Goal: Check status: Check status

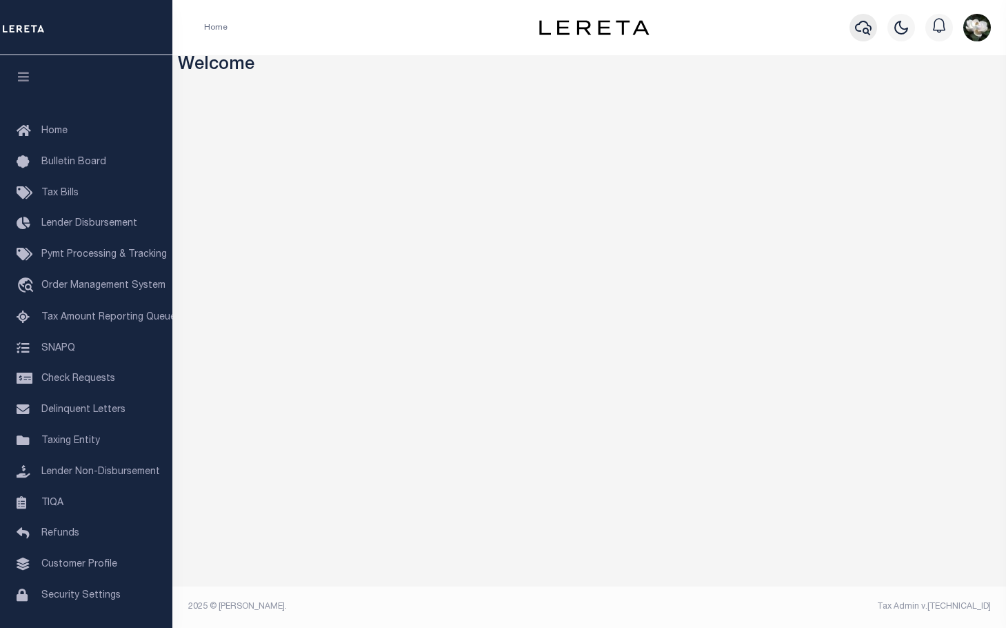
click at [862, 27] on icon "button" at bounding box center [863, 27] width 17 height 17
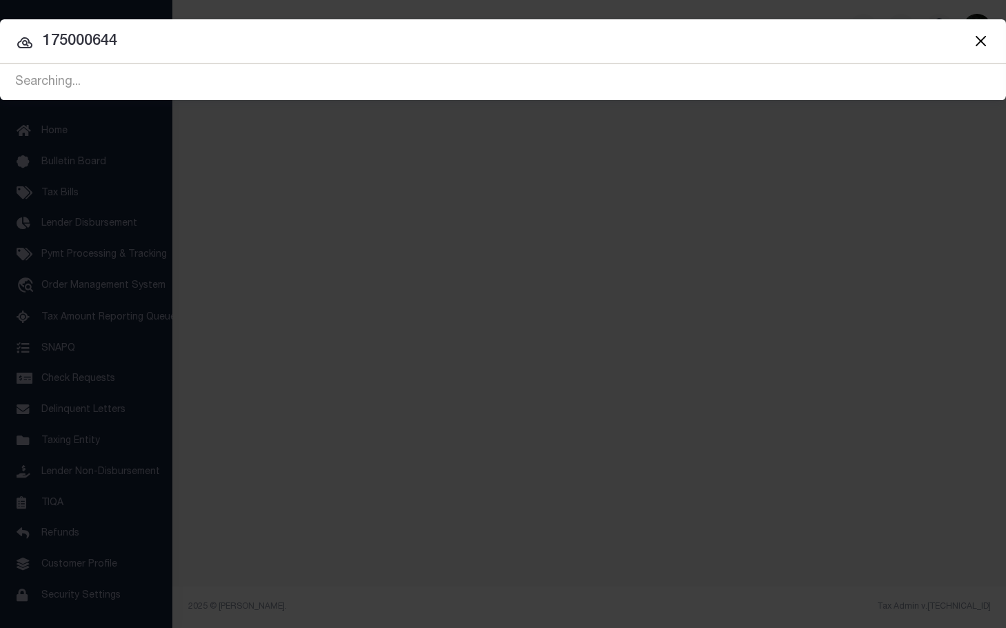
type input "175000644"
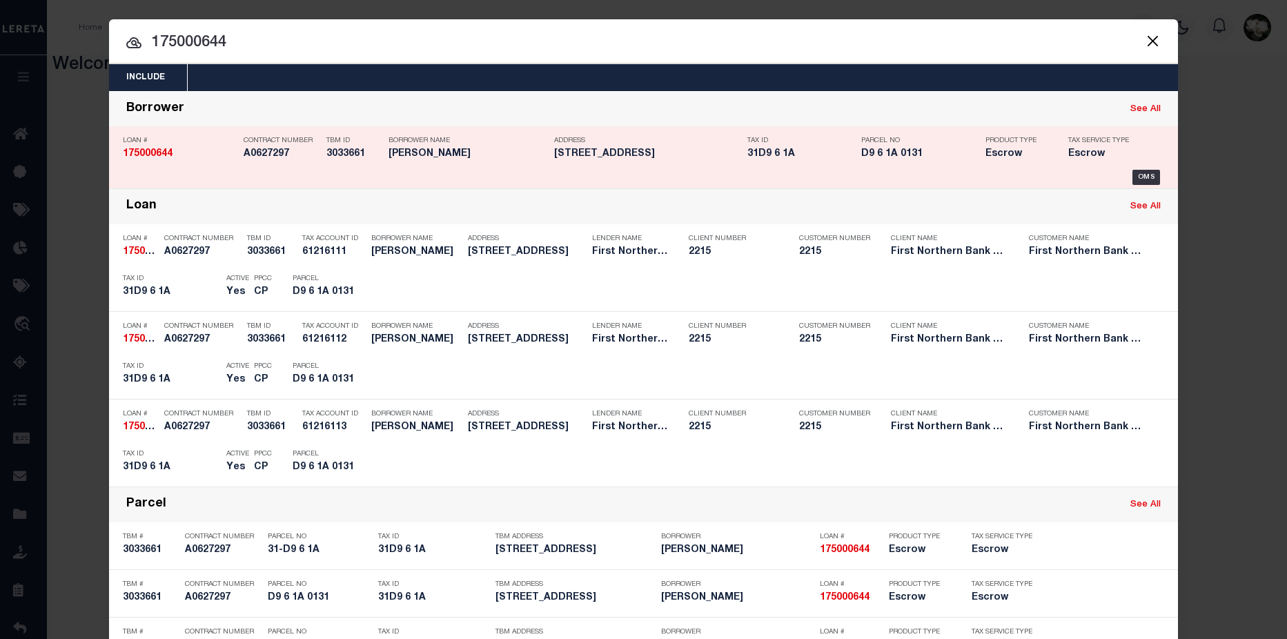
click at [751, 169] on div "Tax ID 31D9 6 1A" at bounding box center [800, 150] width 107 height 40
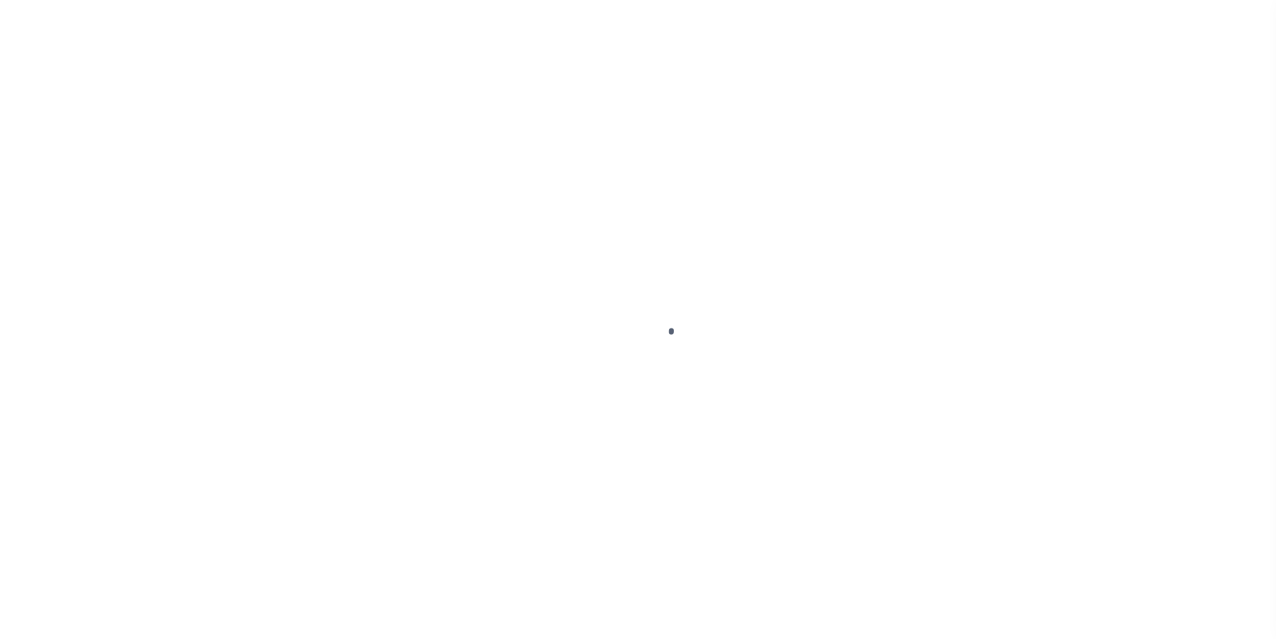
type input "175000644"
type input "Gregory Bertholf"
select select
select select "Escrow"
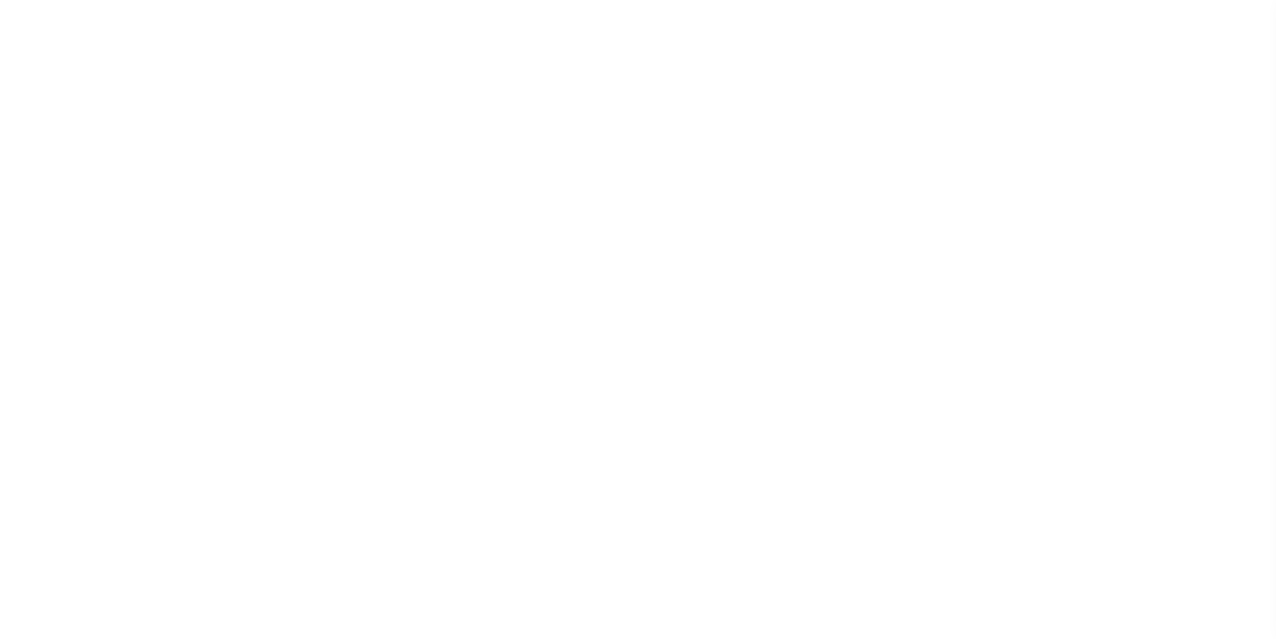
type input "840 Creek Road"
type input "31-D9 6 1A"
select select
type input "Bangor PA 18013"
type input "PA"
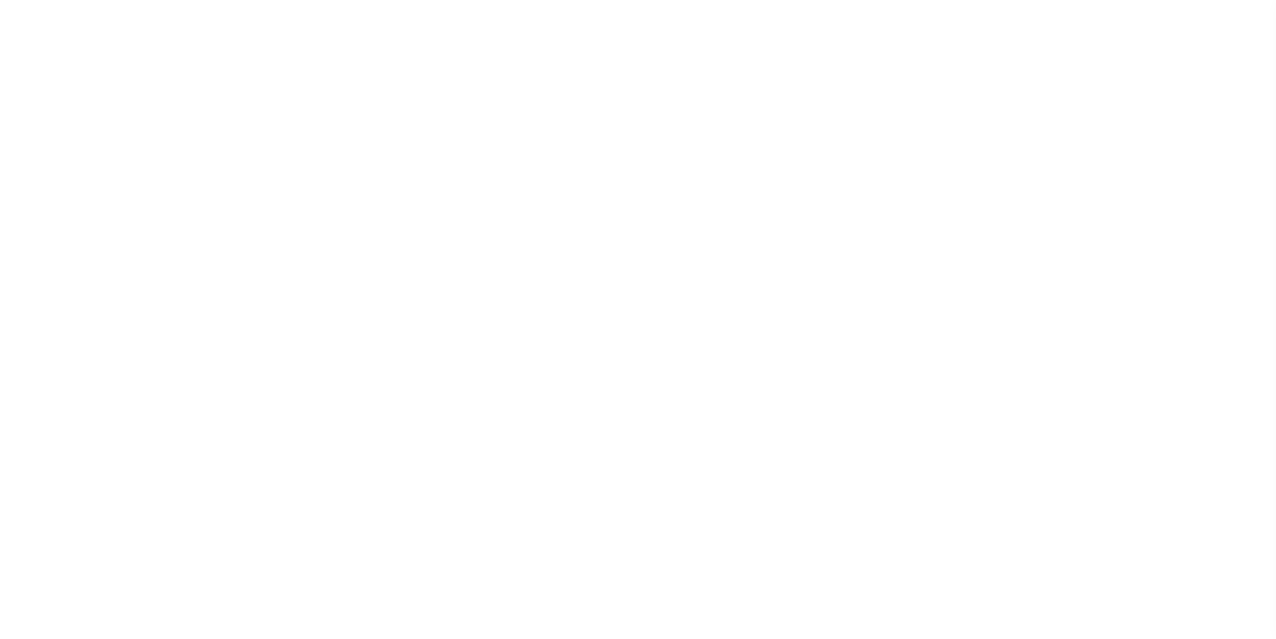
select select
type textarea "Liability subject to parcel provided"
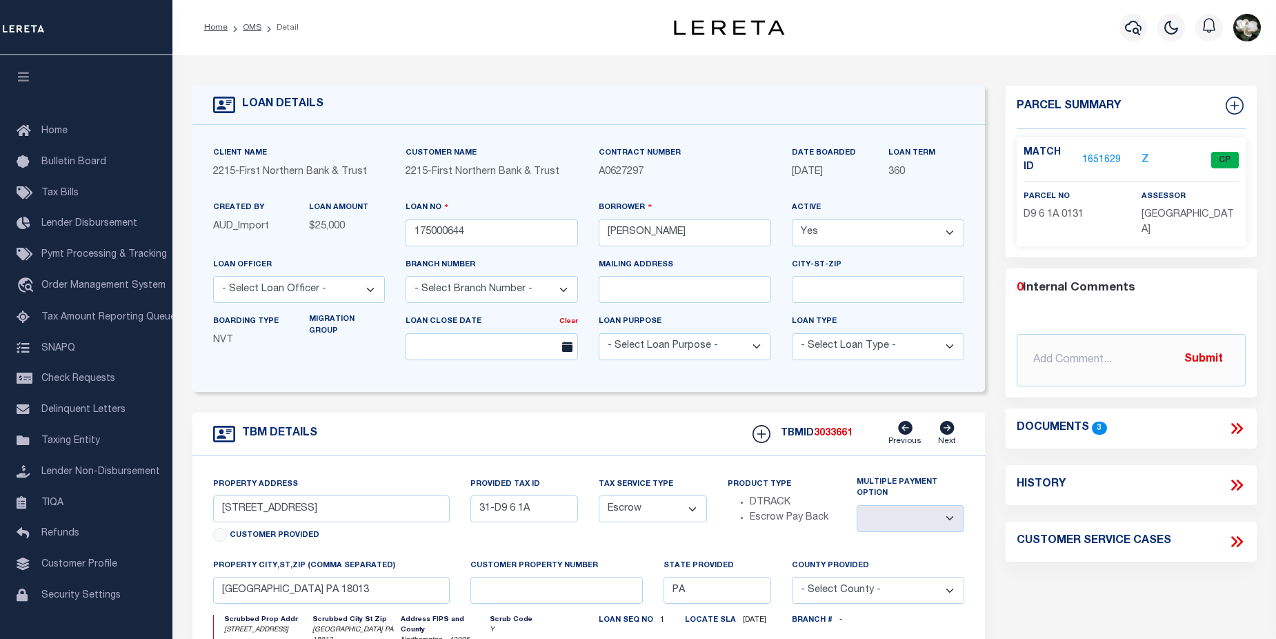
click at [1107, 154] on link "1651629" at bounding box center [1101, 160] width 39 height 14
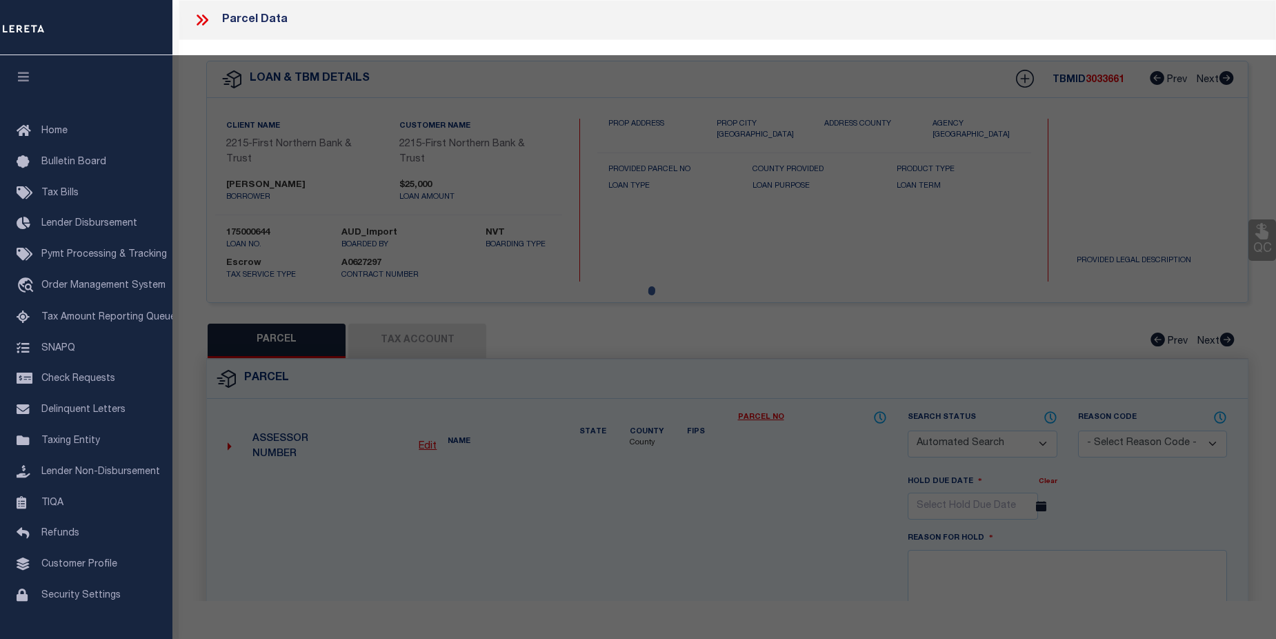
checkbox input "false"
select select "CP"
type input "[PERSON_NAME]"
select select "AGF"
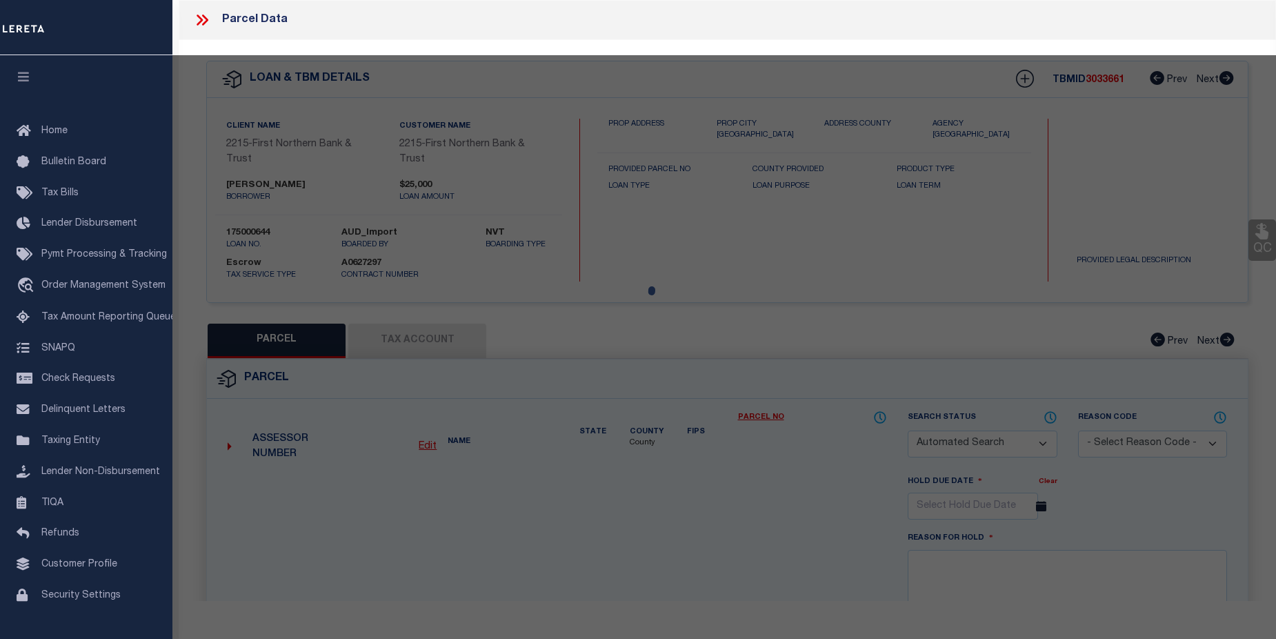
select select "ADD"
type input "[STREET_ADDRESS]"
checkbox input "false"
type textarea "CAMA Acres .6 Municipality [GEOGRAPHIC_DATA]"
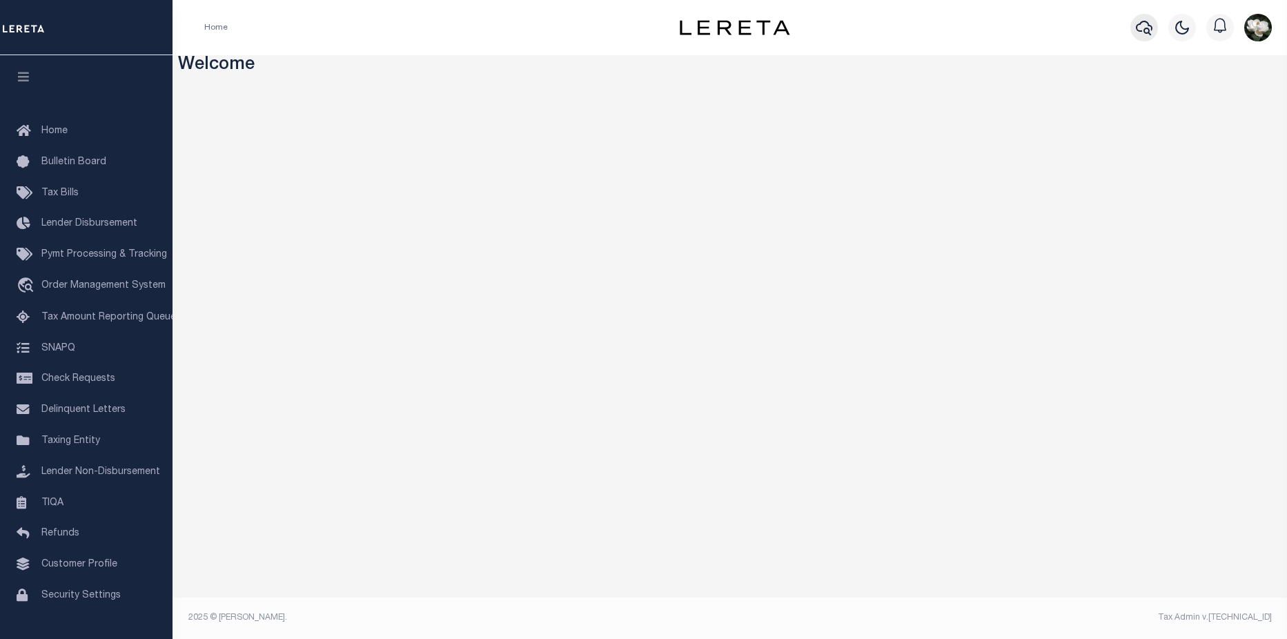
click at [1144, 28] on icon "button" at bounding box center [1143, 27] width 17 height 17
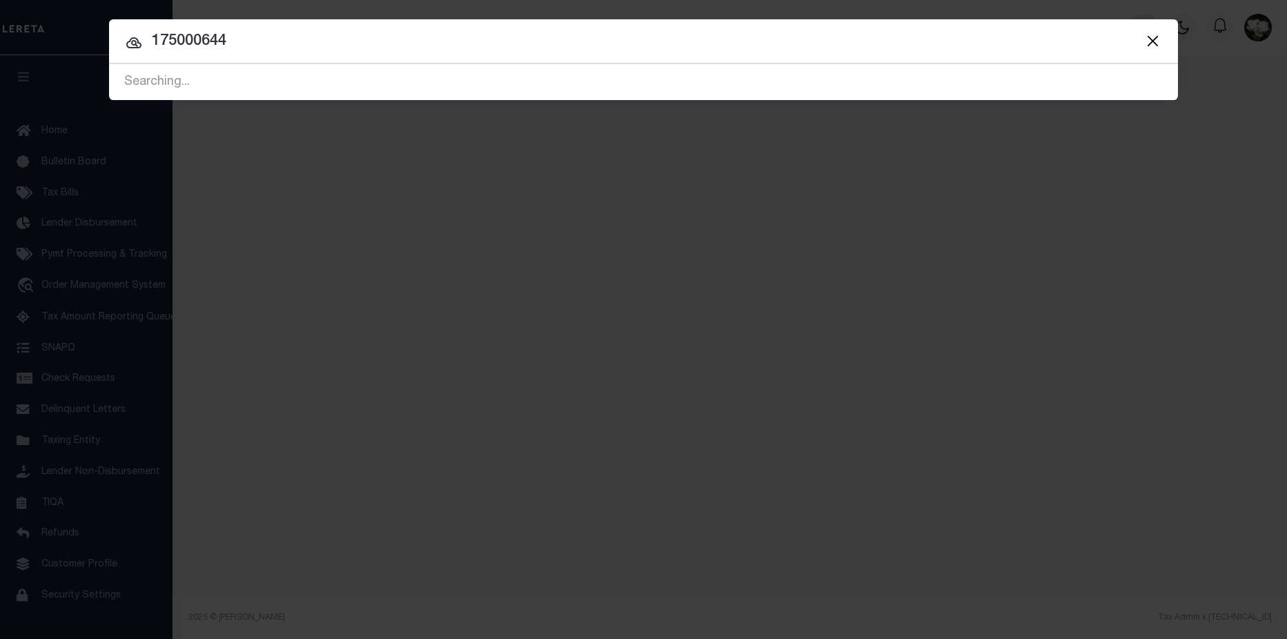
type input "175000644"
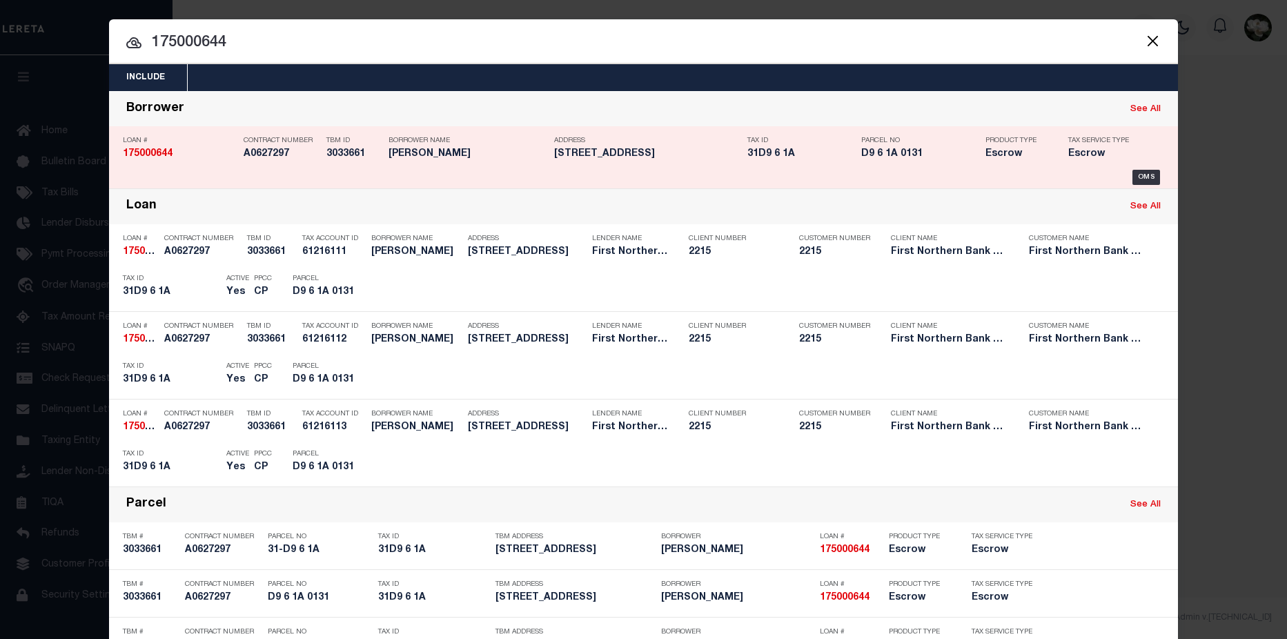
click at [476, 172] on div "OMS" at bounding box center [643, 177] width 1041 height 15
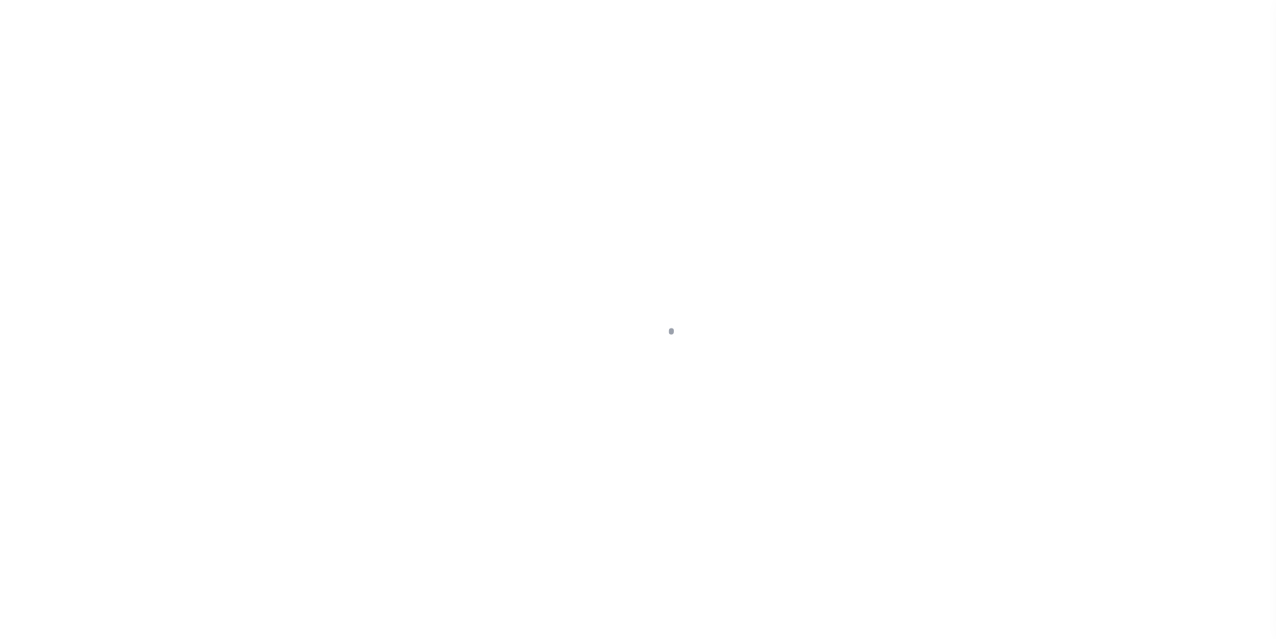
select select "Escrow"
type input "[STREET_ADDRESS]"
type input "31-D9 6 1A"
select select
type input "[GEOGRAPHIC_DATA] PA 18013"
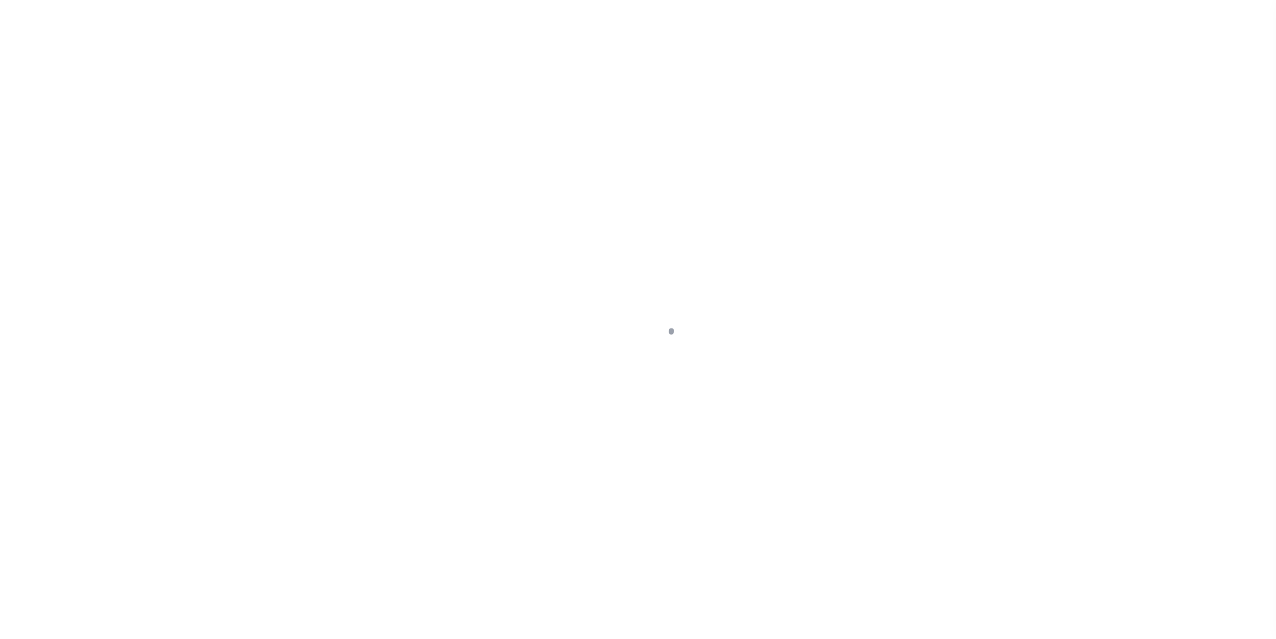
type input "PA"
select select
type textarea "Liability subject to parcel provided"
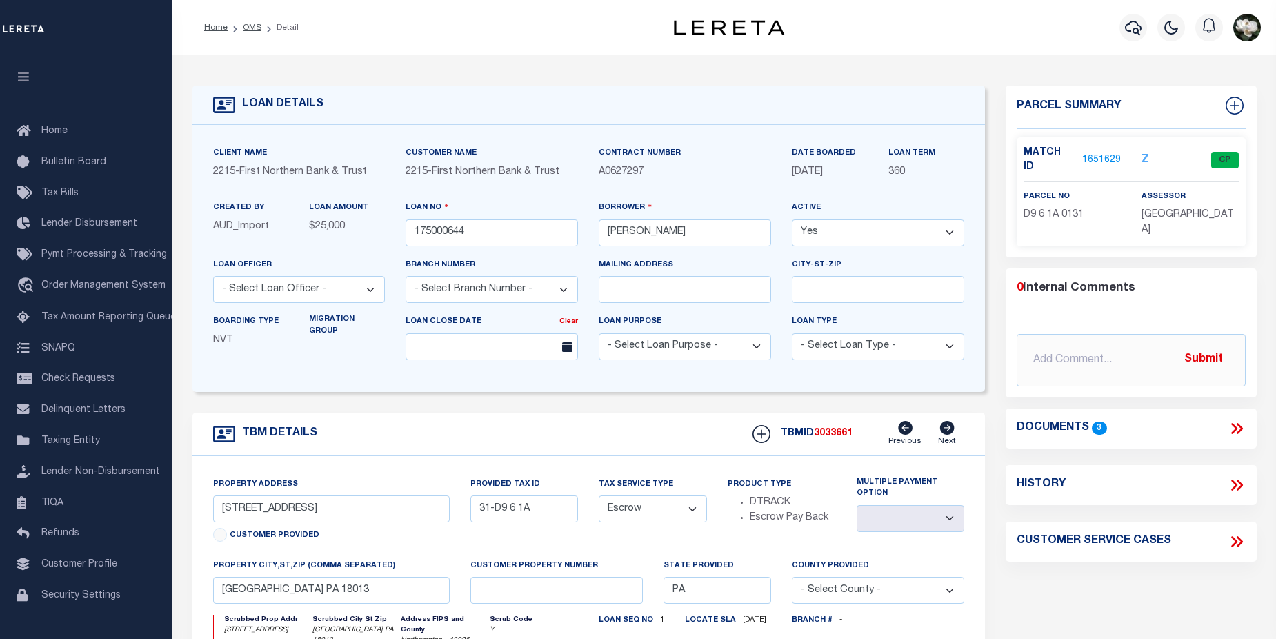
click at [1095, 153] on link "1651629" at bounding box center [1101, 160] width 39 height 14
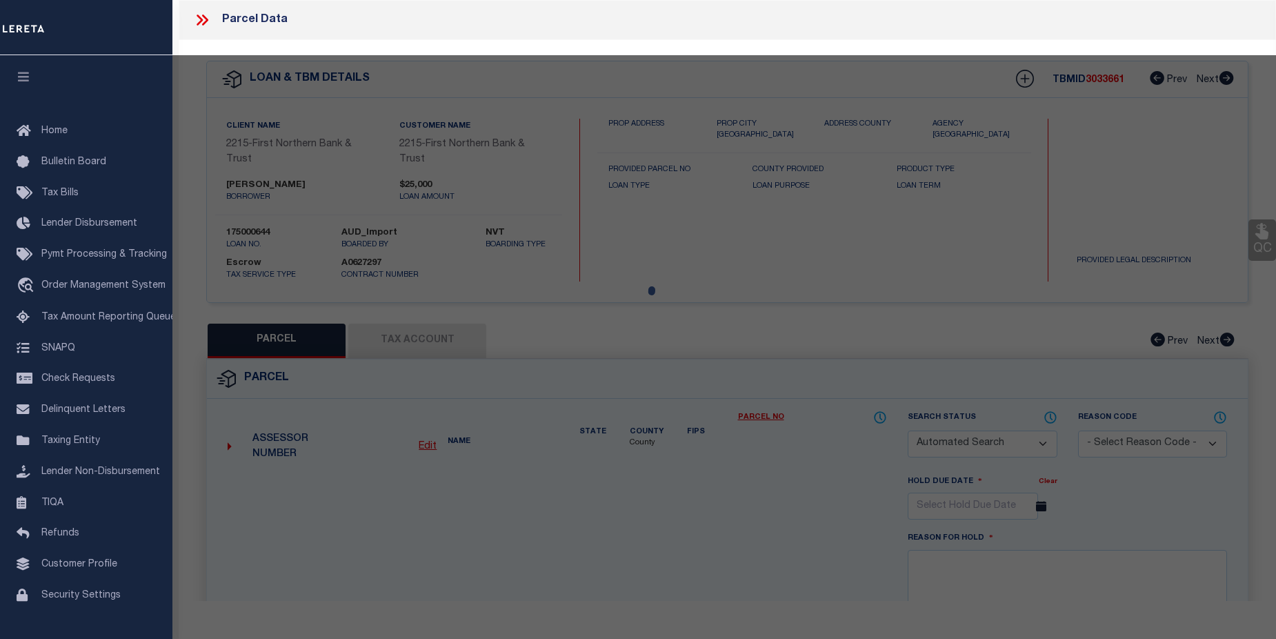
checkbox input "false"
select select "CP"
type input "BERTHOLF GREG"
select select "AGF"
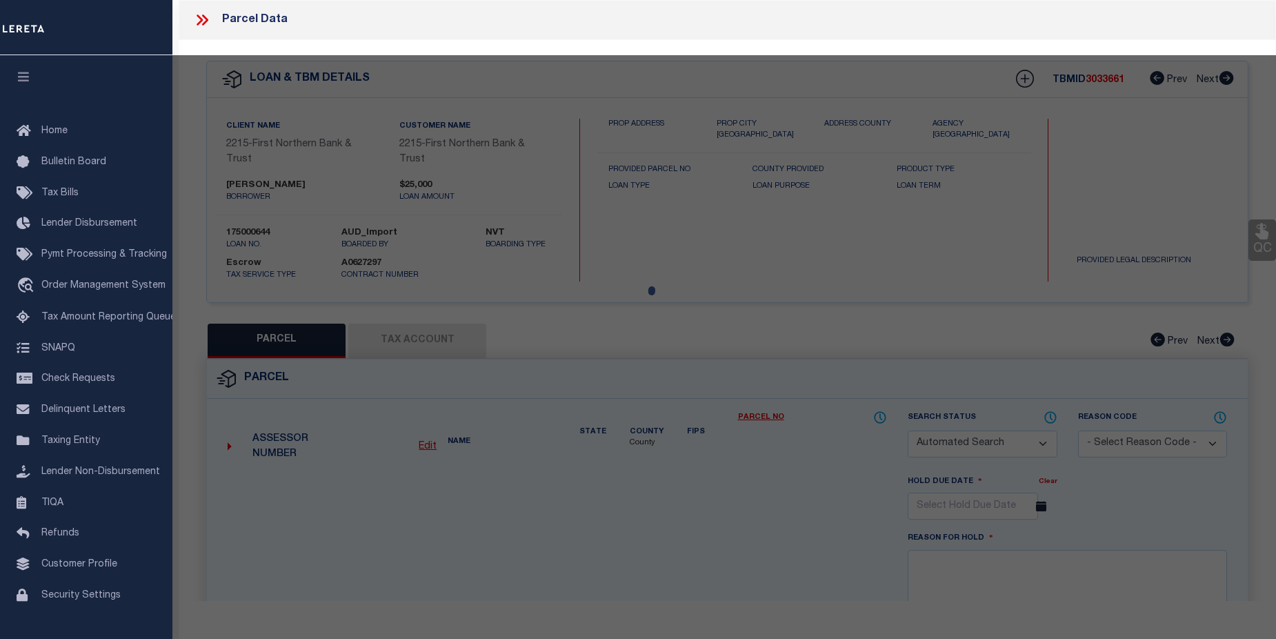
select select "ADD"
type input "840 CREEK RD"
checkbox input "false"
type textarea "CAMA Acres .6 Municipality UPPER MT BETHEL TOWNSHIP"
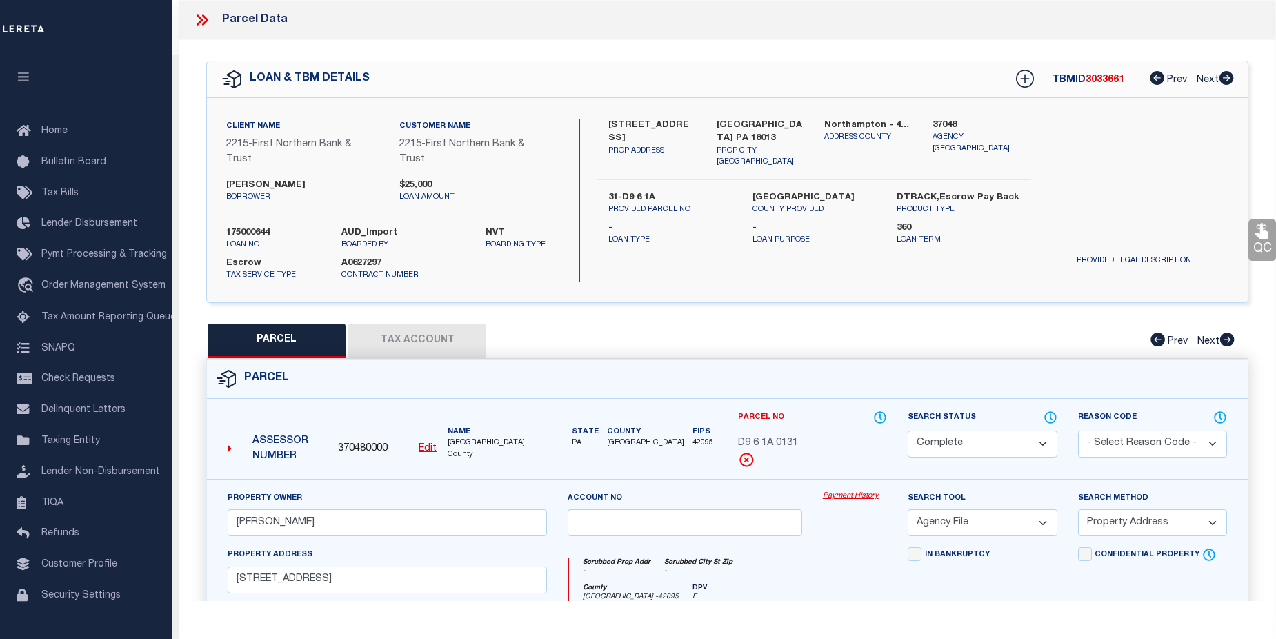
click at [860, 497] on link "Payment History" at bounding box center [855, 496] width 64 height 12
click at [850, 492] on link "Payment History" at bounding box center [855, 496] width 64 height 12
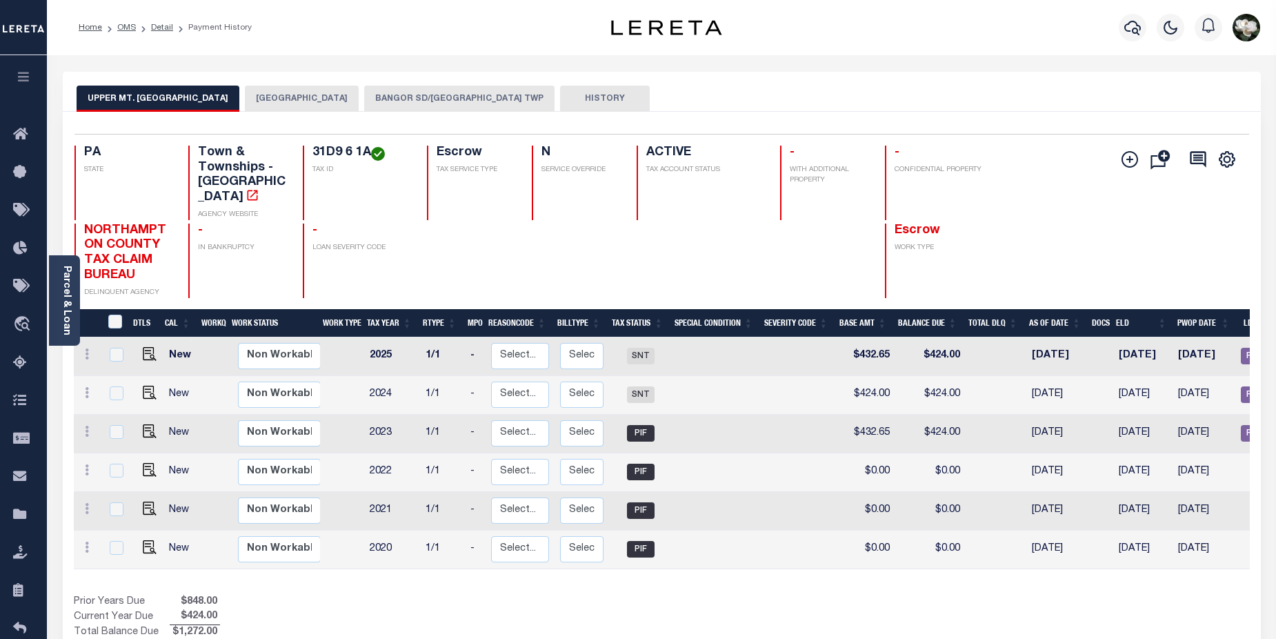
click at [413, 99] on button "BANGOR SD/UPPER MT BETHEL TWP" at bounding box center [459, 99] width 190 height 26
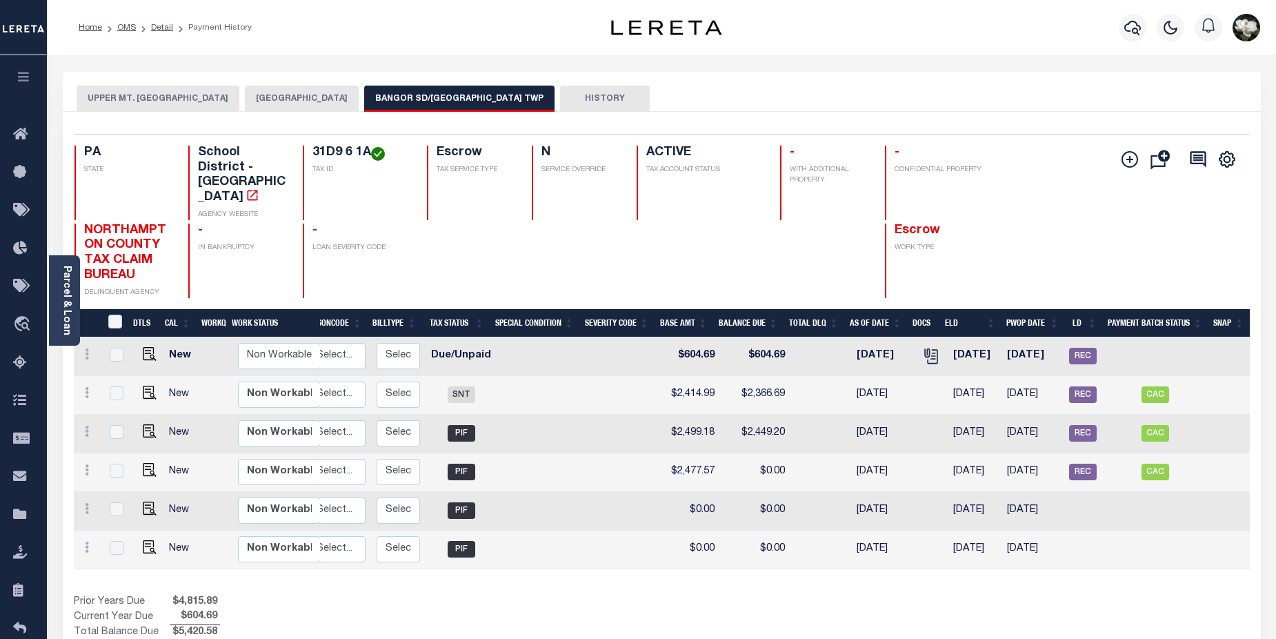
scroll to position [0, 101]
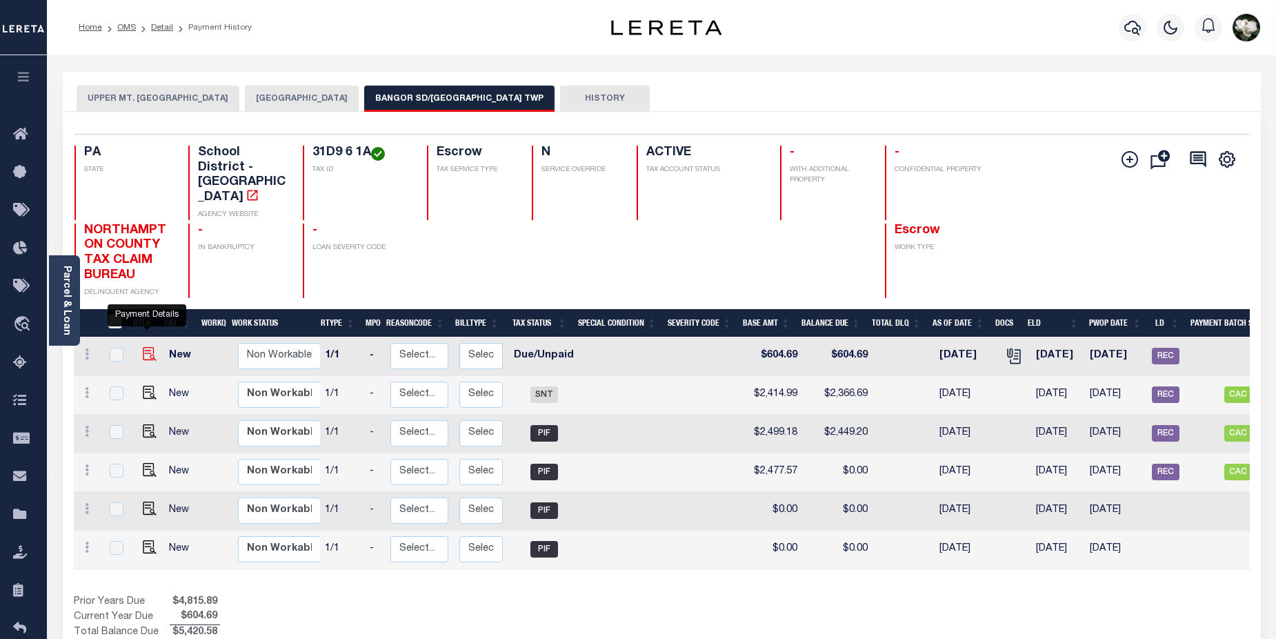
click at [144, 347] on img "" at bounding box center [150, 354] width 14 height 14
checkbox input "true"
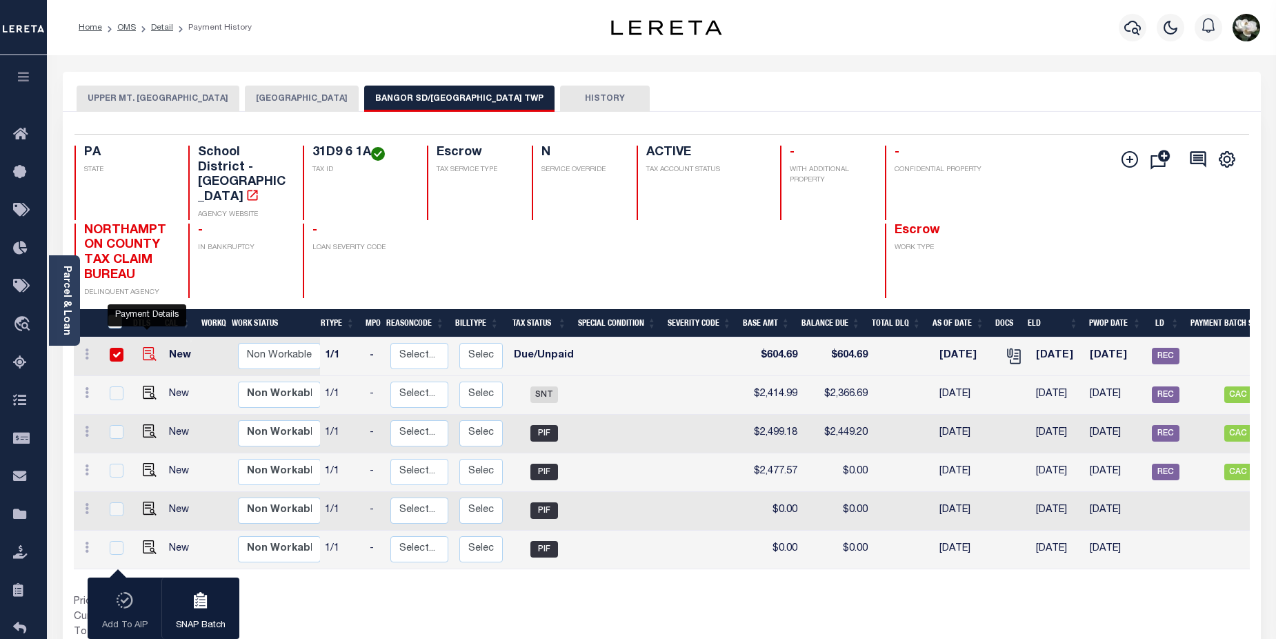
click at [148, 347] on img "" at bounding box center [150, 354] width 14 height 14
checkbox input "false"
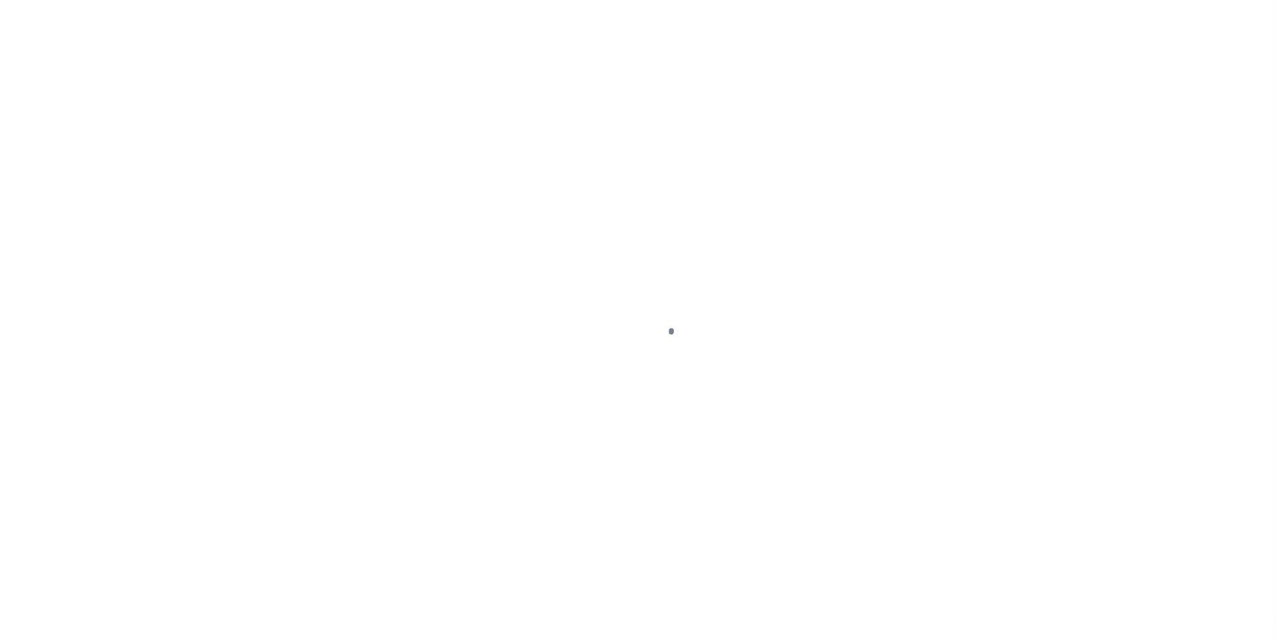
select select "DUE"
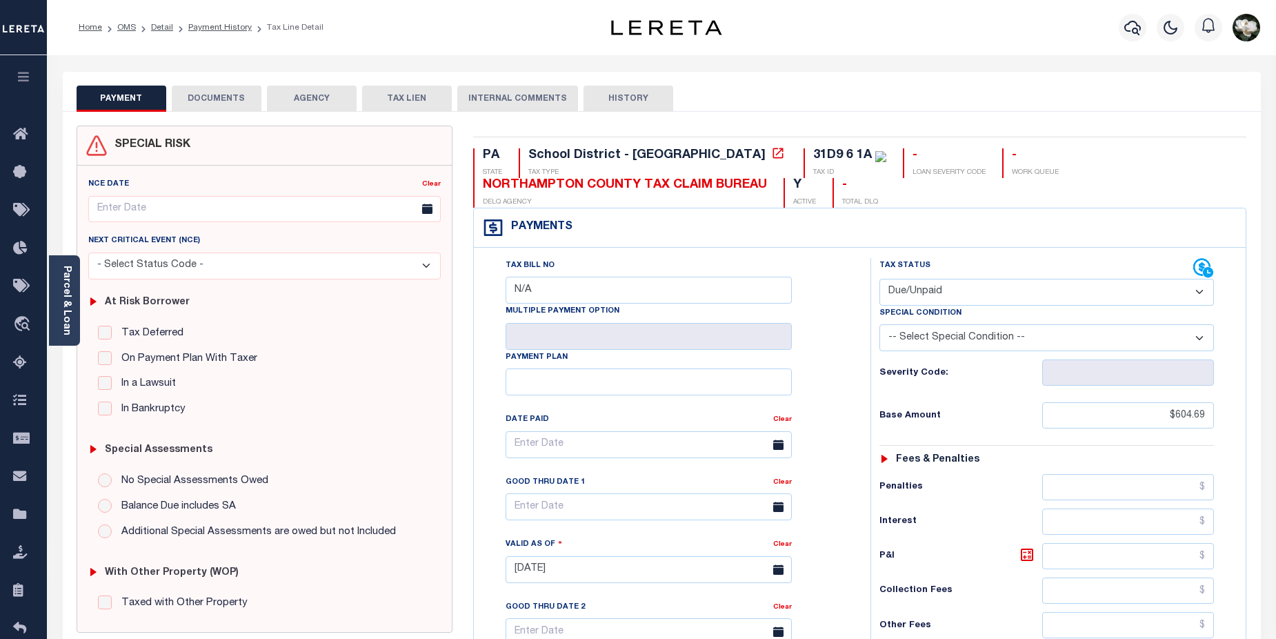
drag, startPoint x: 236, startPoint y: 97, endPoint x: 246, endPoint y: 97, distance: 9.7
click at [236, 97] on button "DOCUMENTS" at bounding box center [217, 99] width 90 height 26
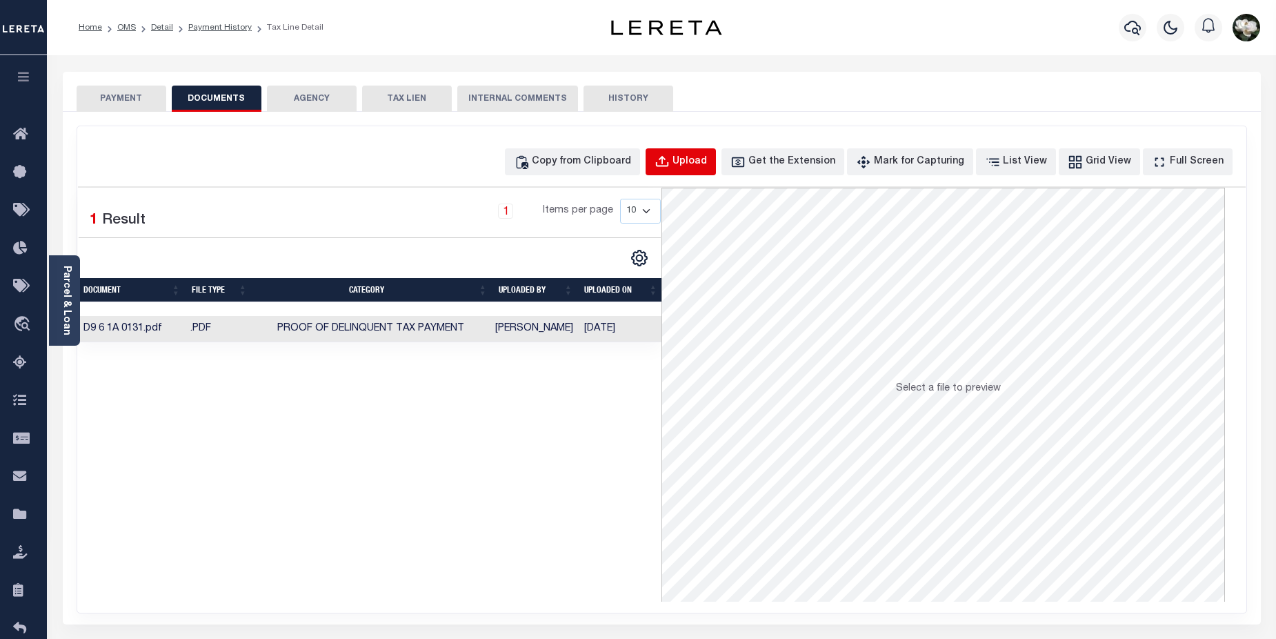
click at [705, 157] on div "Upload" at bounding box center [690, 162] width 34 height 15
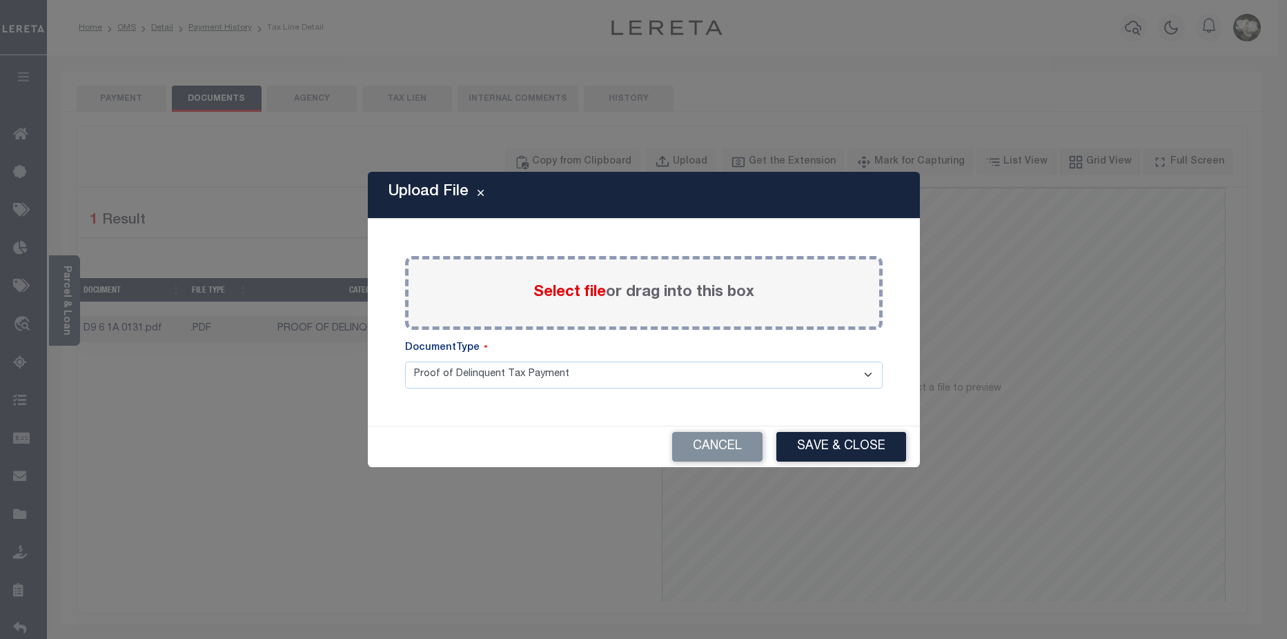
click at [586, 298] on span "Select file" at bounding box center [569, 292] width 72 height 15
click at [0, 0] on input "Select file or drag into this box" at bounding box center [0, 0] width 0 height 0
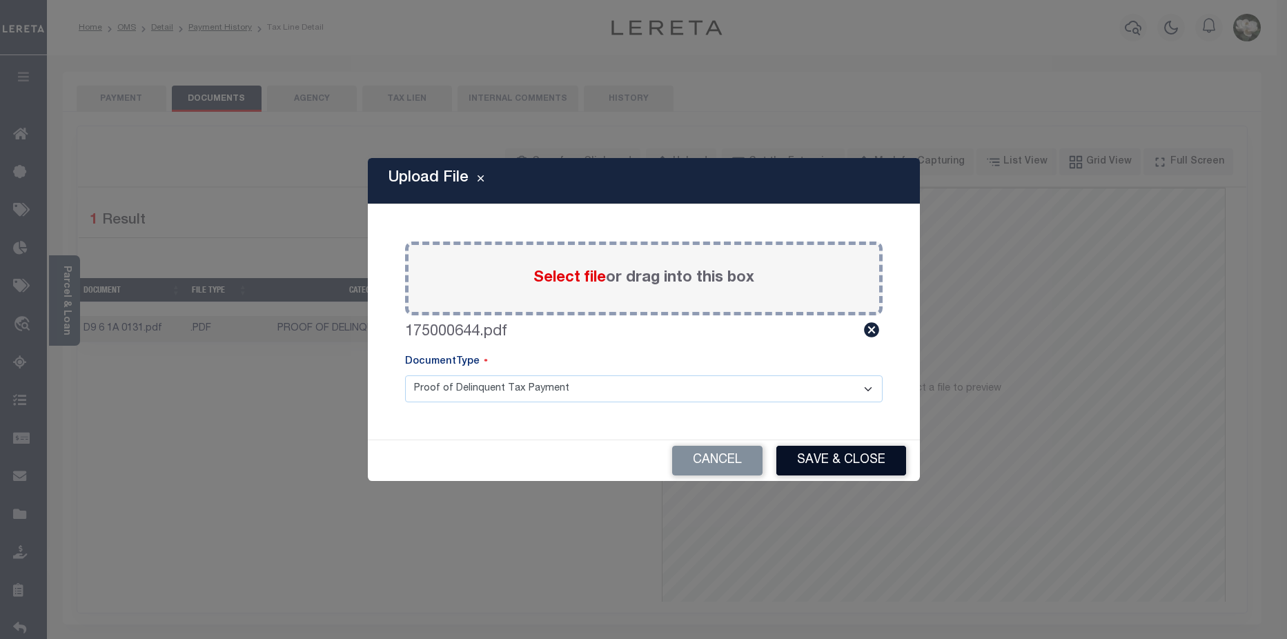
click at [826, 453] on button "Save & Close" at bounding box center [841, 461] width 130 height 30
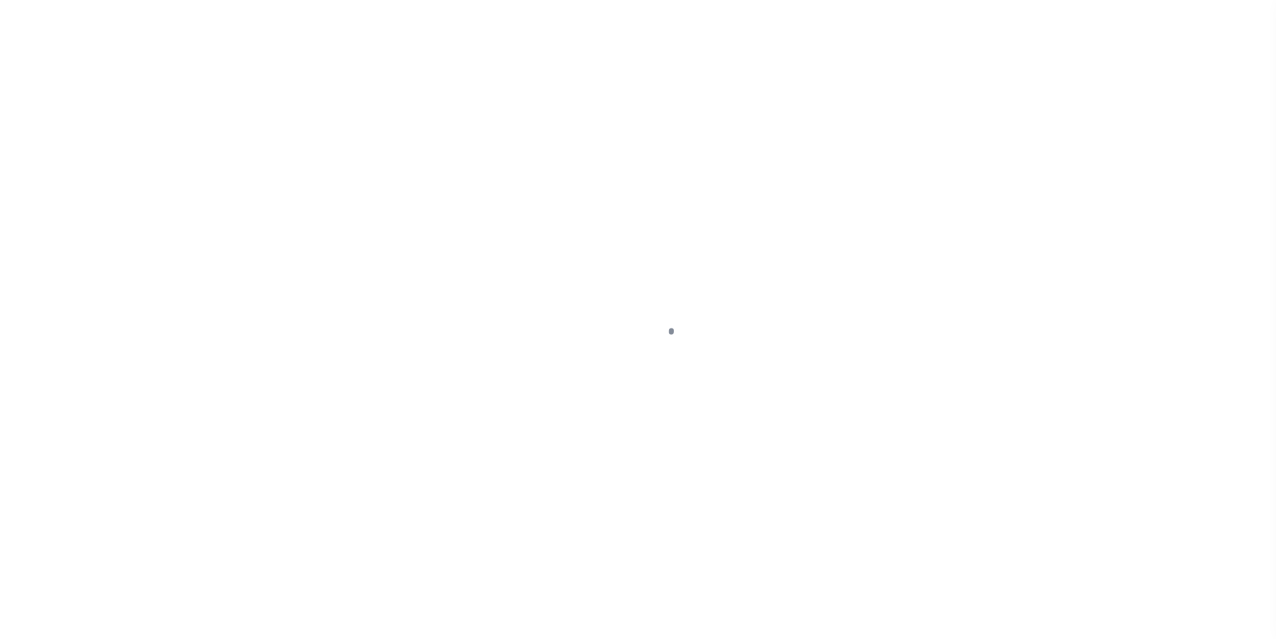
select select "DUE"
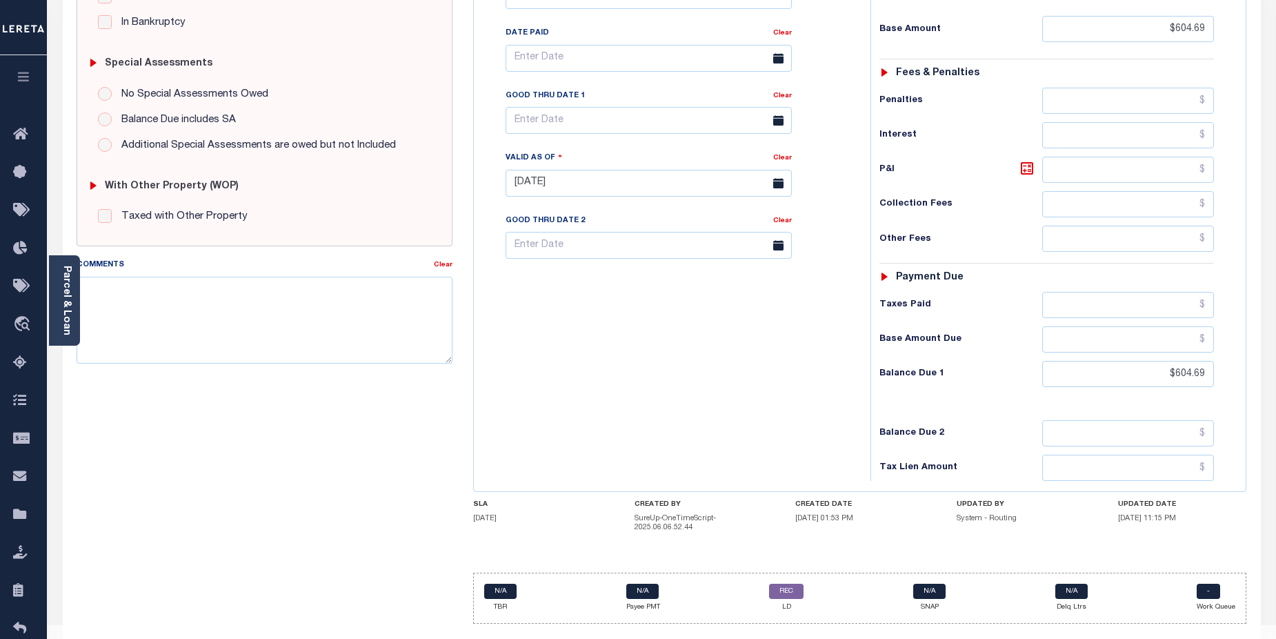
scroll to position [415, 0]
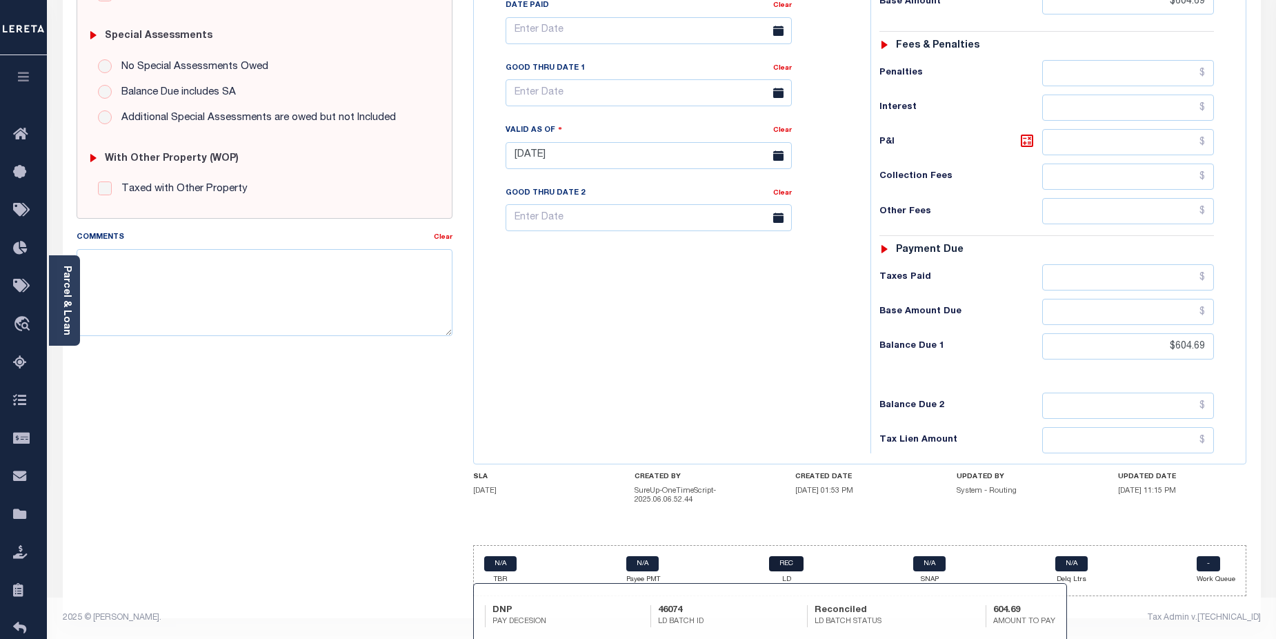
click at [788, 563] on link "REC" at bounding box center [786, 563] width 34 height 15
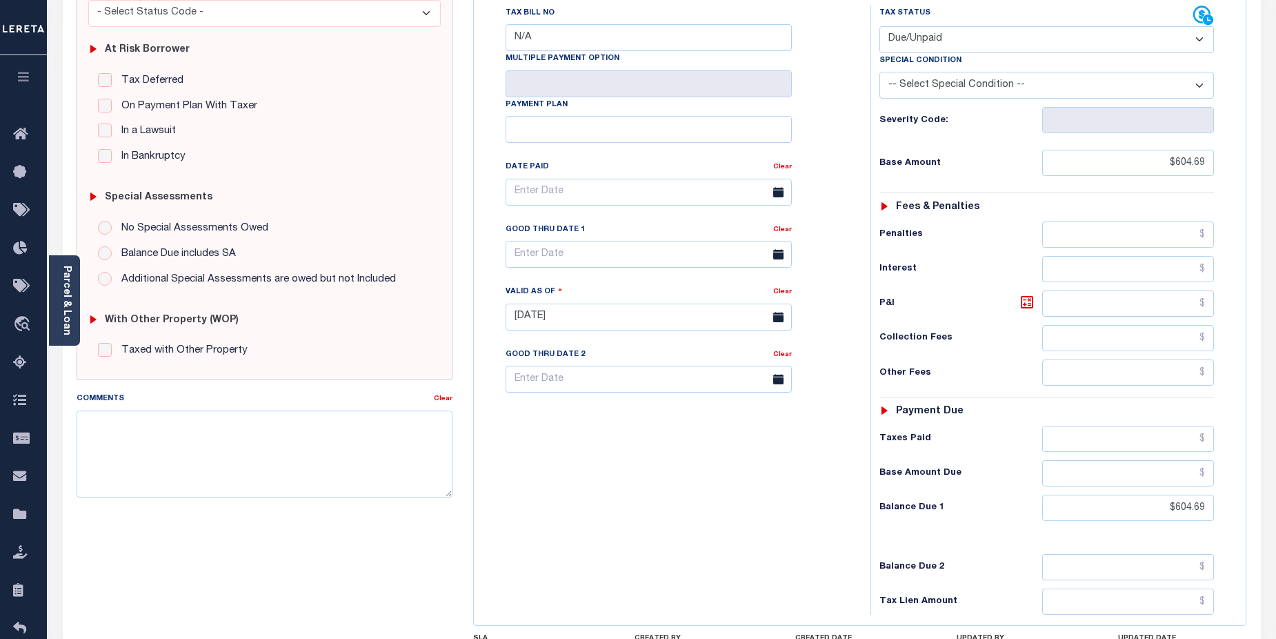
scroll to position [228, 0]
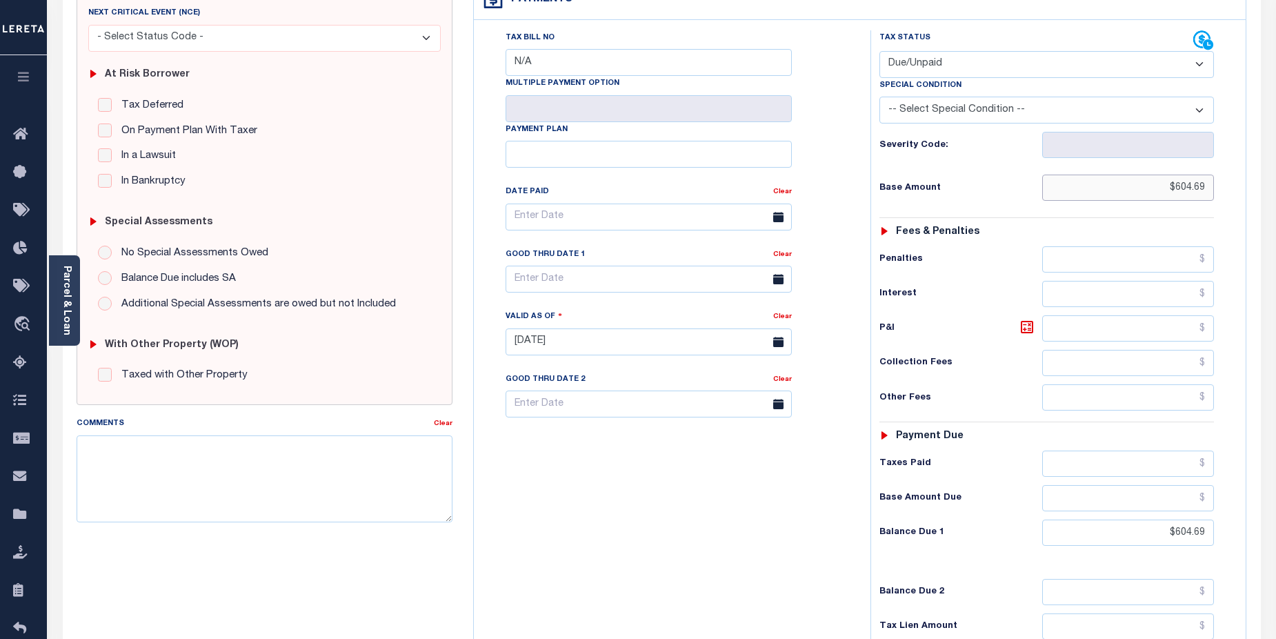
drag, startPoint x: 1155, startPoint y: 187, endPoint x: 1212, endPoint y: 188, distance: 57.3
click at [1212, 188] on input "$604.69" at bounding box center [1128, 188] width 172 height 26
type input "$2,320.11"
type input "09/12/2025"
click at [1148, 496] on input "text" at bounding box center [1128, 498] width 172 height 26
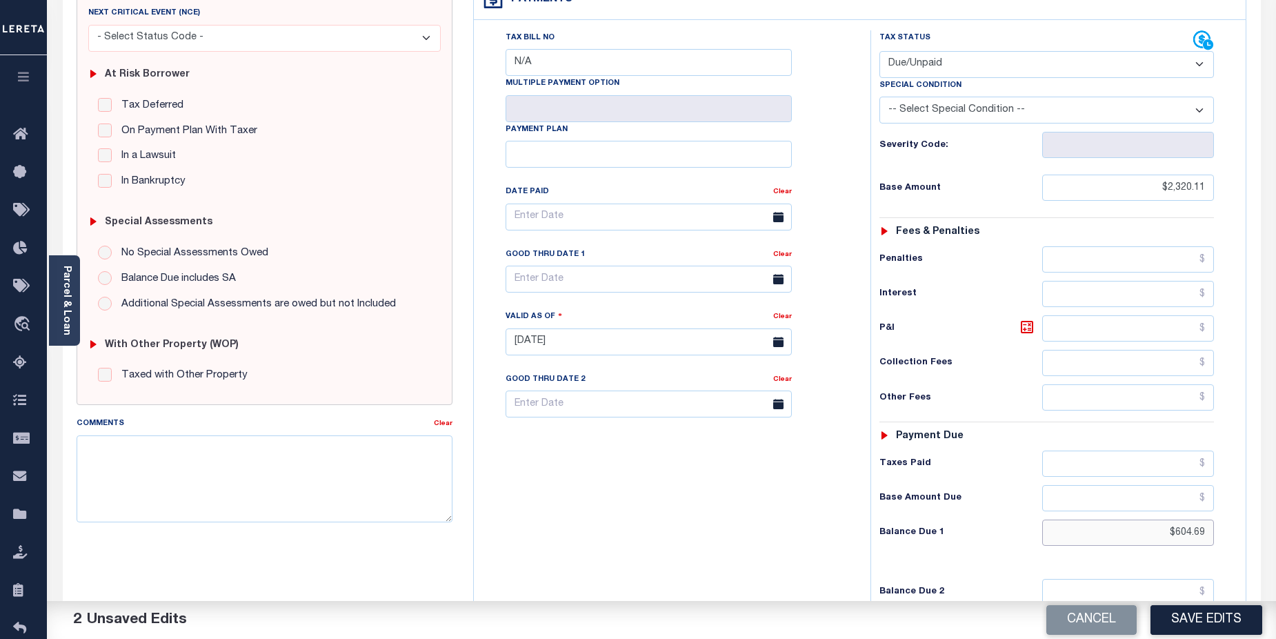
drag, startPoint x: 1150, startPoint y: 523, endPoint x: 1216, endPoint y: 528, distance: 66.5
click at [1215, 529] on div "Tax Status Status - Select Status Code -" at bounding box center [1052, 334] width 362 height 609
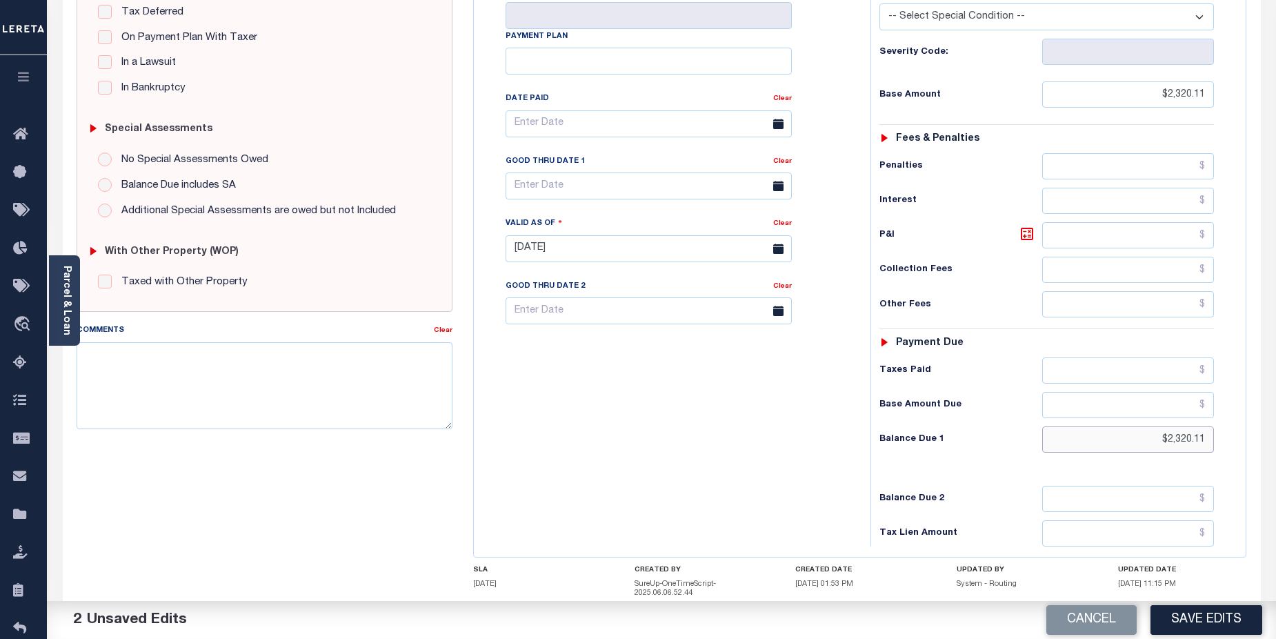
scroll to position [330, 0]
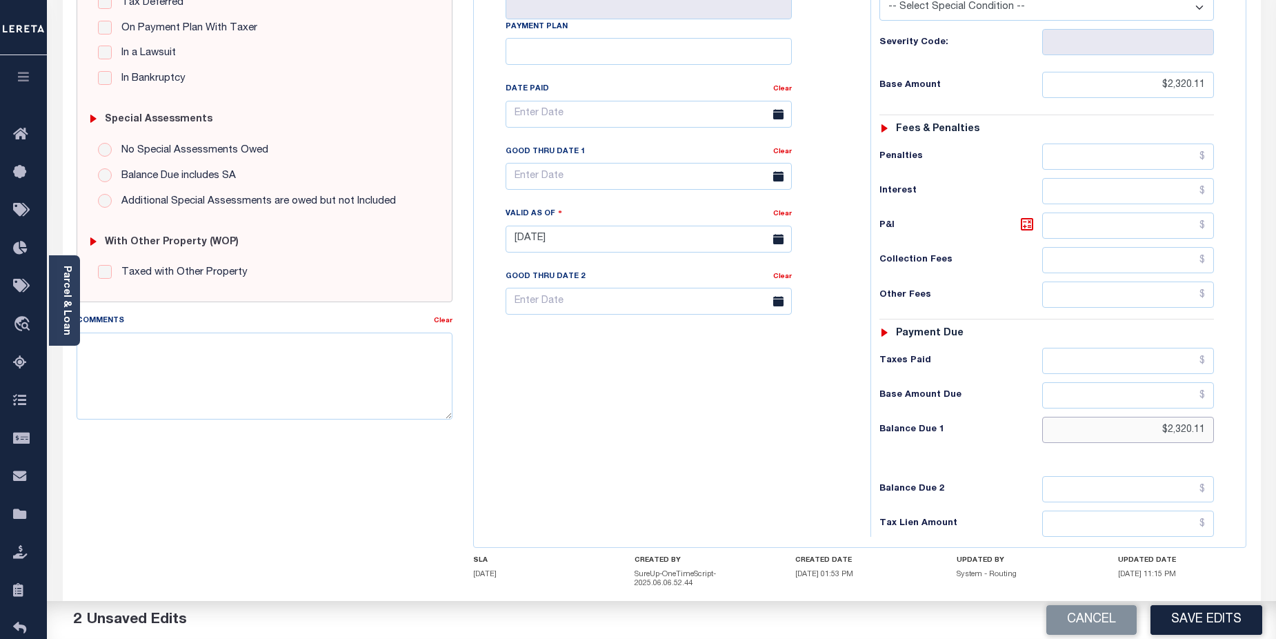
drag, startPoint x: 1149, startPoint y: 436, endPoint x: 1186, endPoint y: 364, distance: 80.8
click at [1209, 437] on input "$2,320.11" at bounding box center [1128, 430] width 172 height 26
type input "$2,367.46"
click at [555, 116] on input "text" at bounding box center [649, 114] width 286 height 27
click at [624, 61] on input "Payment Plan" at bounding box center [649, 51] width 286 height 27
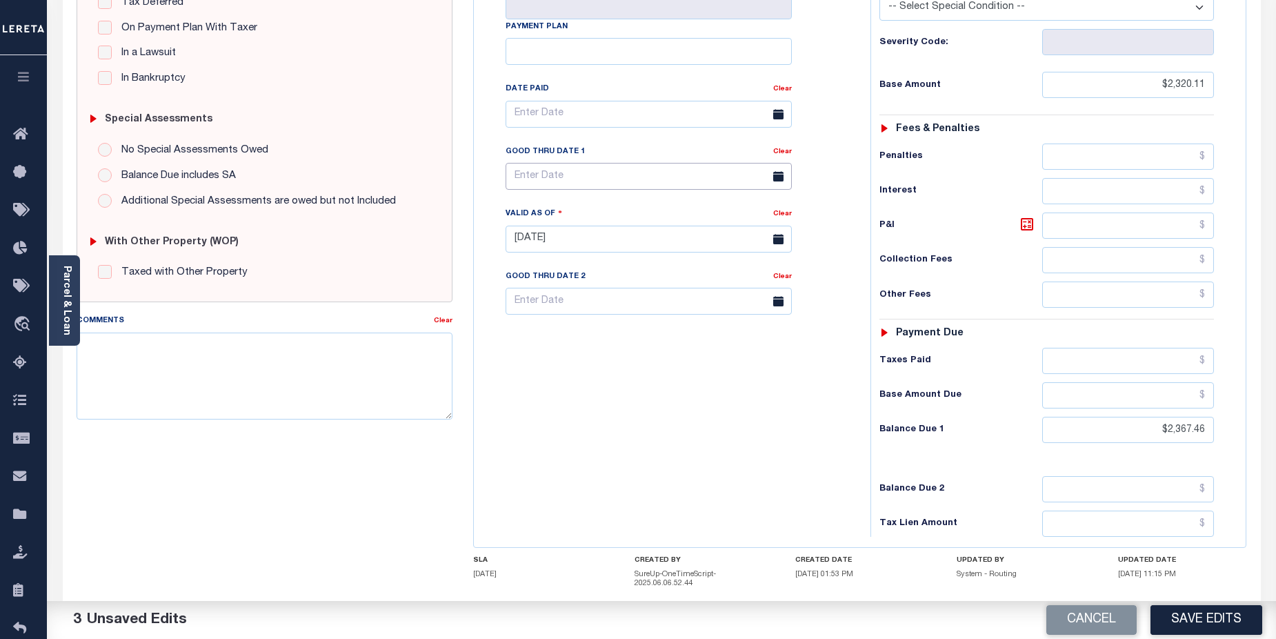
click at [573, 169] on input "text" at bounding box center [649, 176] width 286 height 27
click at [580, 364] on span "30" at bounding box center [581, 364] width 27 height 27
type input "[DATE]"
click at [568, 300] on input "text" at bounding box center [649, 301] width 286 height 27
click at [709, 339] on icon at bounding box center [707, 338] width 10 height 10
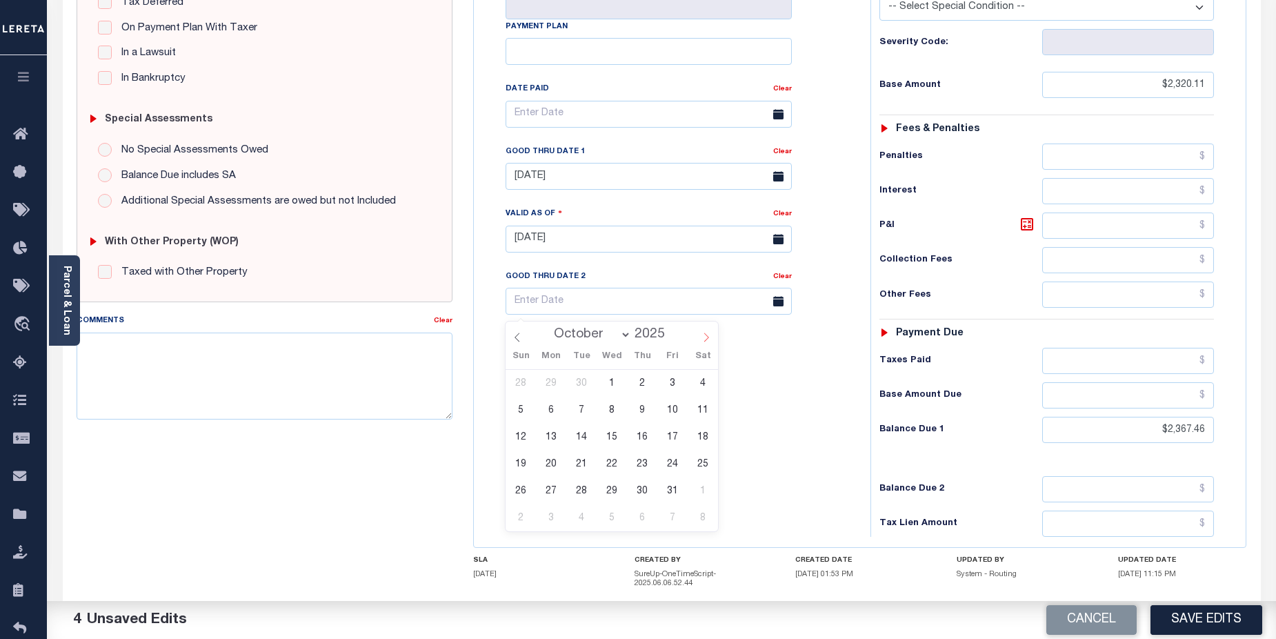
click at [709, 339] on icon at bounding box center [707, 338] width 10 height 10
select select "11"
drag, startPoint x: 544, startPoint y: 386, endPoint x: 577, endPoint y: 381, distance: 33.5
click at [544, 386] on span "1" at bounding box center [551, 383] width 27 height 27
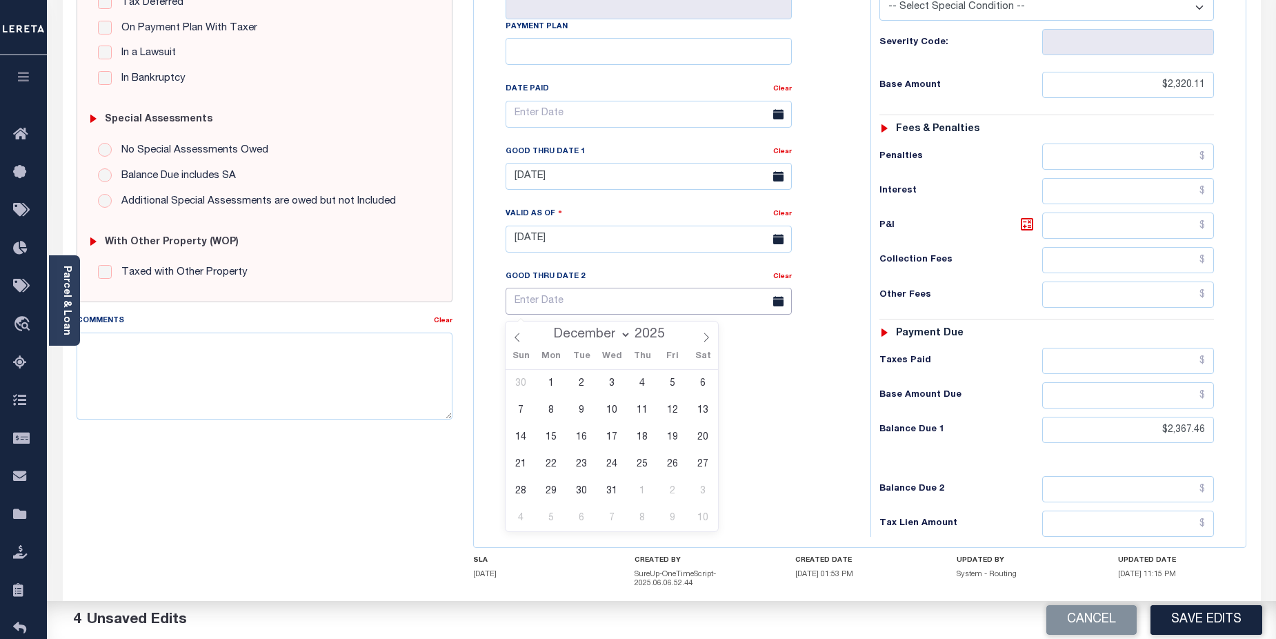
type input "12/01/2025"
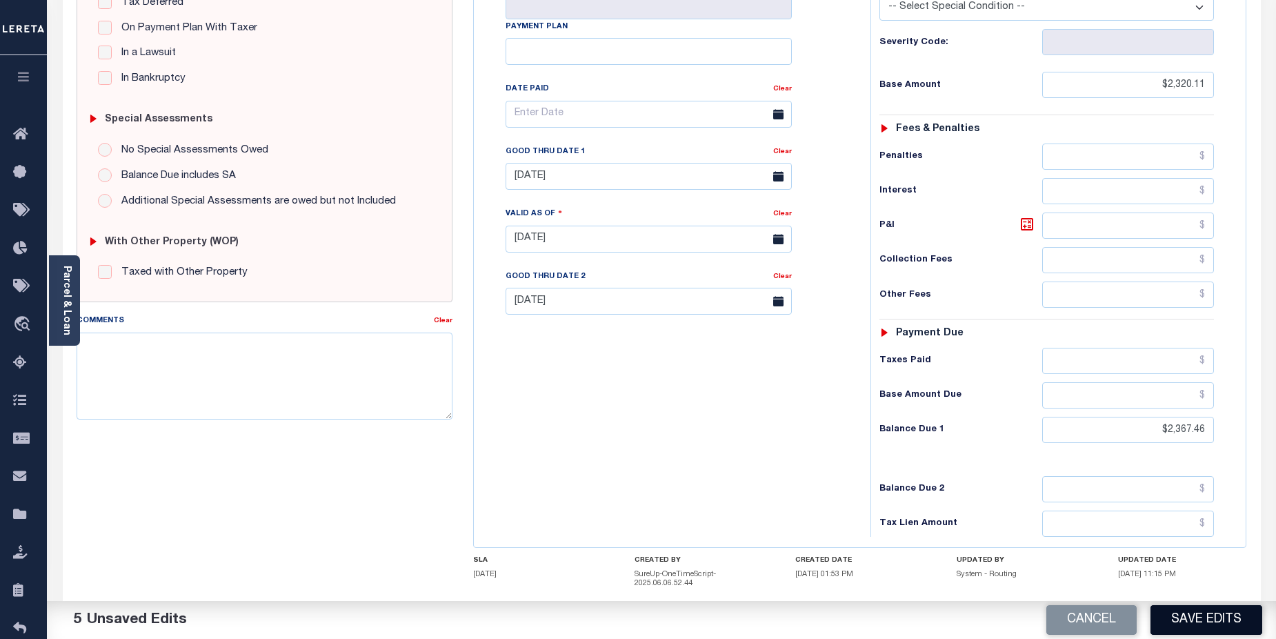
click at [1209, 620] on button "Save Edits" at bounding box center [1207, 620] width 112 height 30
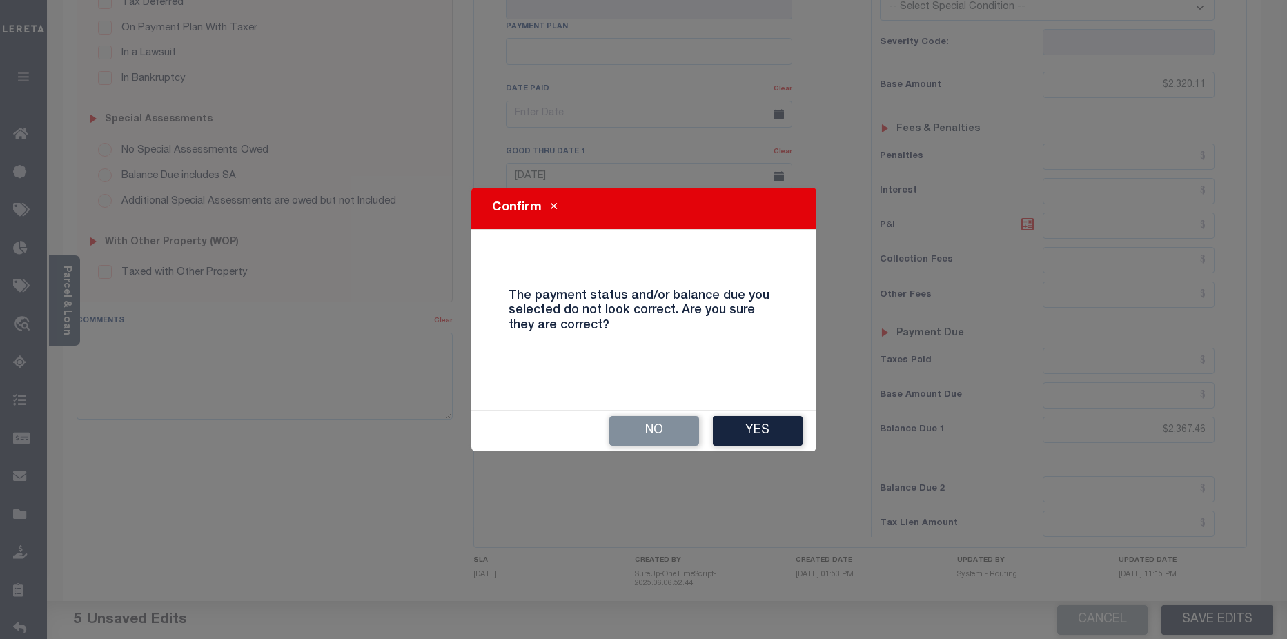
click at [1092, 427] on div "Confirm The payment status and/or balance due you selected do not look correct.…" at bounding box center [643, 319] width 1287 height 639
drag, startPoint x: 652, startPoint y: 428, endPoint x: 671, endPoint y: 426, distance: 19.4
click at [671, 426] on button "No" at bounding box center [654, 431] width 90 height 30
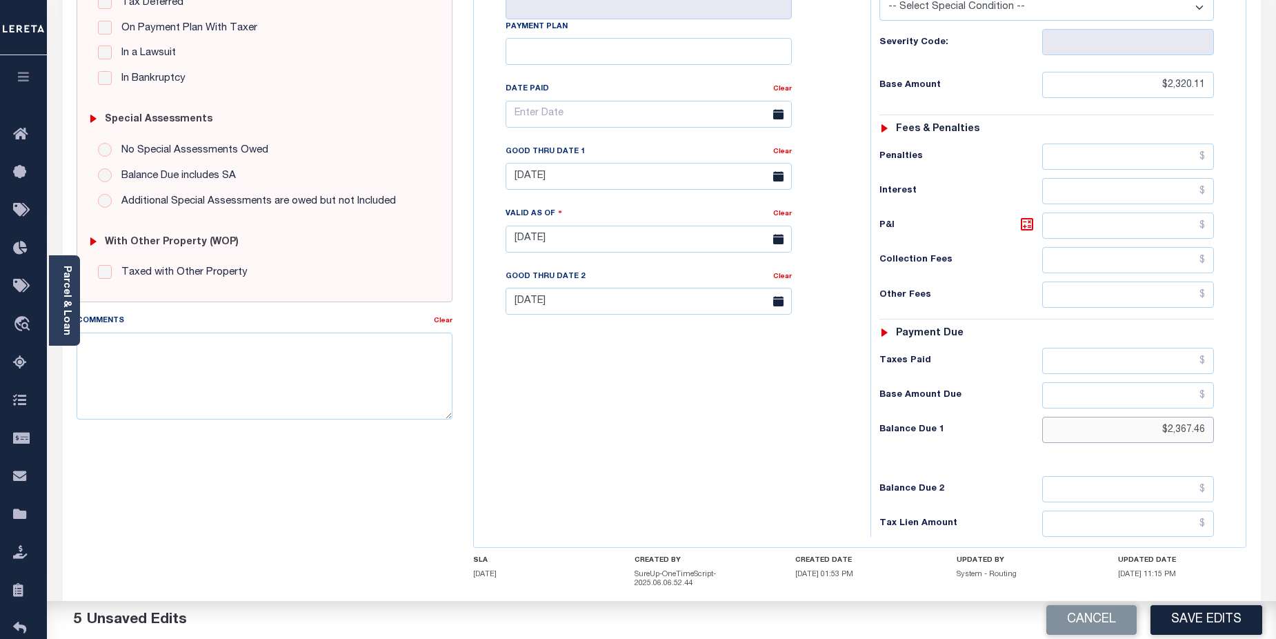
drag, startPoint x: 1142, startPoint y: 428, endPoint x: 1204, endPoint y: 377, distance: 80.3
click at [1200, 428] on input "$2,367.46" at bounding box center [1128, 430] width 172 height 26
type input "$2,320.11"
click at [1158, 487] on input "text" at bounding box center [1128, 489] width 172 height 26
type input "$2,367.46"
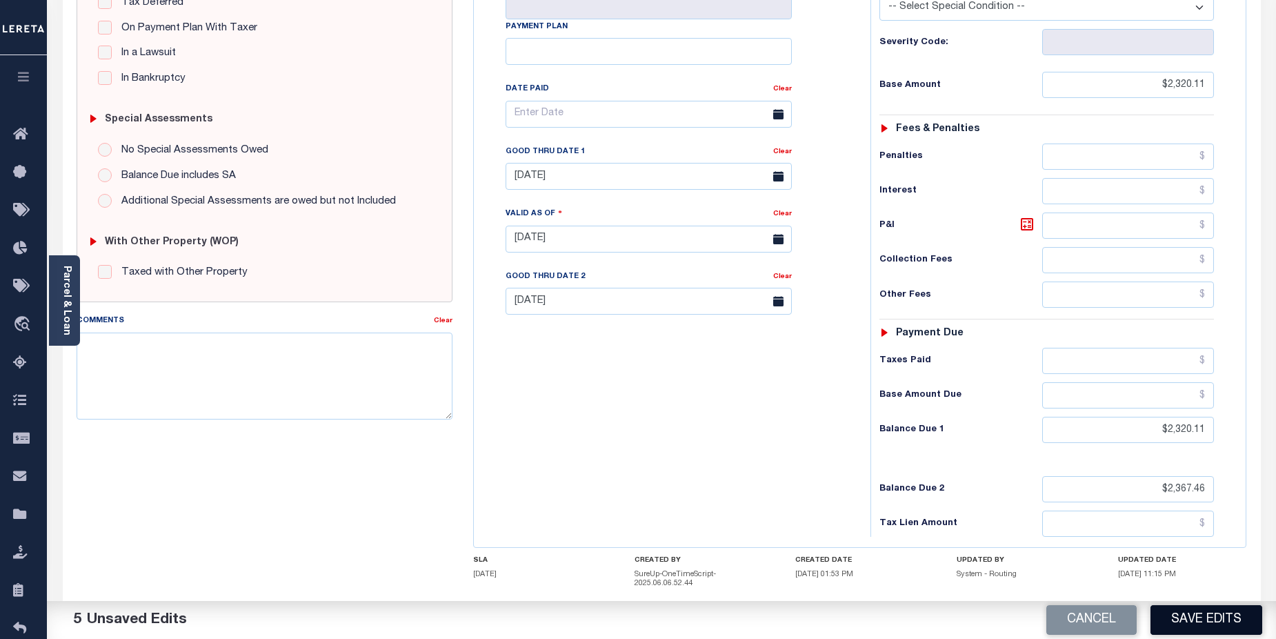
click at [1216, 623] on button "Save Edits" at bounding box center [1207, 620] width 112 height 30
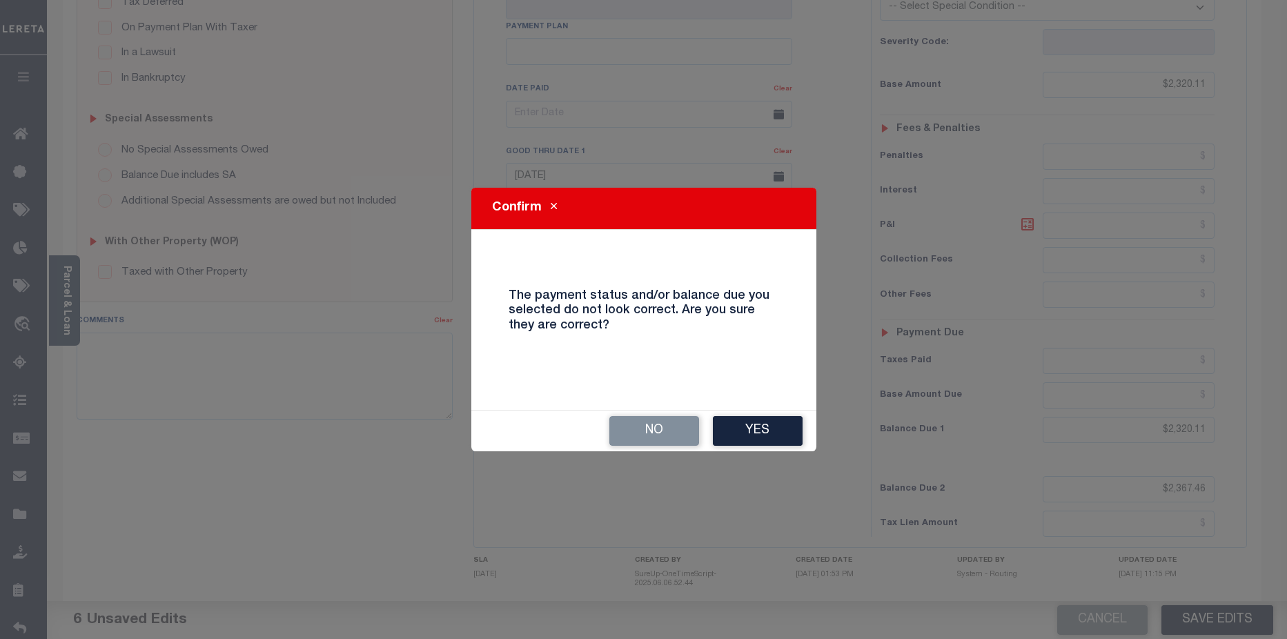
drag, startPoint x: 782, startPoint y: 438, endPoint x: 790, endPoint y: 421, distance: 18.5
click at [784, 434] on button "Yes" at bounding box center [758, 431] width 90 height 30
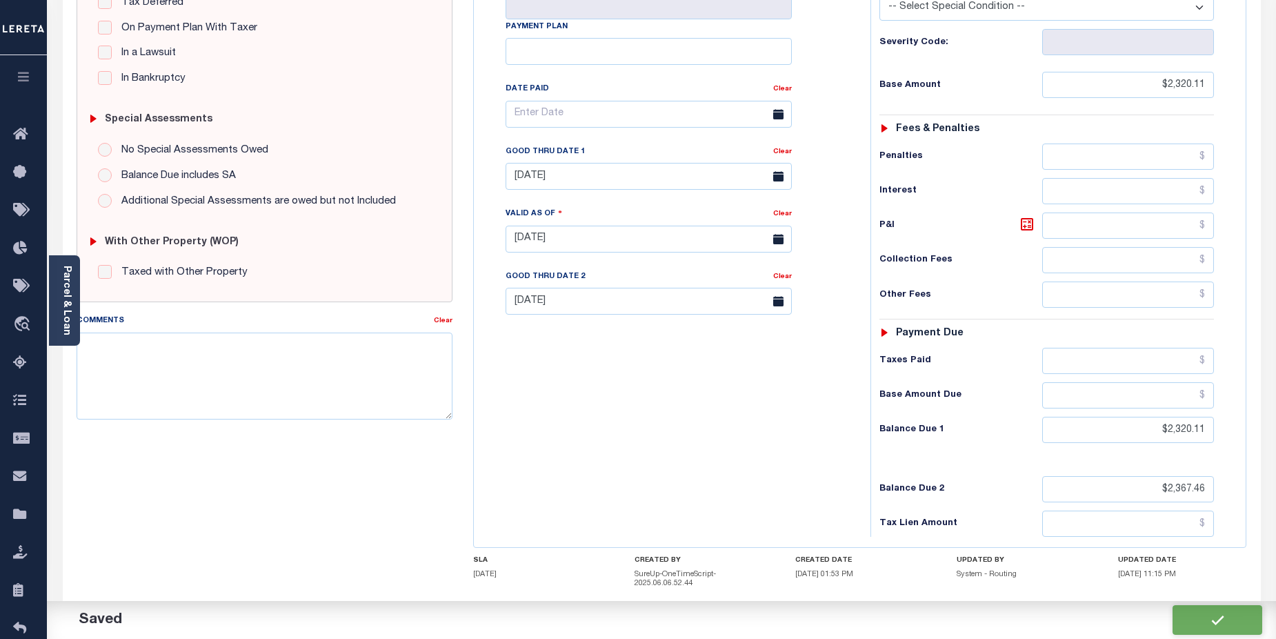
checkbox input "false"
type input "$2,320.11"
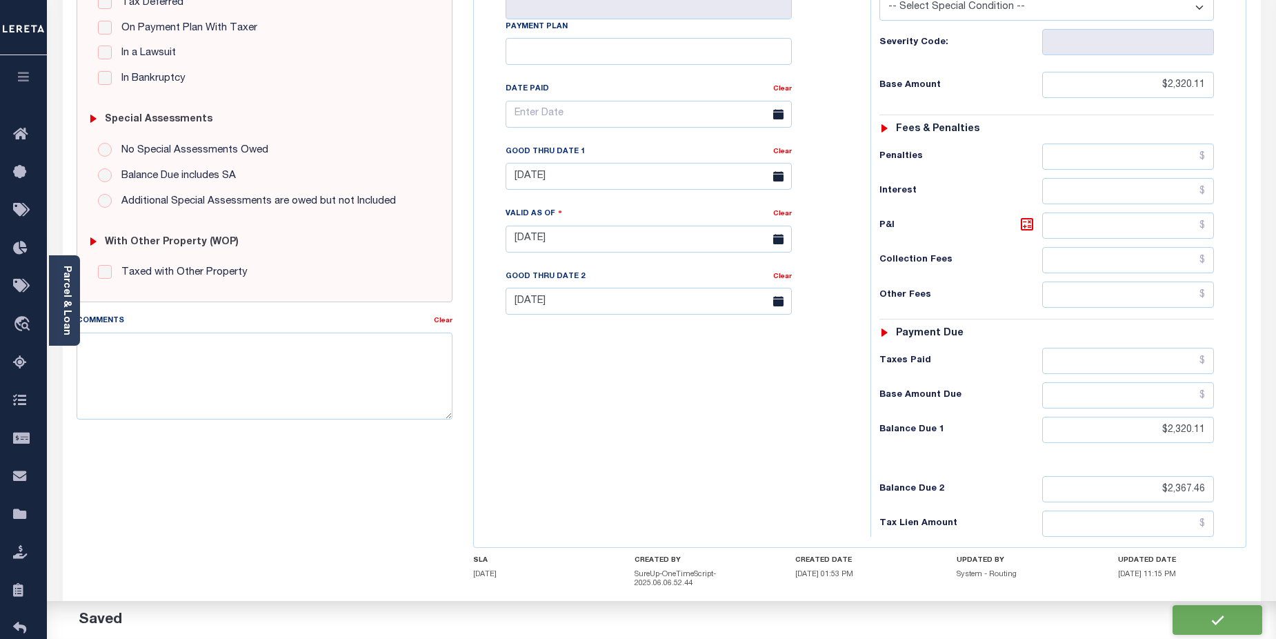
type input "$2,320.11"
type input "$2,367.46"
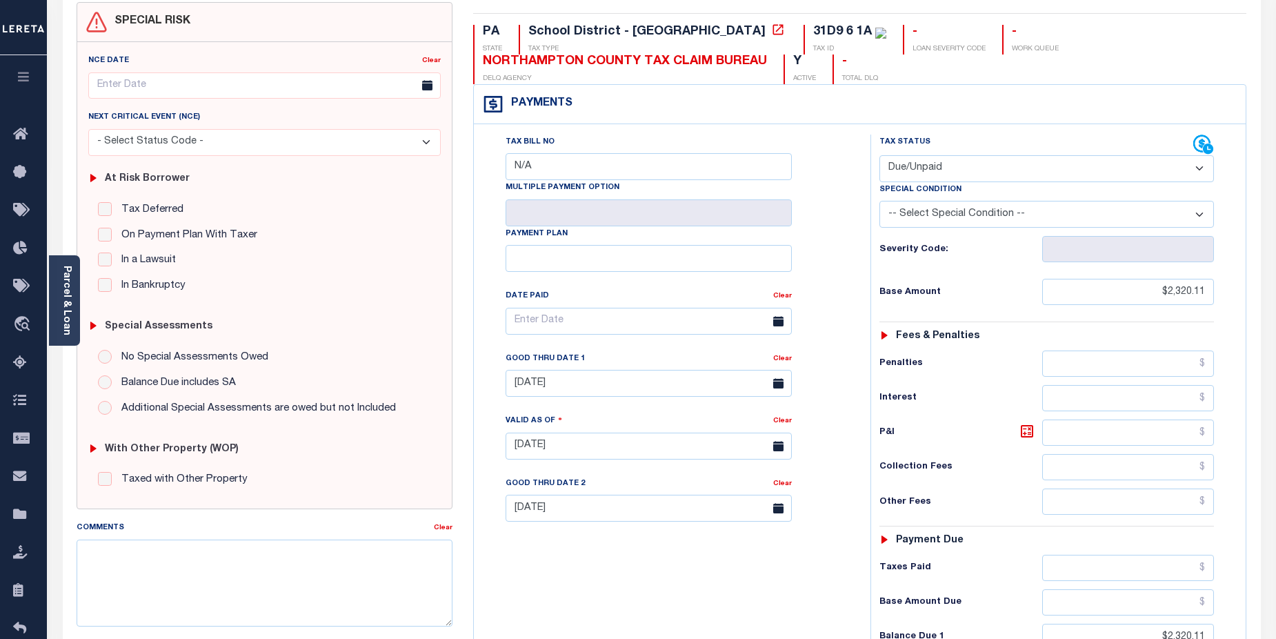
scroll to position [0, 0]
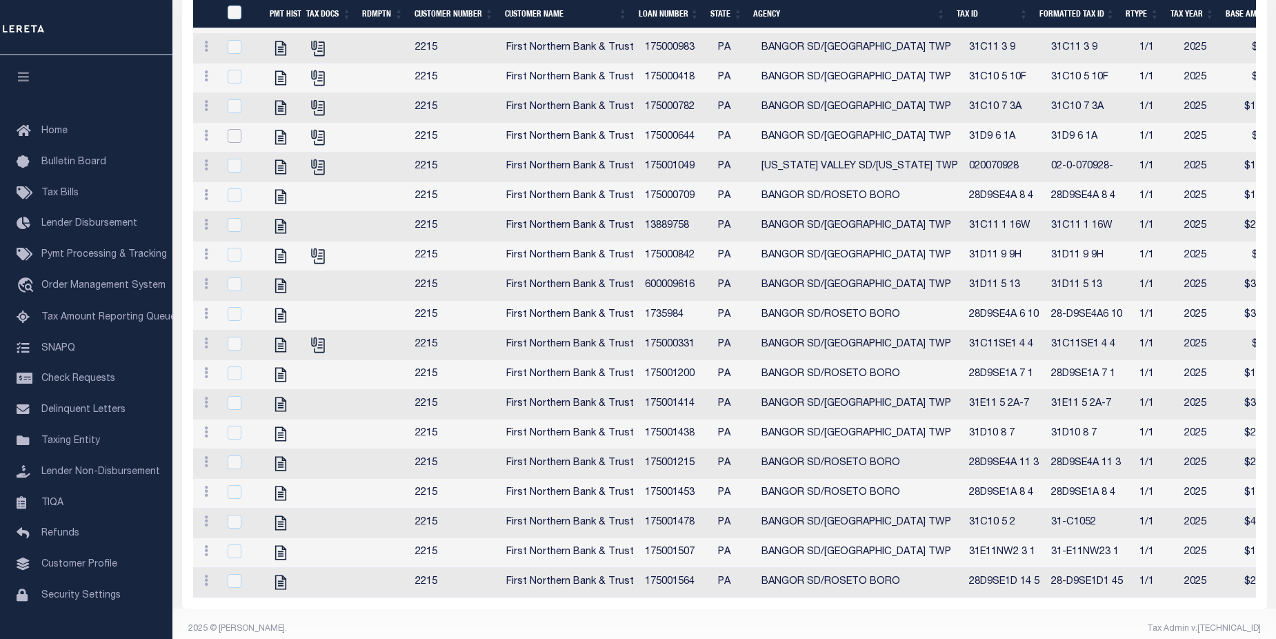
click at [232, 129] on input "checkbox" at bounding box center [235, 136] width 14 height 14
checkbox input "true"
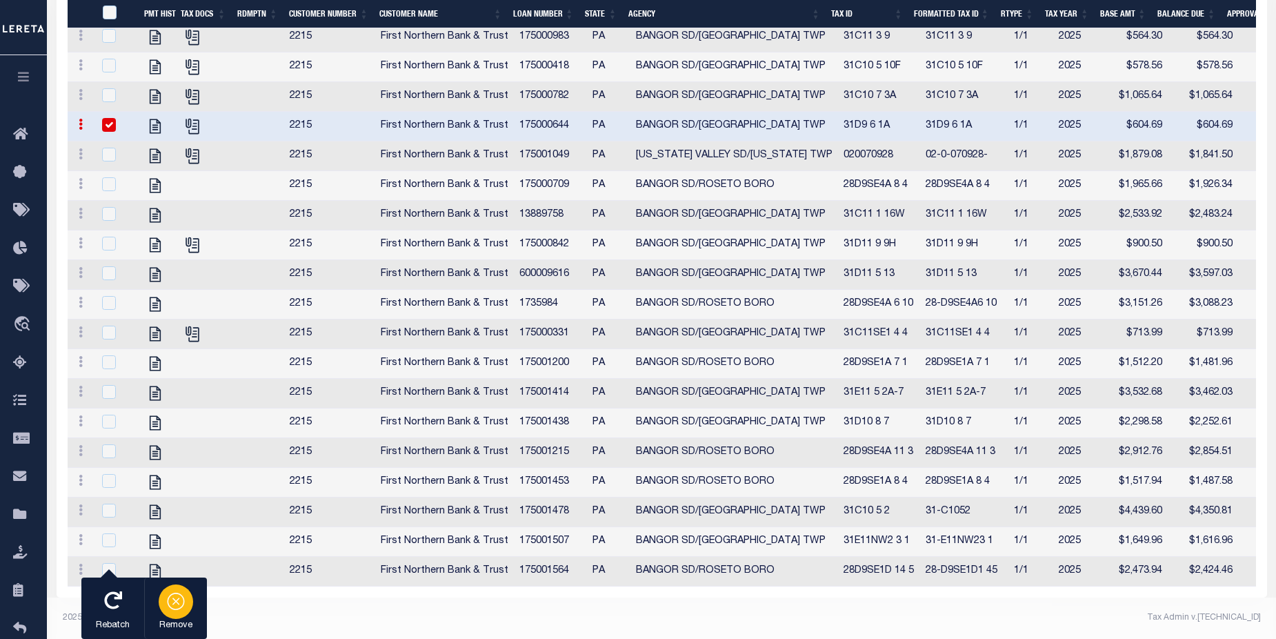
click at [183, 600] on icon "button" at bounding box center [175, 601] width 17 height 17
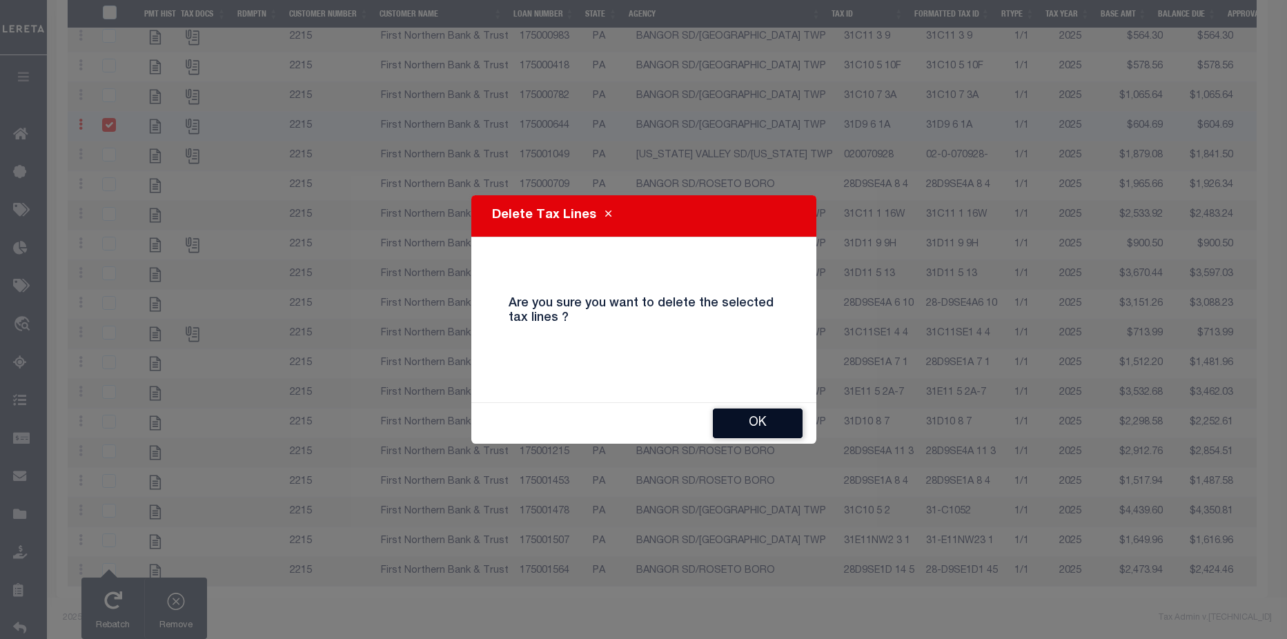
click at [768, 422] on button "OK" at bounding box center [758, 423] width 90 height 30
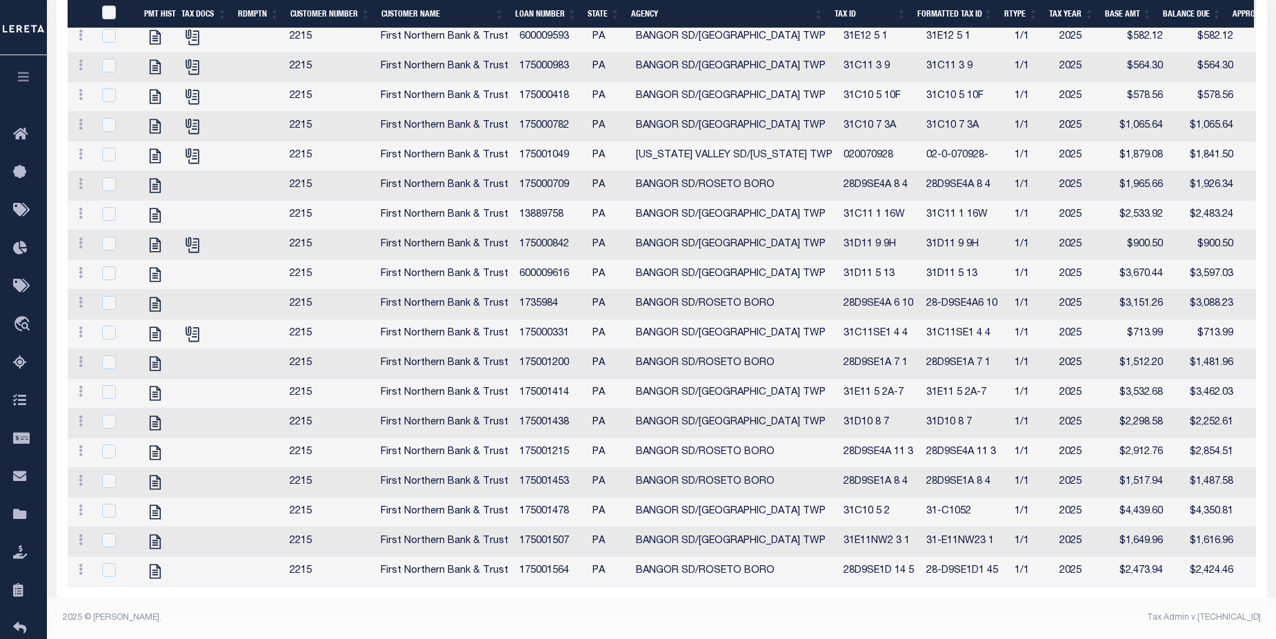
click at [1193, 13] on th "Balance Due" at bounding box center [1193, 14] width 70 height 28
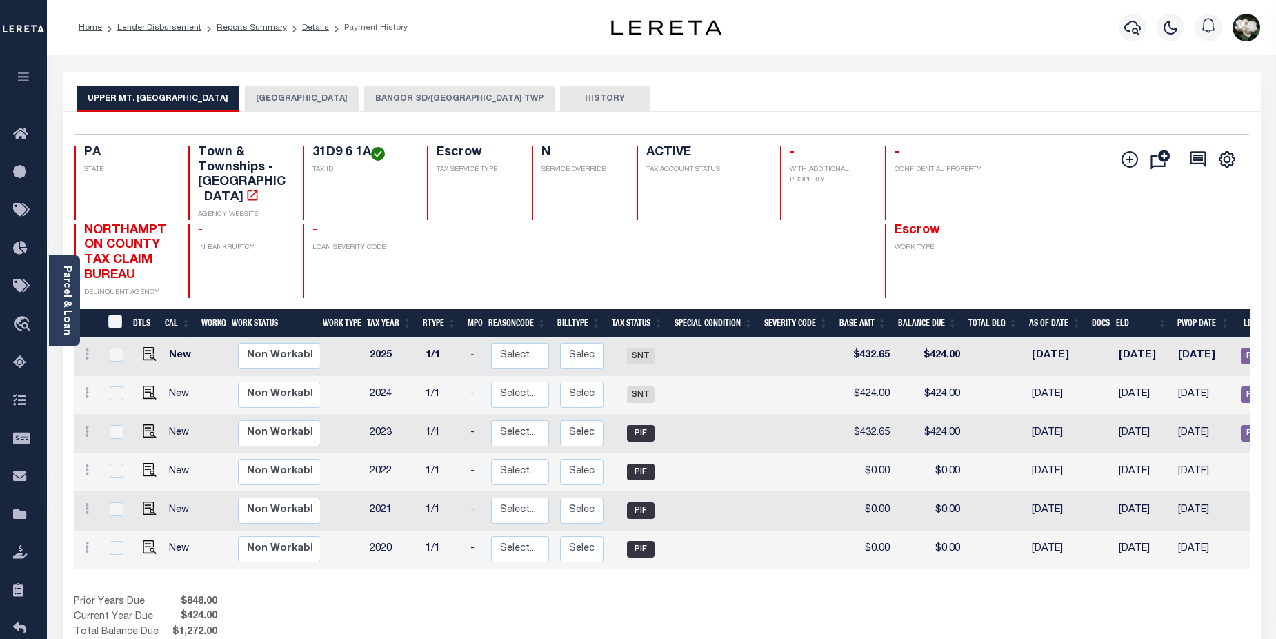
click at [433, 93] on button "BANGOR SD/[GEOGRAPHIC_DATA] TWP" at bounding box center [459, 99] width 190 height 26
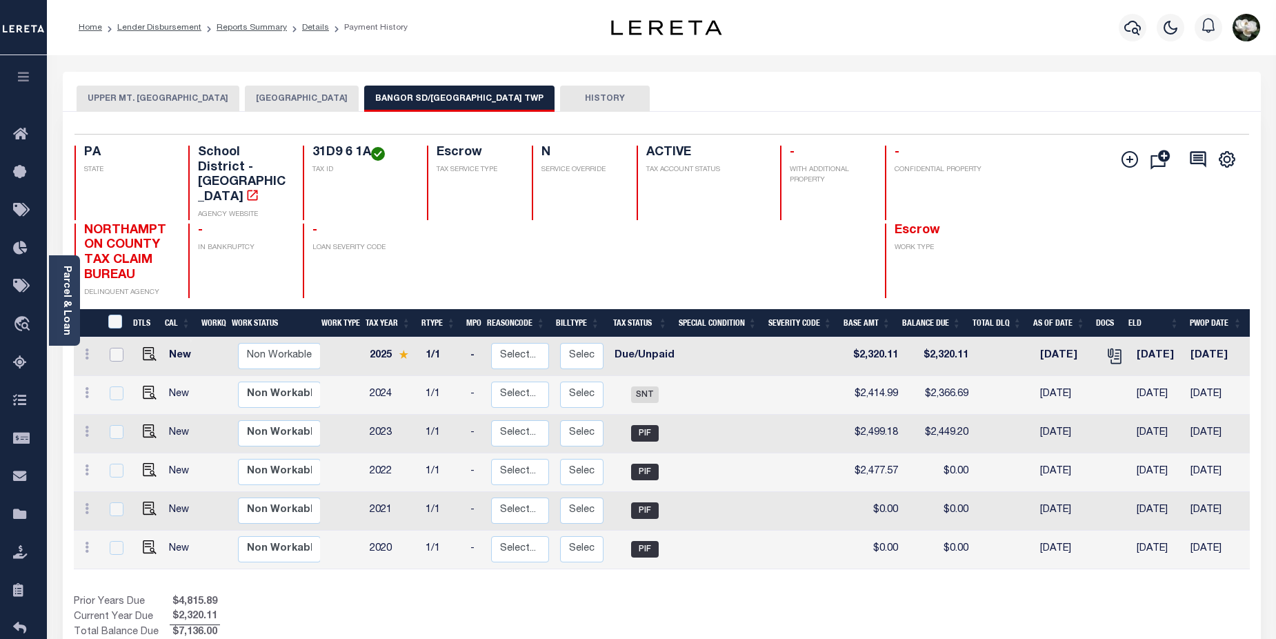
click at [112, 348] on input "checkbox" at bounding box center [117, 355] width 14 height 14
checkbox input "true"
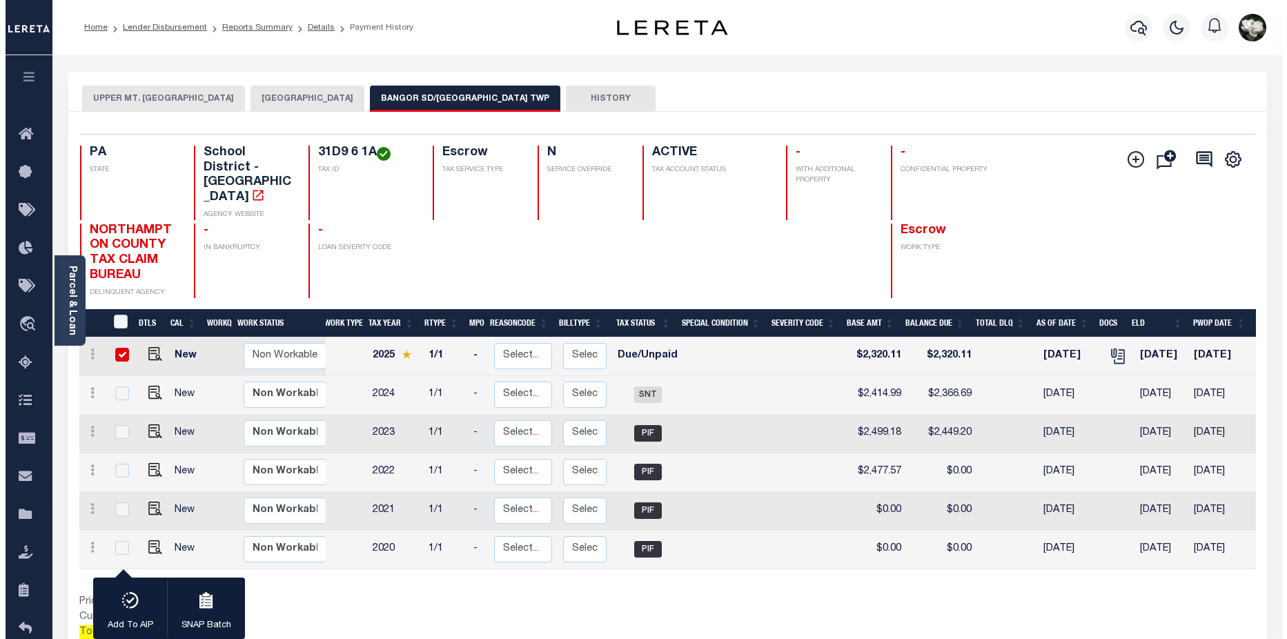
scroll to position [0, 3]
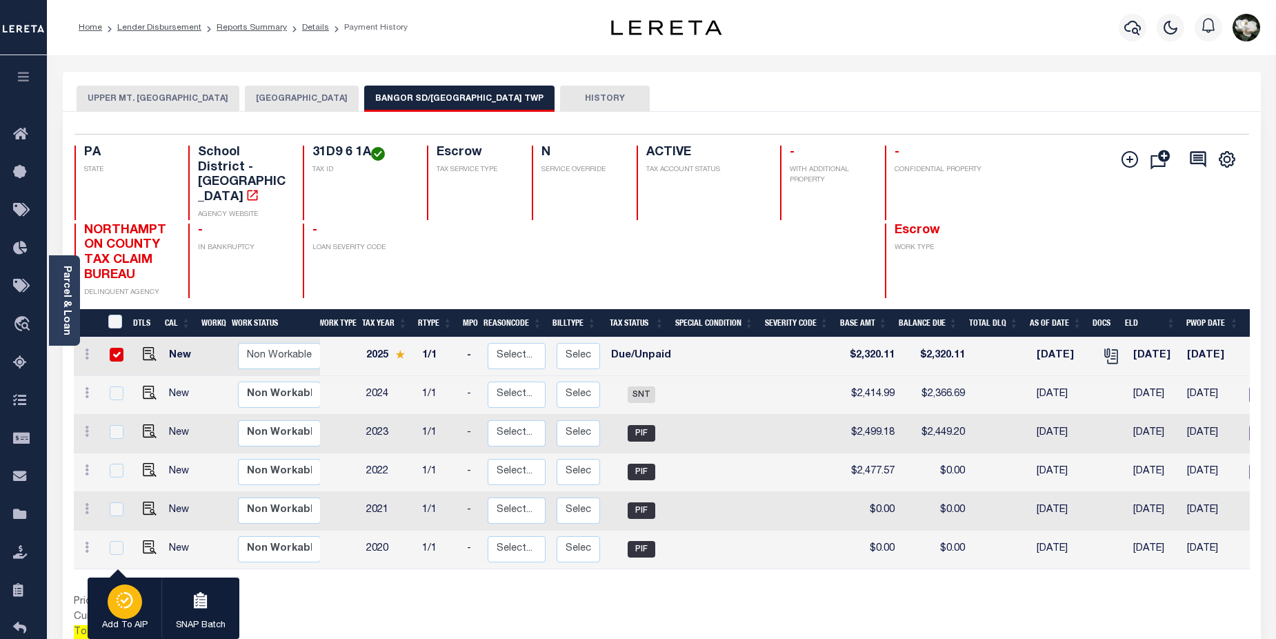
click at [126, 602] on icon "button" at bounding box center [124, 600] width 19 height 17
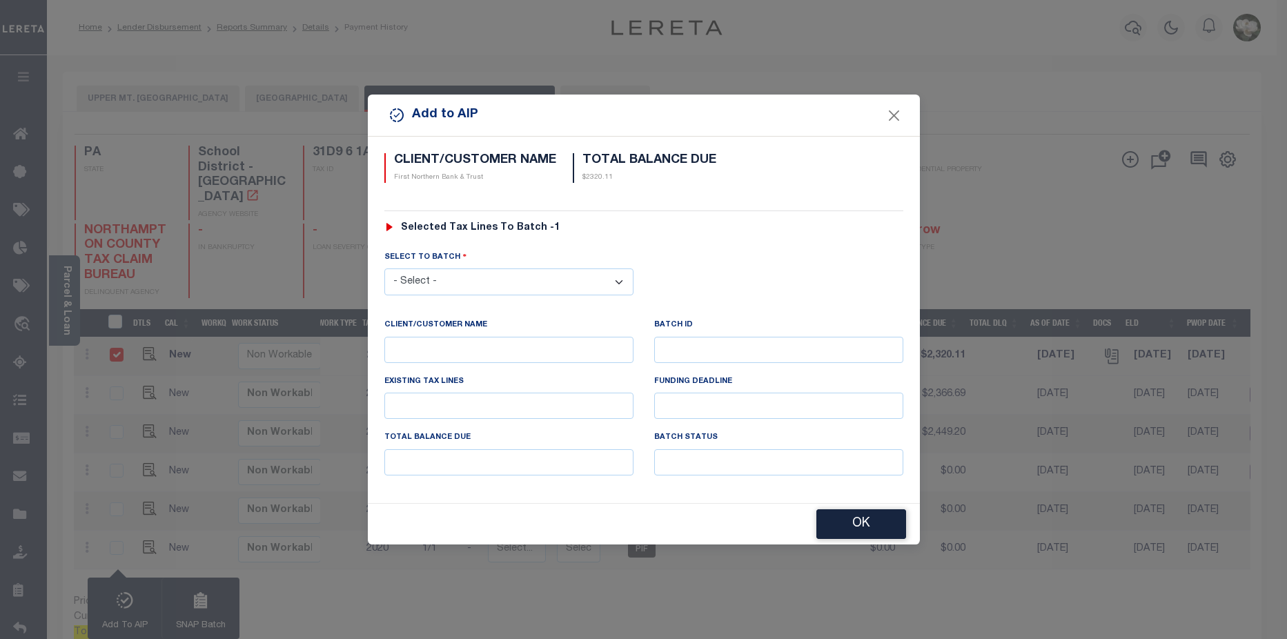
click at [622, 275] on select "- Select - 44231 44945" at bounding box center [508, 281] width 249 height 27
click at [877, 529] on button "OK" at bounding box center [861, 524] width 90 height 30
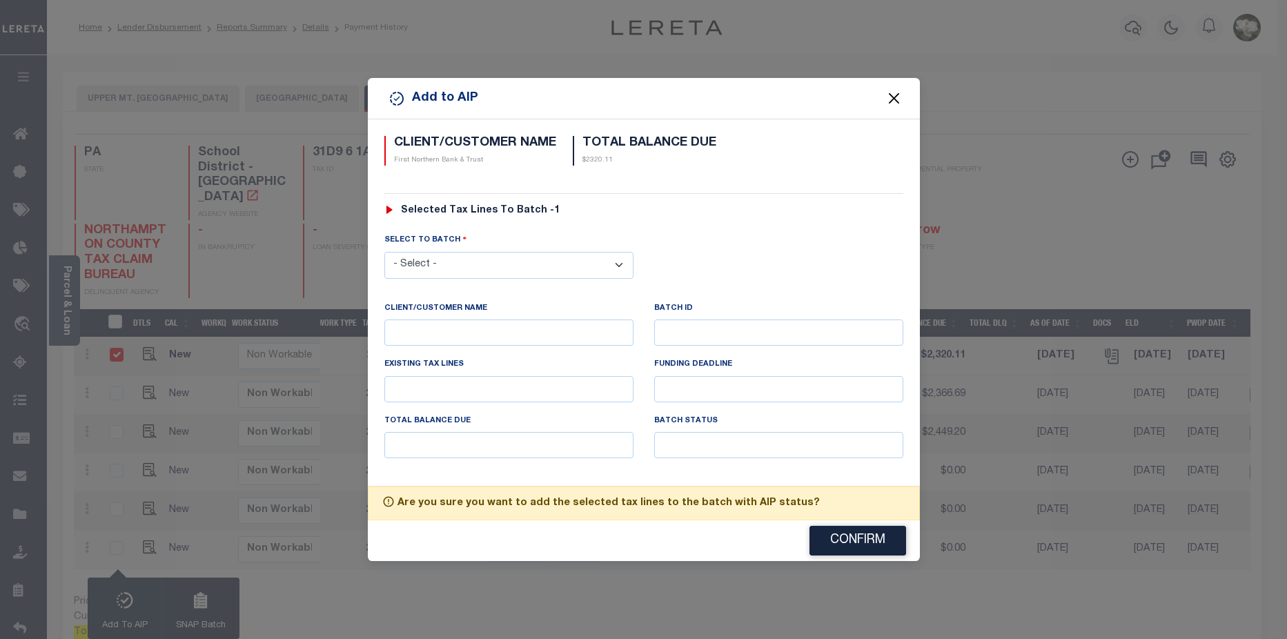
click at [891, 98] on button "Close" at bounding box center [893, 99] width 18 height 18
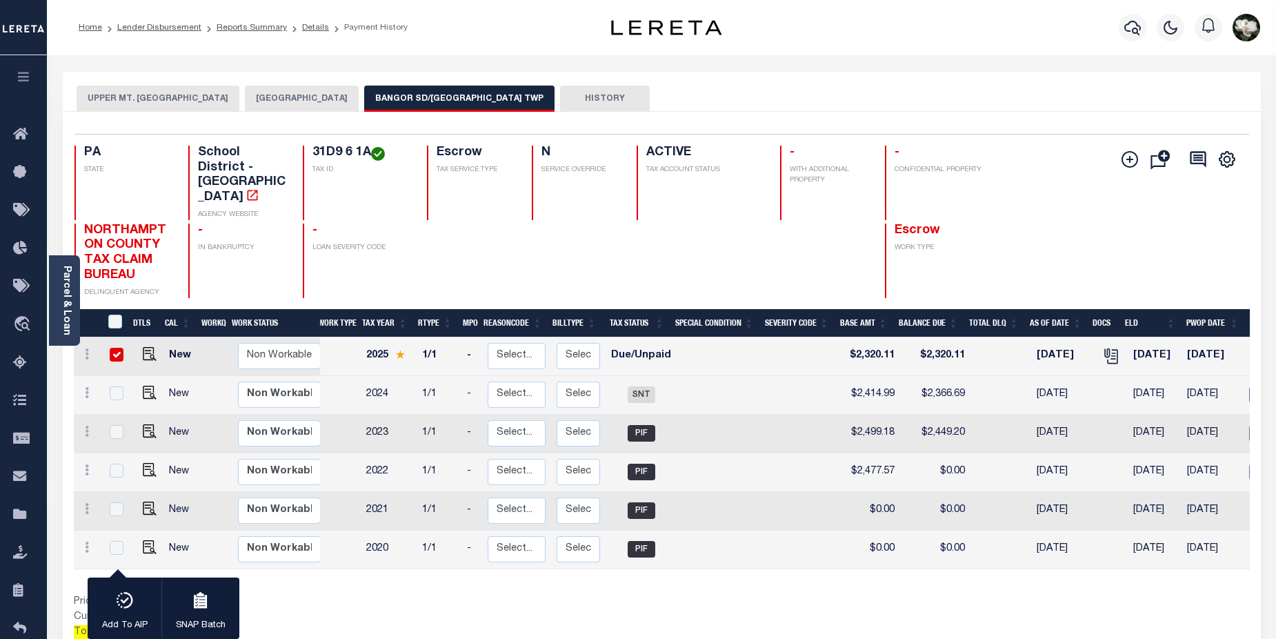
click at [115, 348] on input "checkbox" at bounding box center [117, 355] width 14 height 14
checkbox input "false"
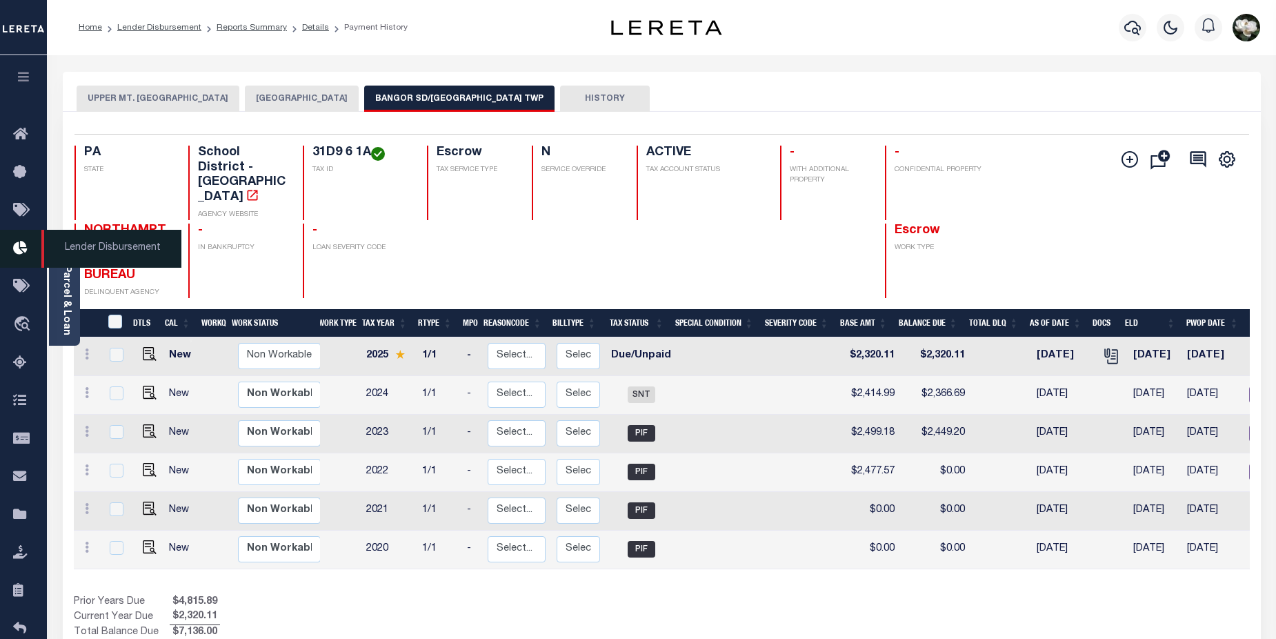
click at [18, 255] on icon at bounding box center [24, 248] width 22 height 17
click at [113, 348] on input "checkbox" at bounding box center [117, 355] width 14 height 14
checkbox input "true"
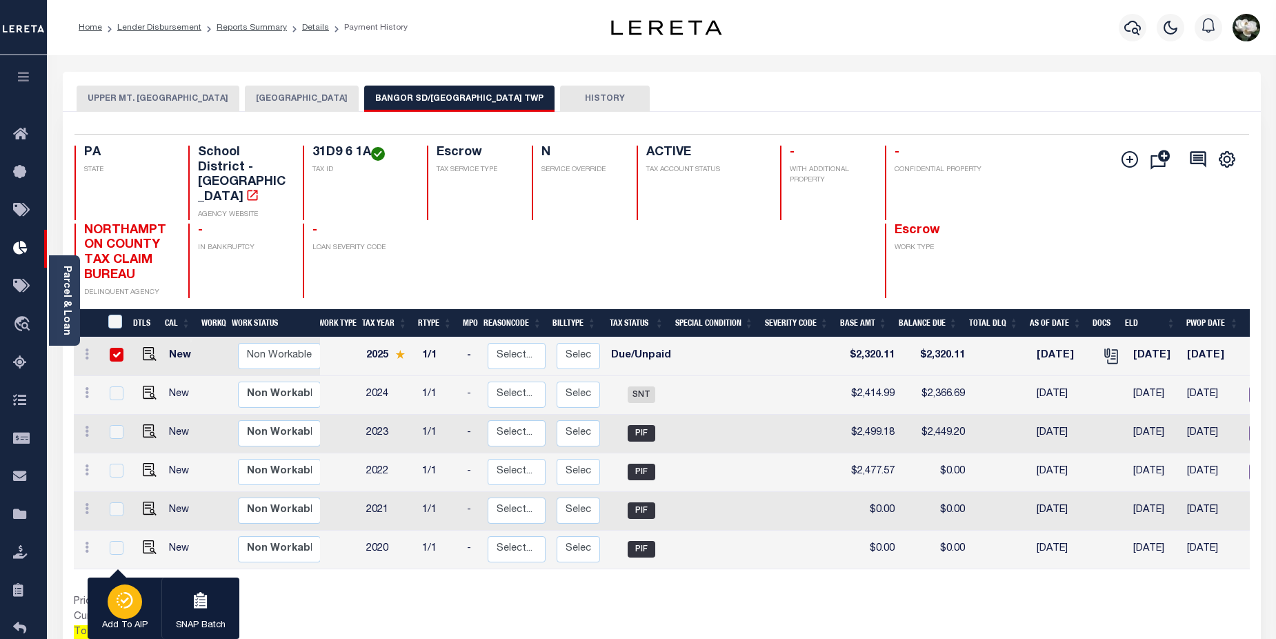
click at [121, 602] on icon "button" at bounding box center [124, 600] width 19 height 17
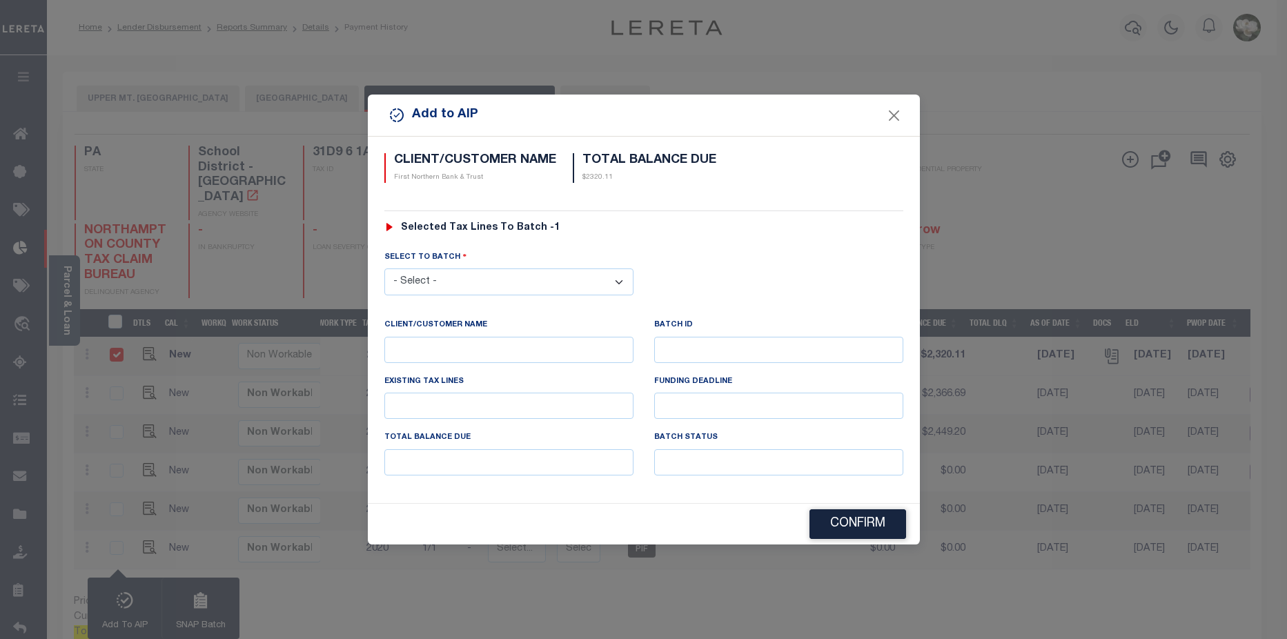
click at [505, 281] on select "- Select - 44231 44945 46130" at bounding box center [508, 281] width 249 height 27
select select "46130"
click at [384, 268] on select "- Select - 44231 44945 46130" at bounding box center [508, 281] width 249 height 27
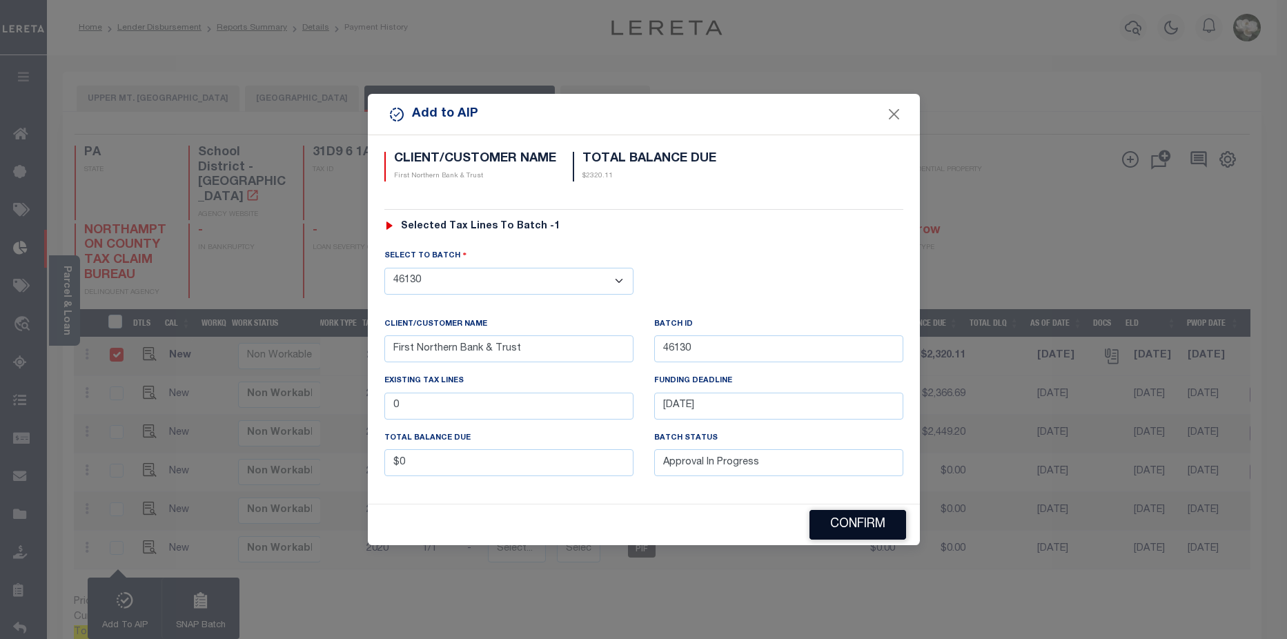
click at [860, 522] on button "Confirm" at bounding box center [857, 525] width 97 height 30
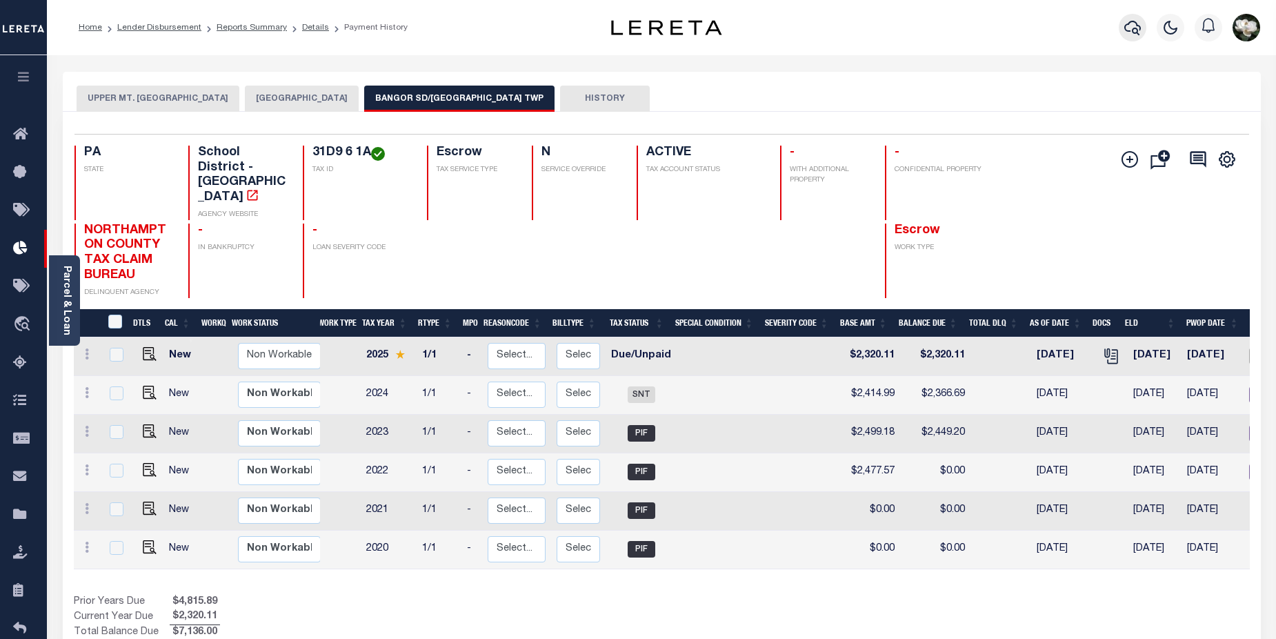
click at [1129, 30] on icon "button" at bounding box center [1132, 27] width 17 height 17
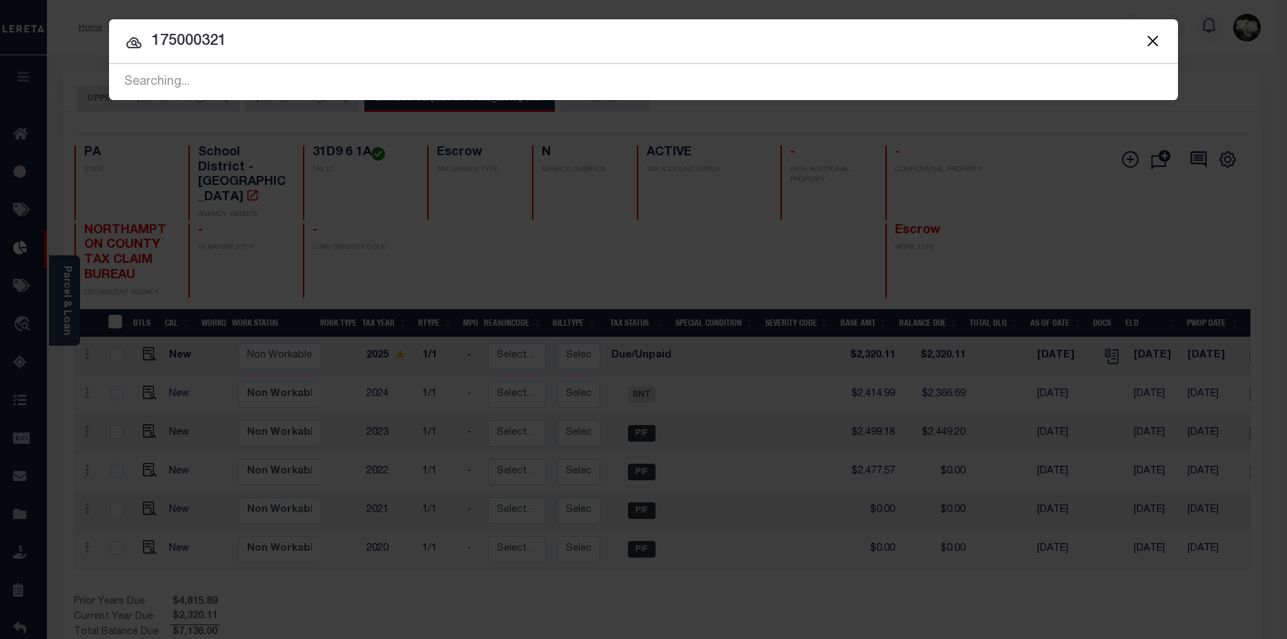
type input "175000321"
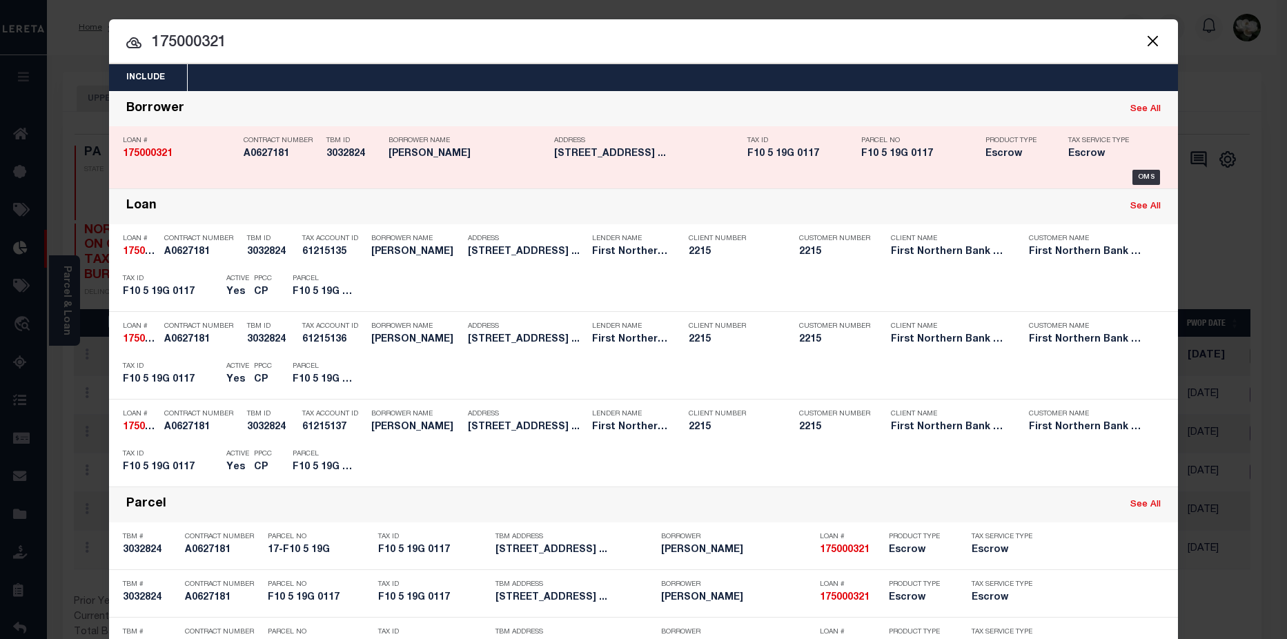
click at [677, 157] on h5 "9395 Spring Brook DR Bangor PA ..." at bounding box center [647, 154] width 186 height 12
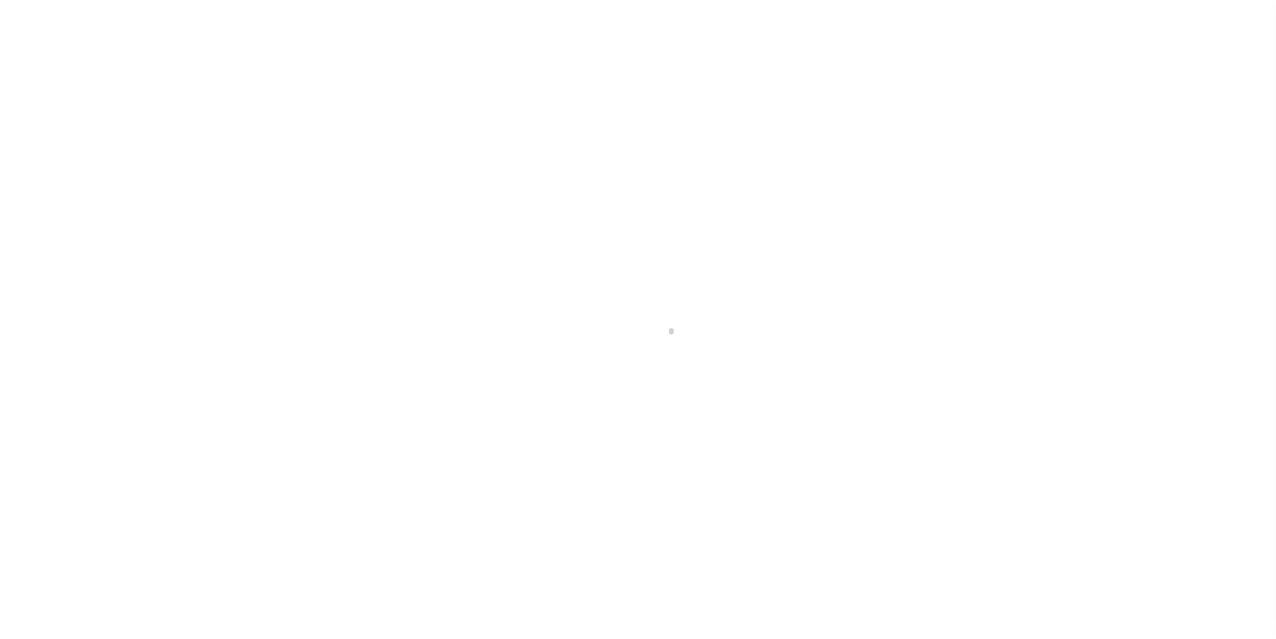
select select "Escrow"
type input "[STREET_ADDRESS]"
type input "17-F10 5 19G"
select select
type input "[GEOGRAPHIC_DATA] PA 18013"
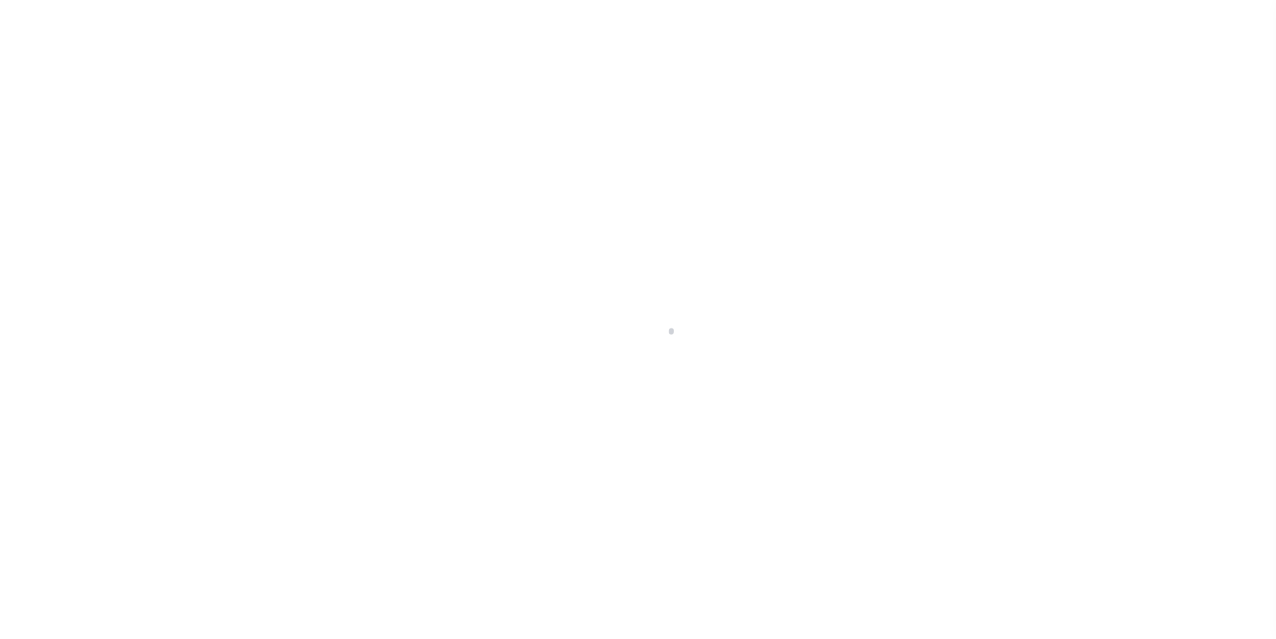
type input "PA"
select select
type textarea "Liability subject to parcel provided"
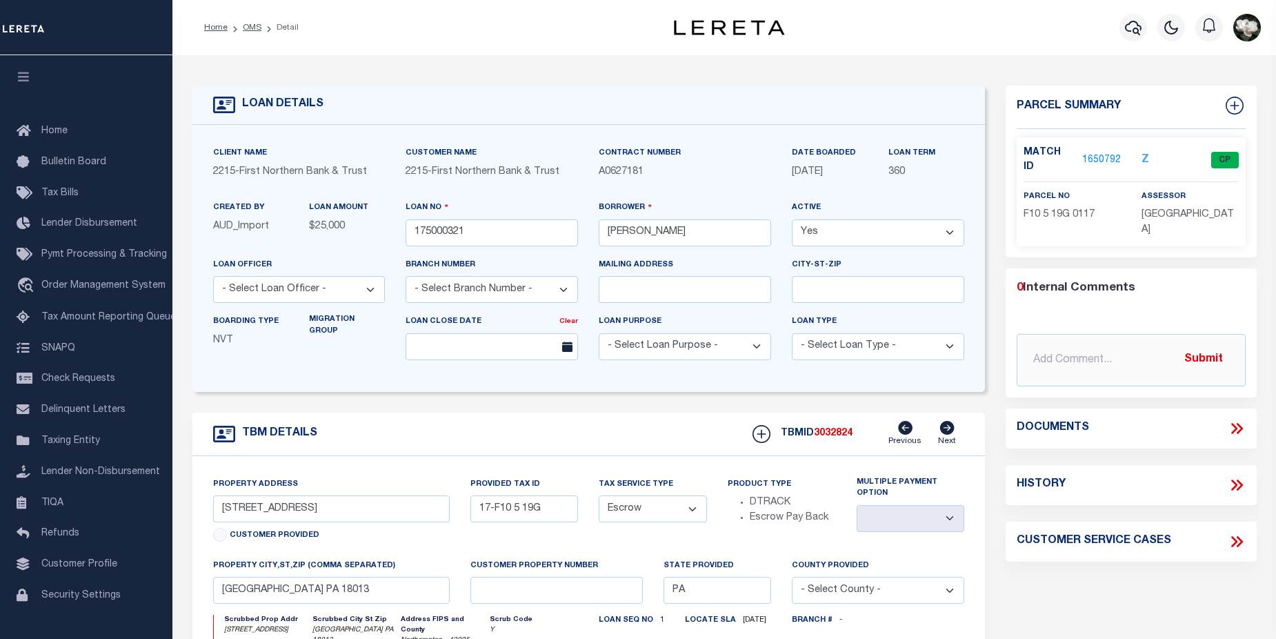
click at [1100, 153] on link "1650792" at bounding box center [1101, 160] width 39 height 14
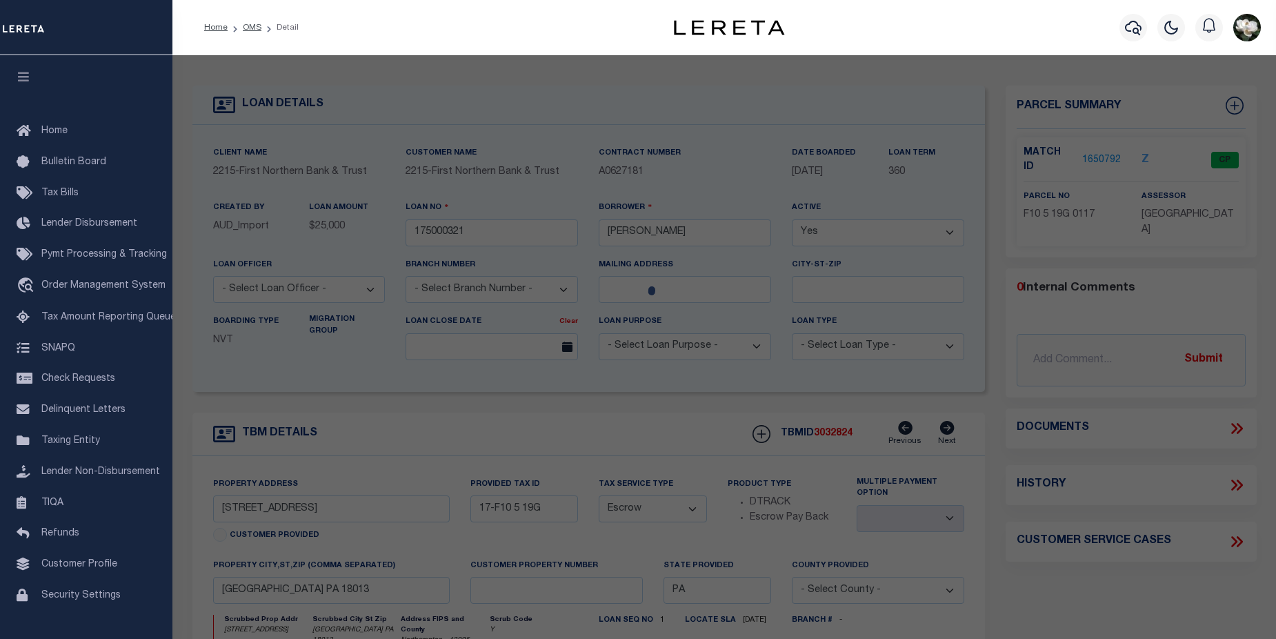
checkbox input "false"
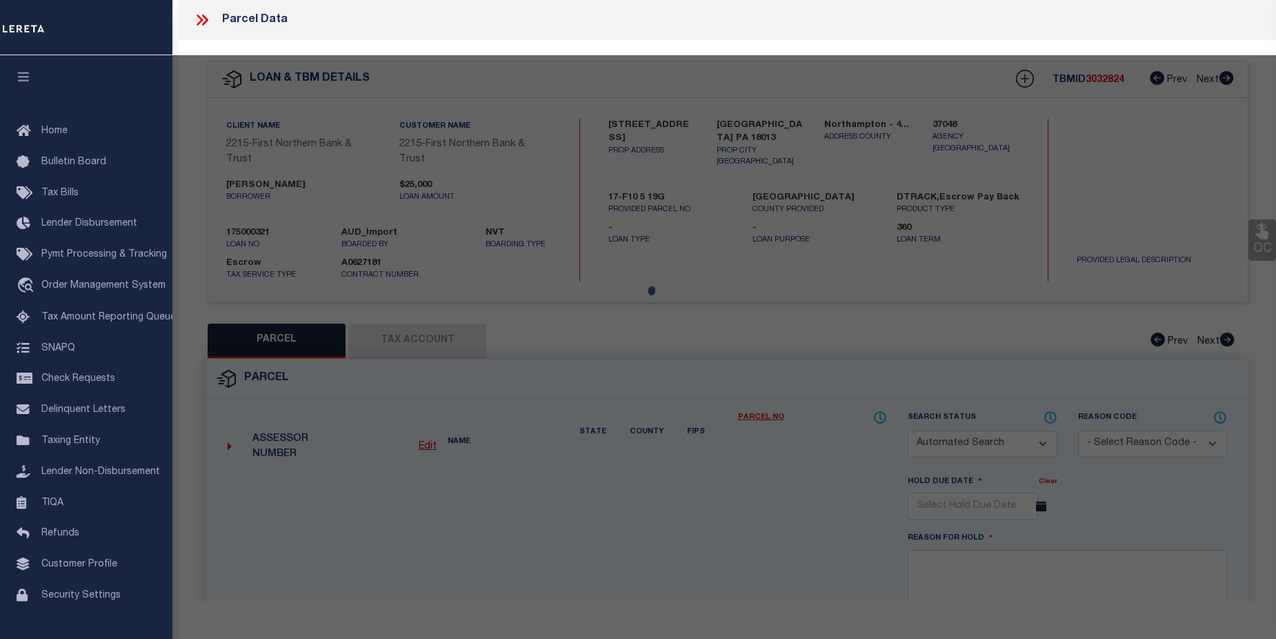
select select "CP"
type input "FOLK JESSICA L & PATRICK O,"
select select
type input "9395 SPRING BROOK DR"
checkbox input "false"
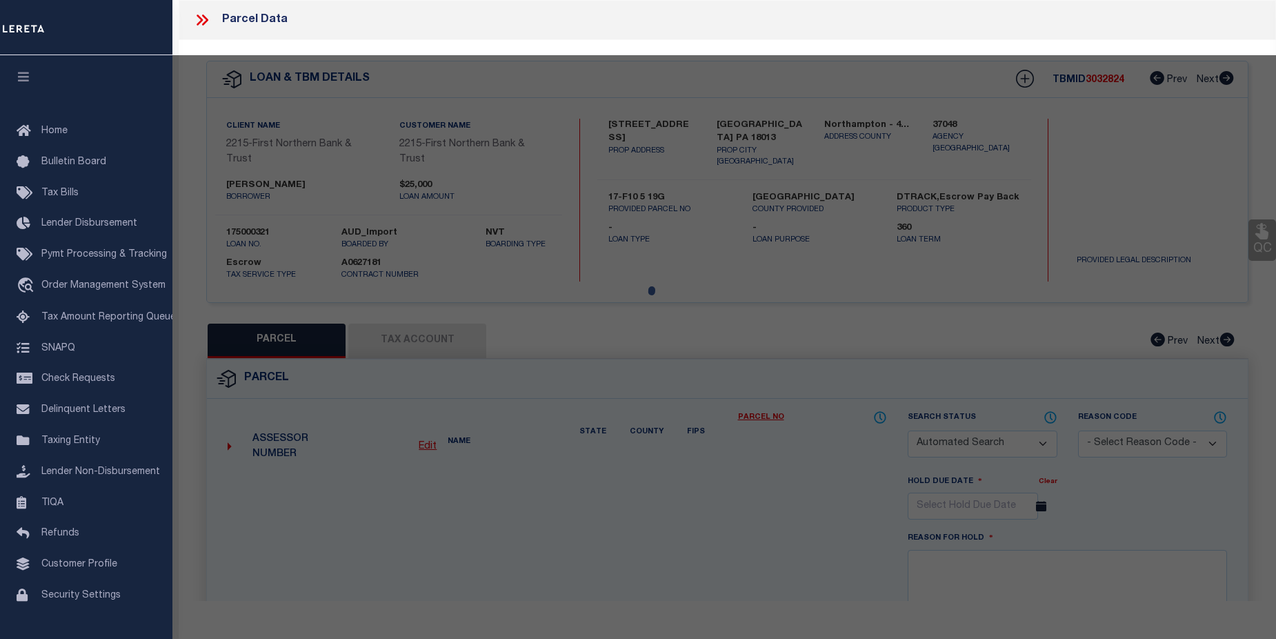
type input "PA"
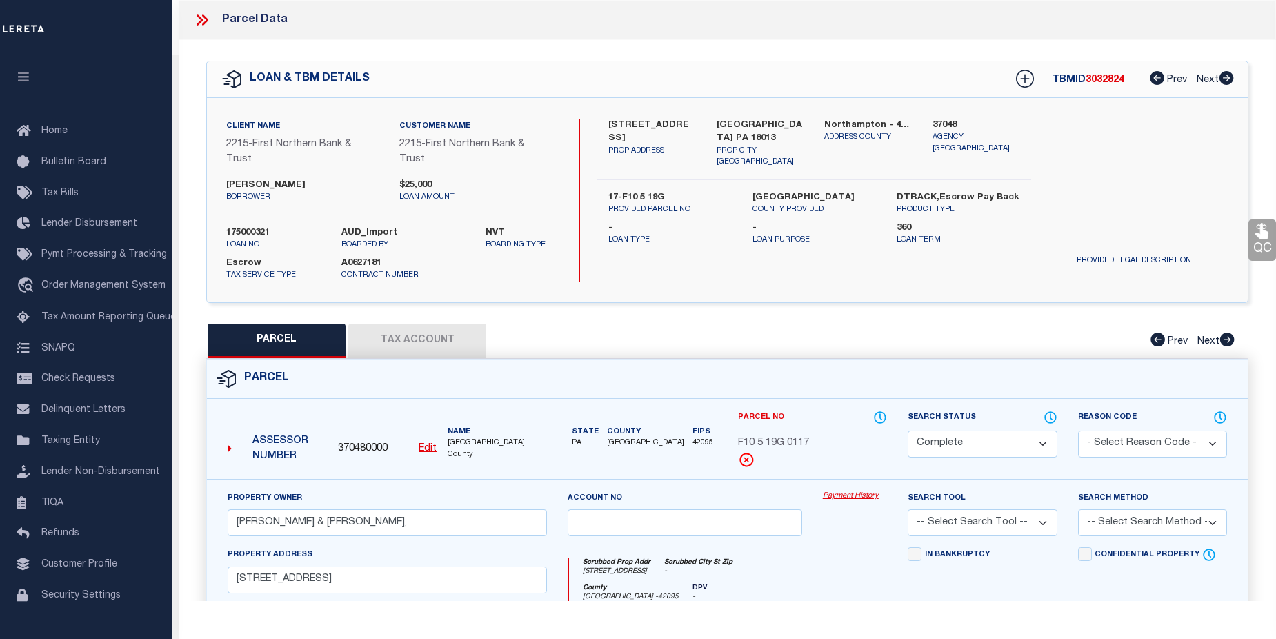
click at [857, 495] on link "Payment History" at bounding box center [855, 496] width 64 height 12
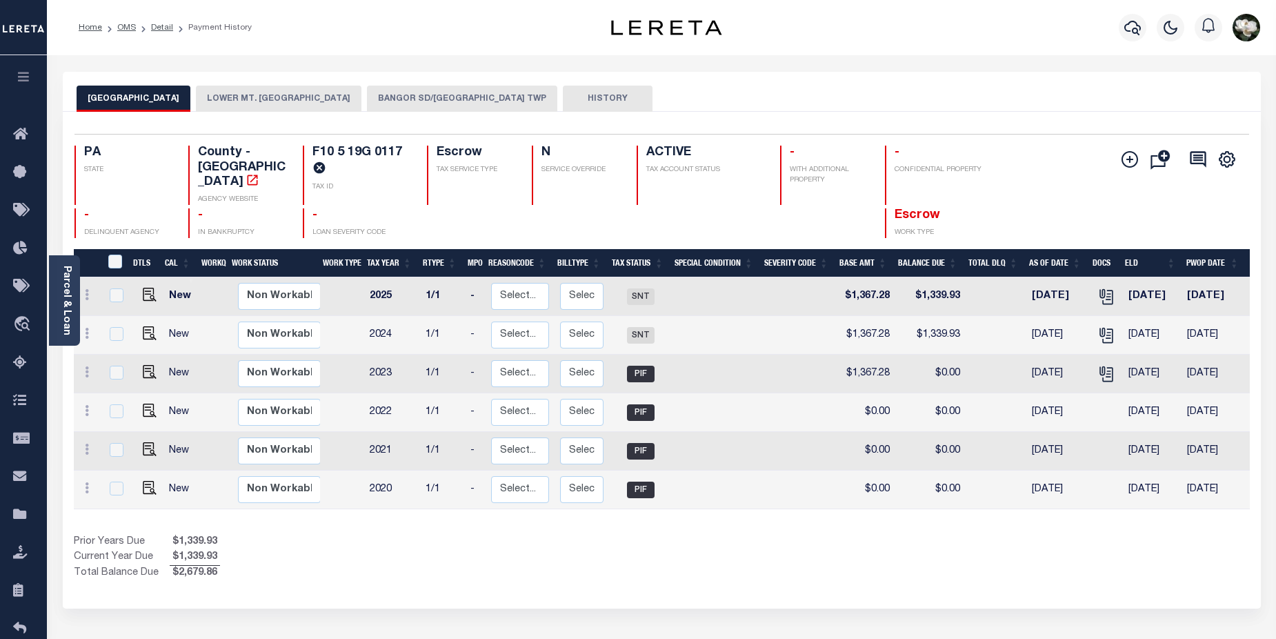
click at [425, 96] on button "BANGOR SD/[GEOGRAPHIC_DATA] TWP" at bounding box center [462, 99] width 190 height 26
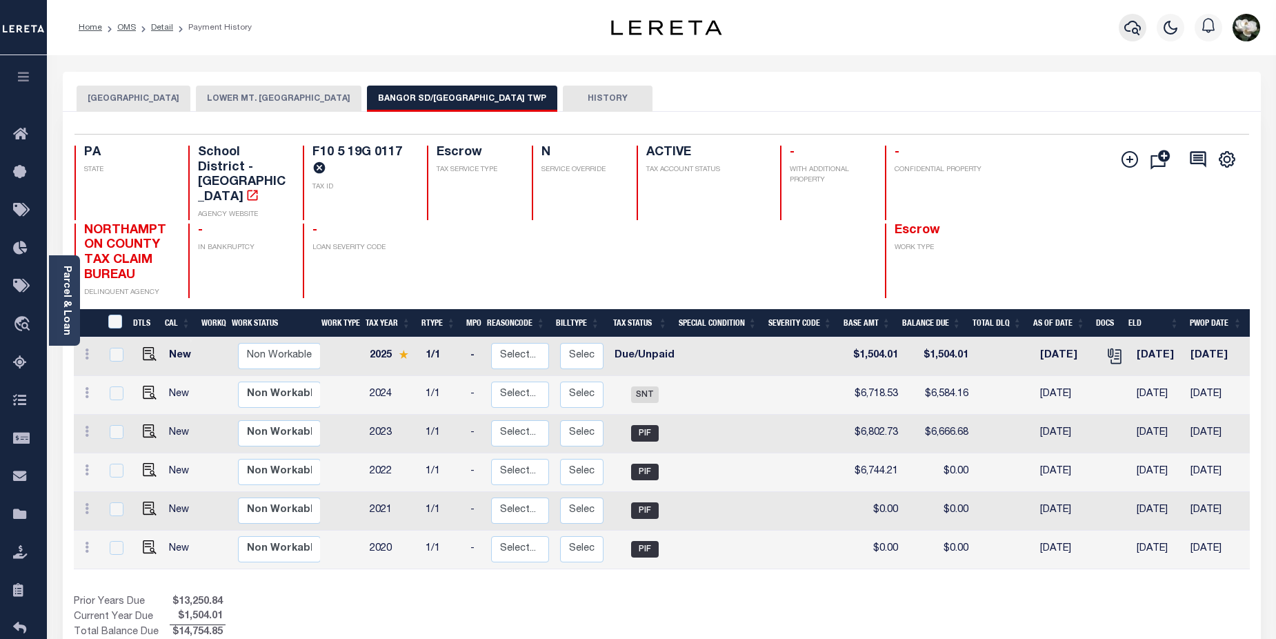
click at [1133, 40] on button "button" at bounding box center [1133, 28] width 28 height 28
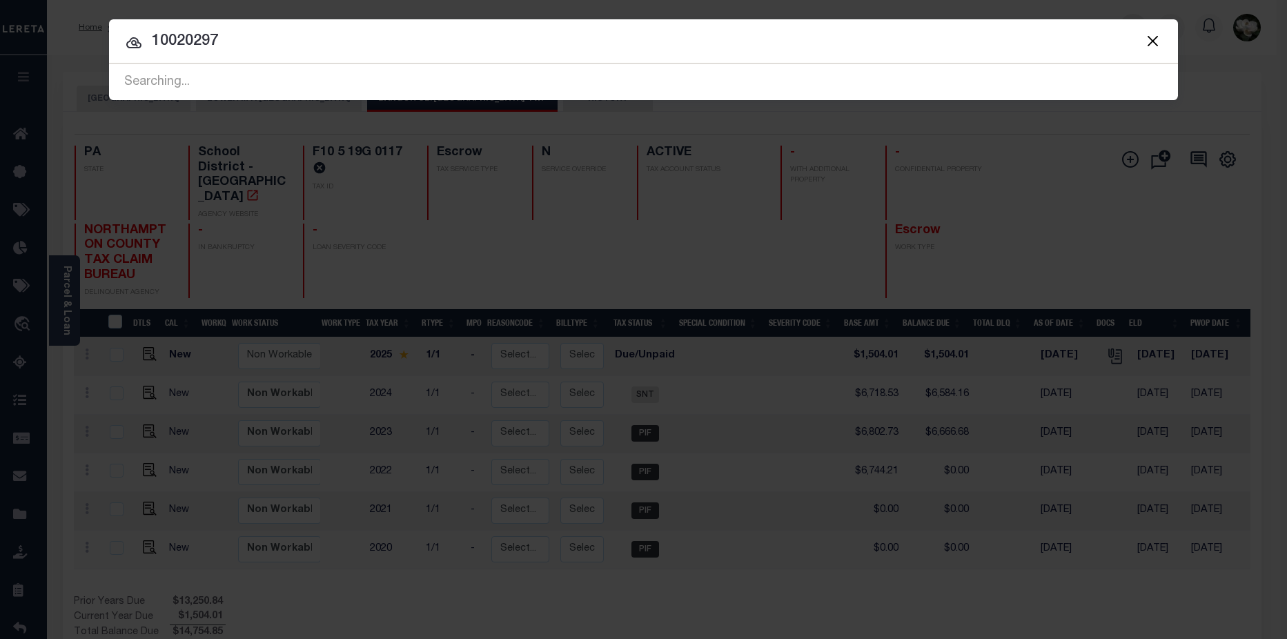
type input "10020297"
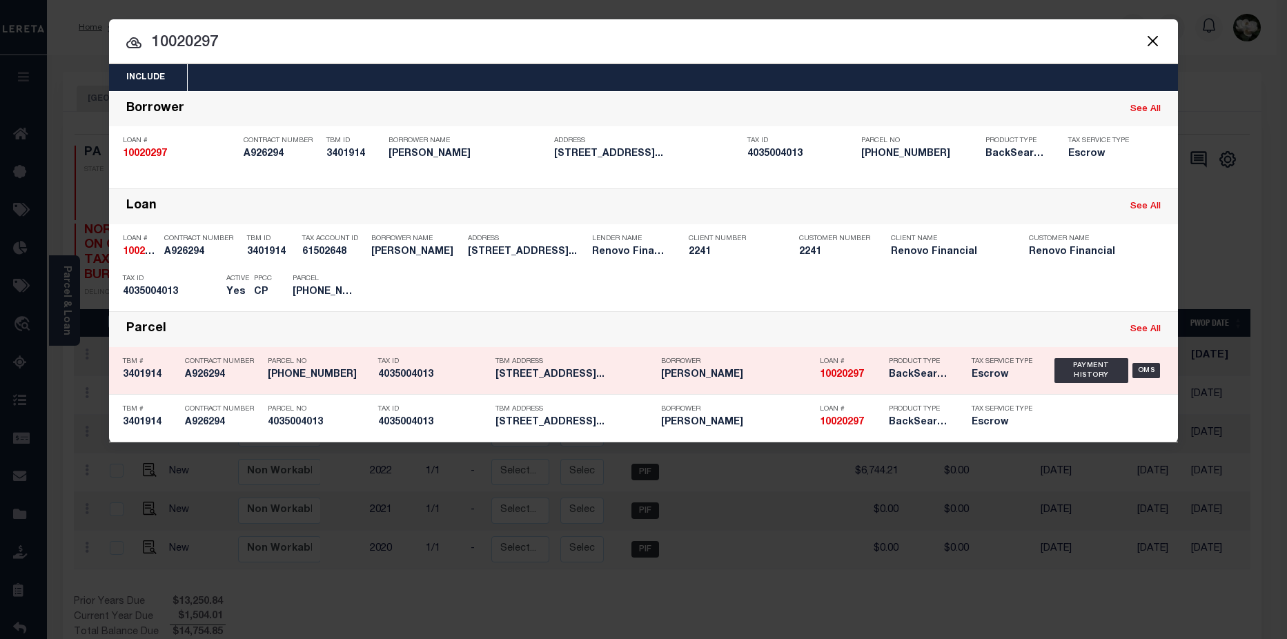
click at [733, 366] on p "Borrower" at bounding box center [737, 361] width 152 height 8
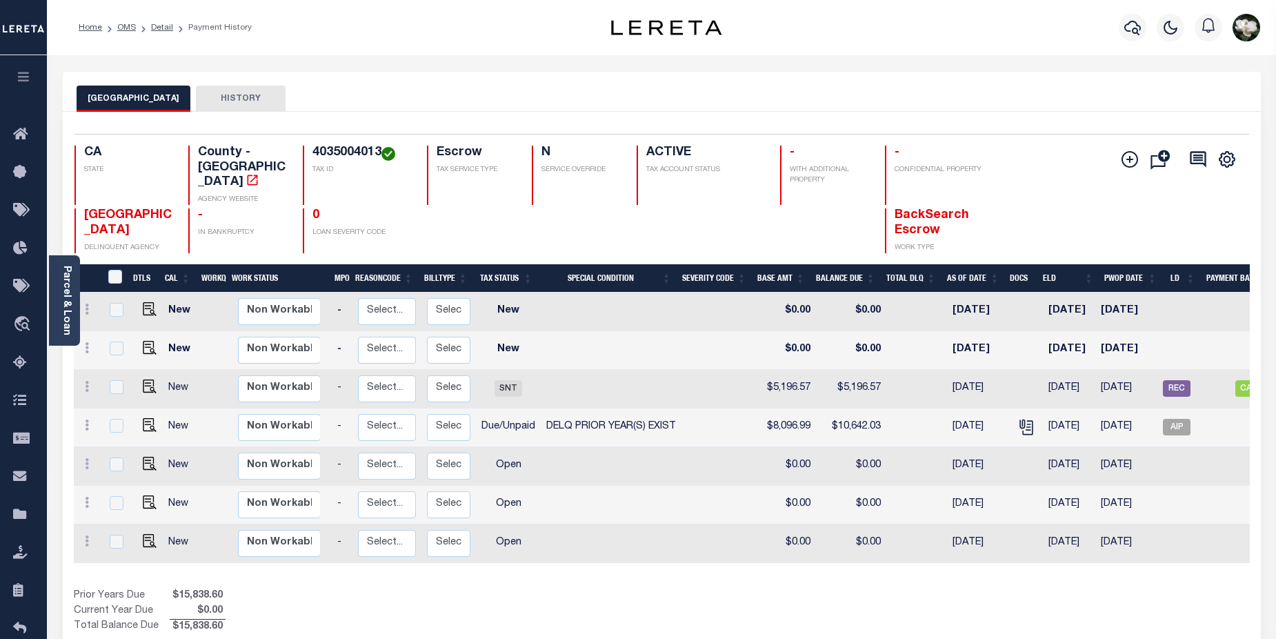
scroll to position [0, 93]
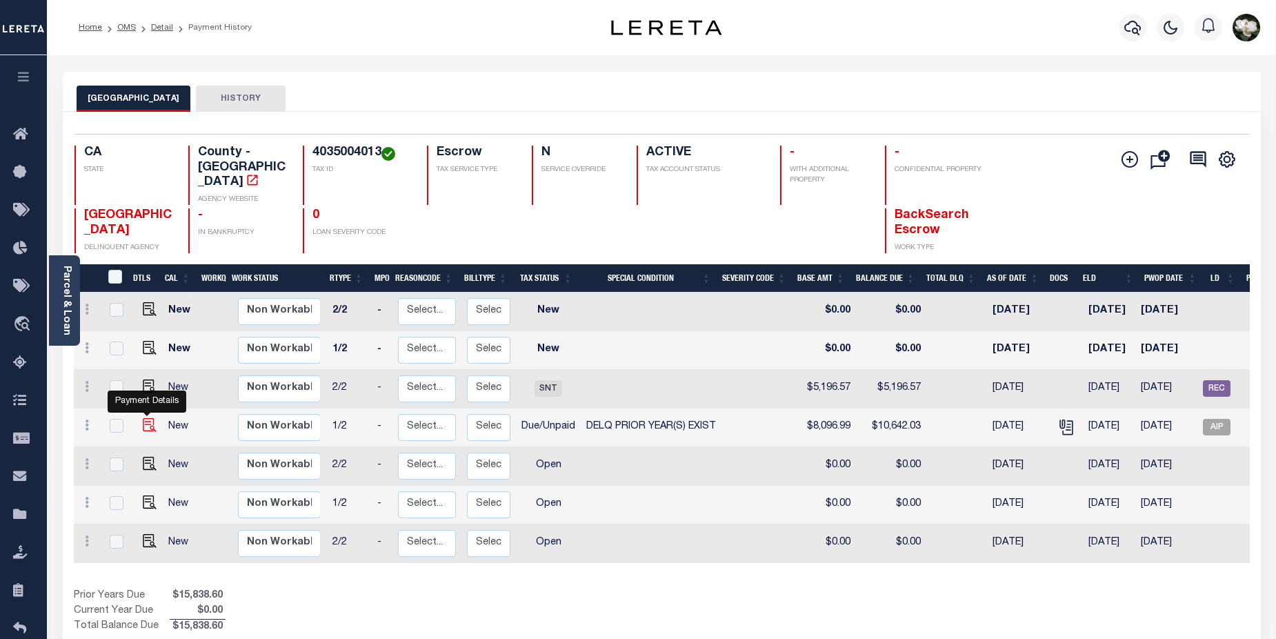
click at [146, 418] on img "" at bounding box center [150, 425] width 14 height 14
checkbox input "true"
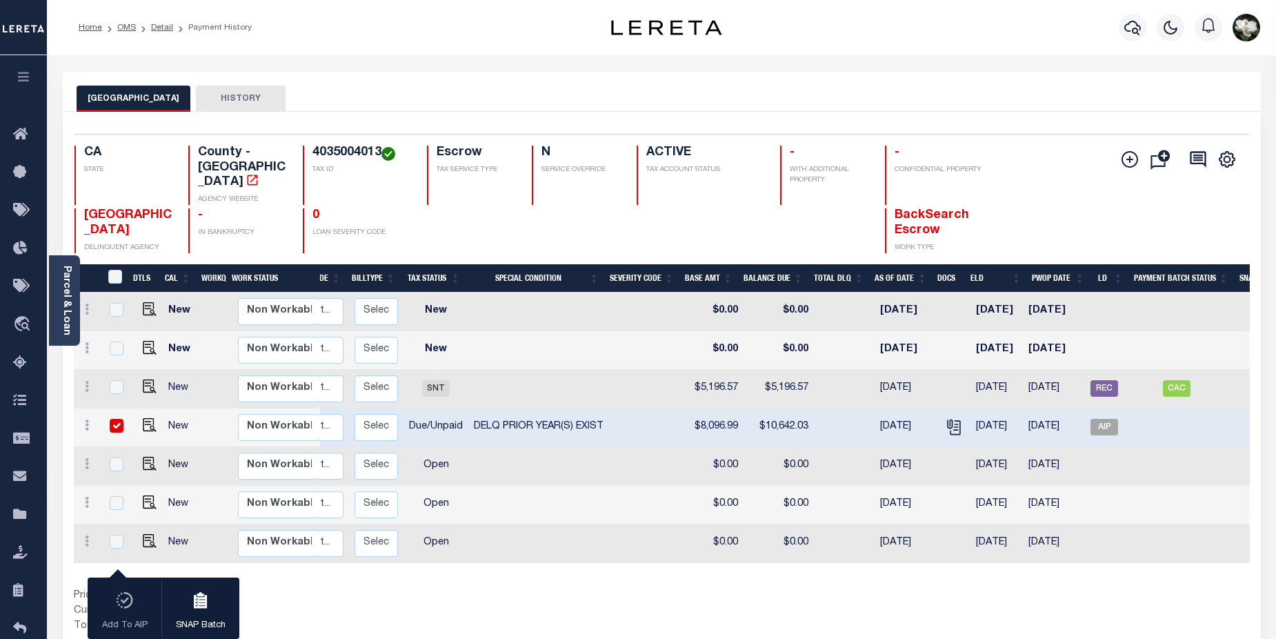
scroll to position [0, 231]
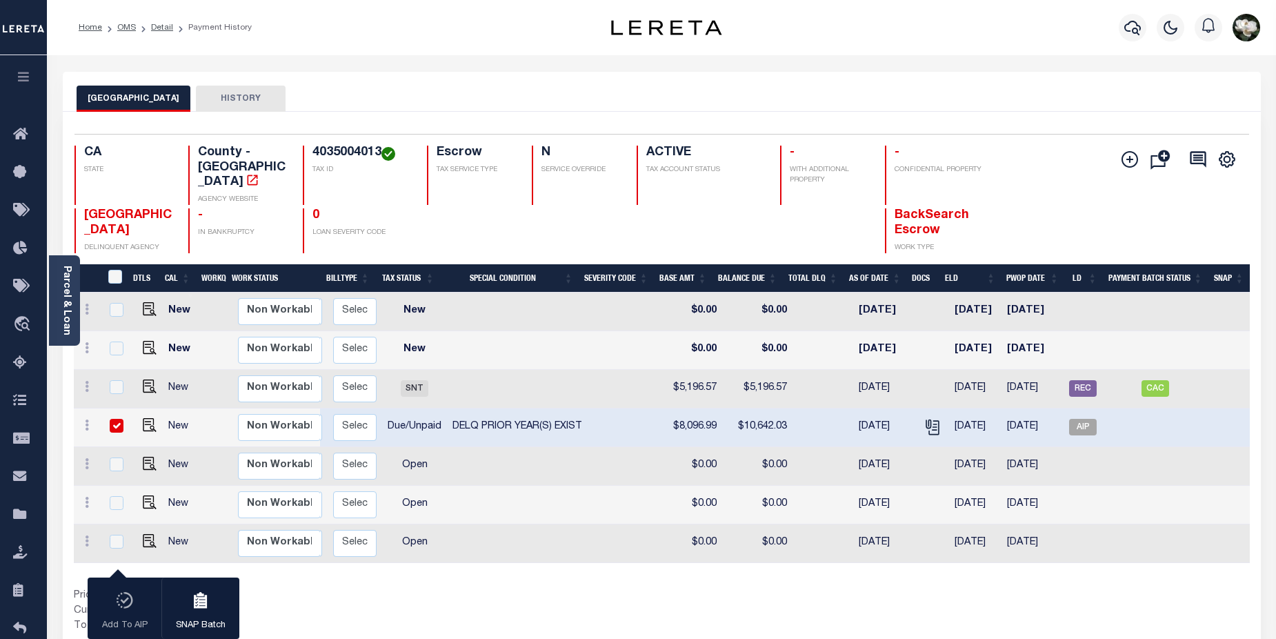
click at [118, 419] on input "checkbox" at bounding box center [117, 426] width 14 height 14
checkbox input "false"
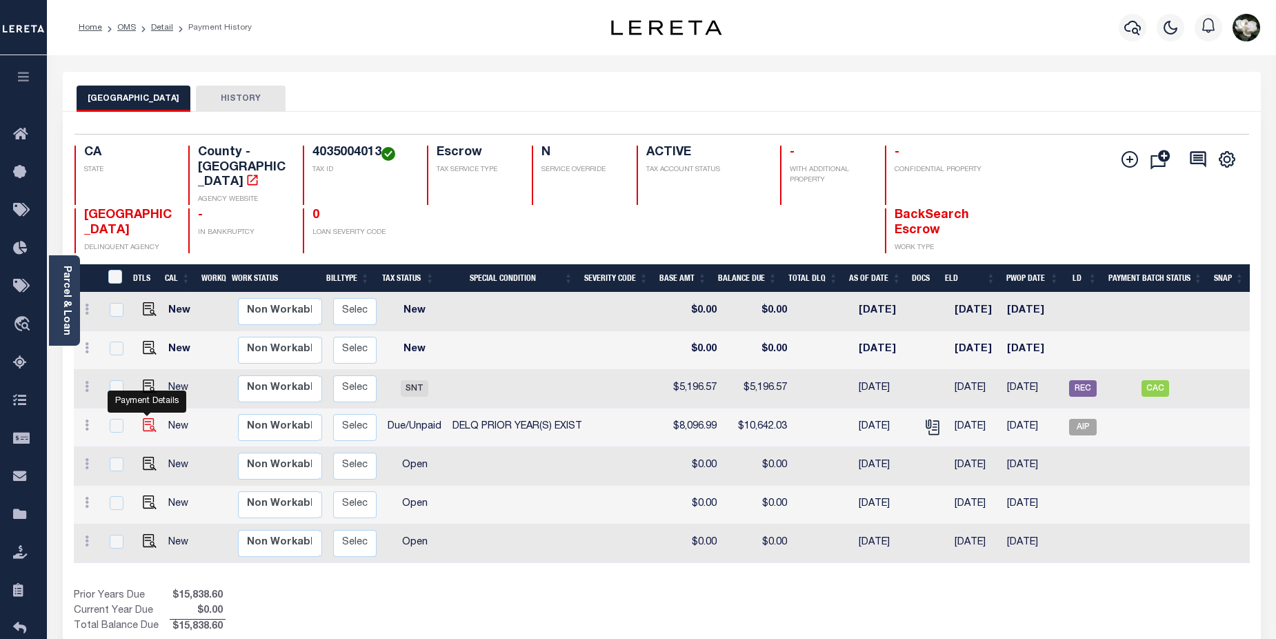
click at [150, 418] on img "" at bounding box center [150, 425] width 14 height 14
checkbox input "true"
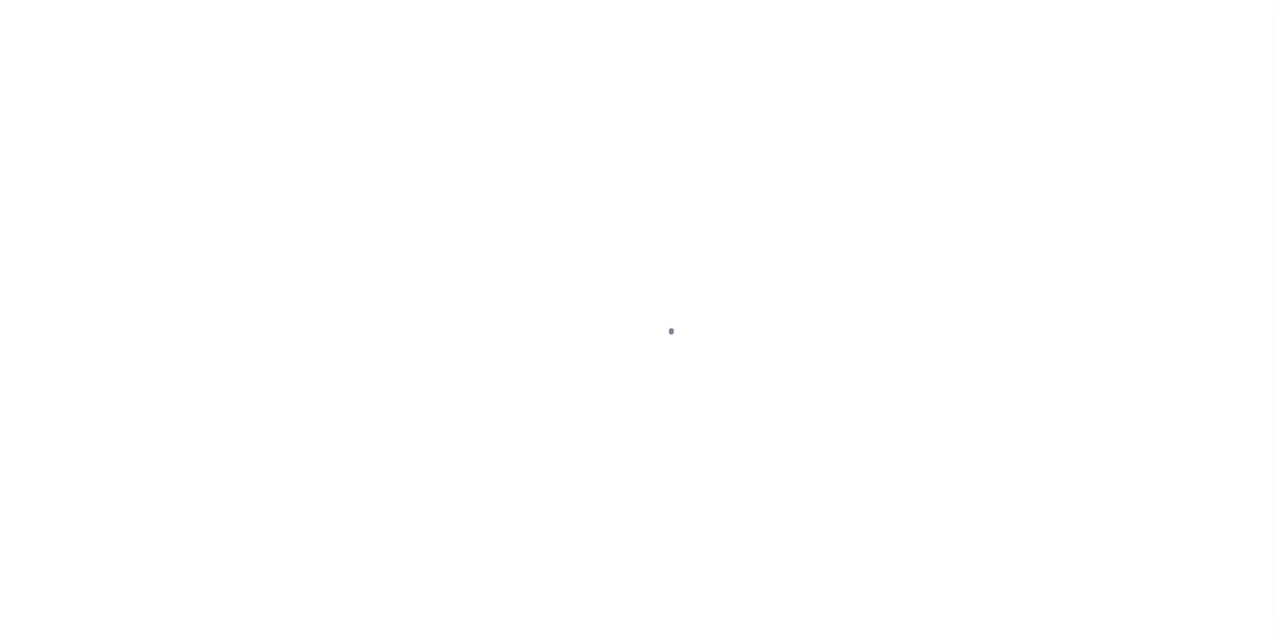
select select "DUE"
select select "18"
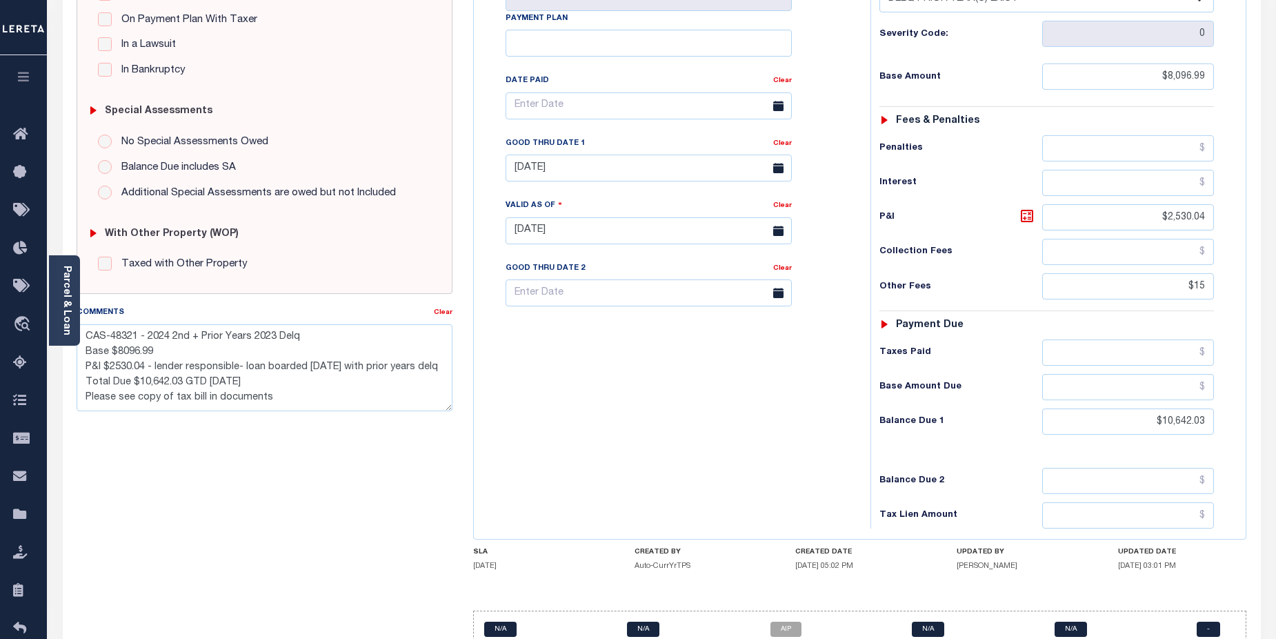
scroll to position [377, 0]
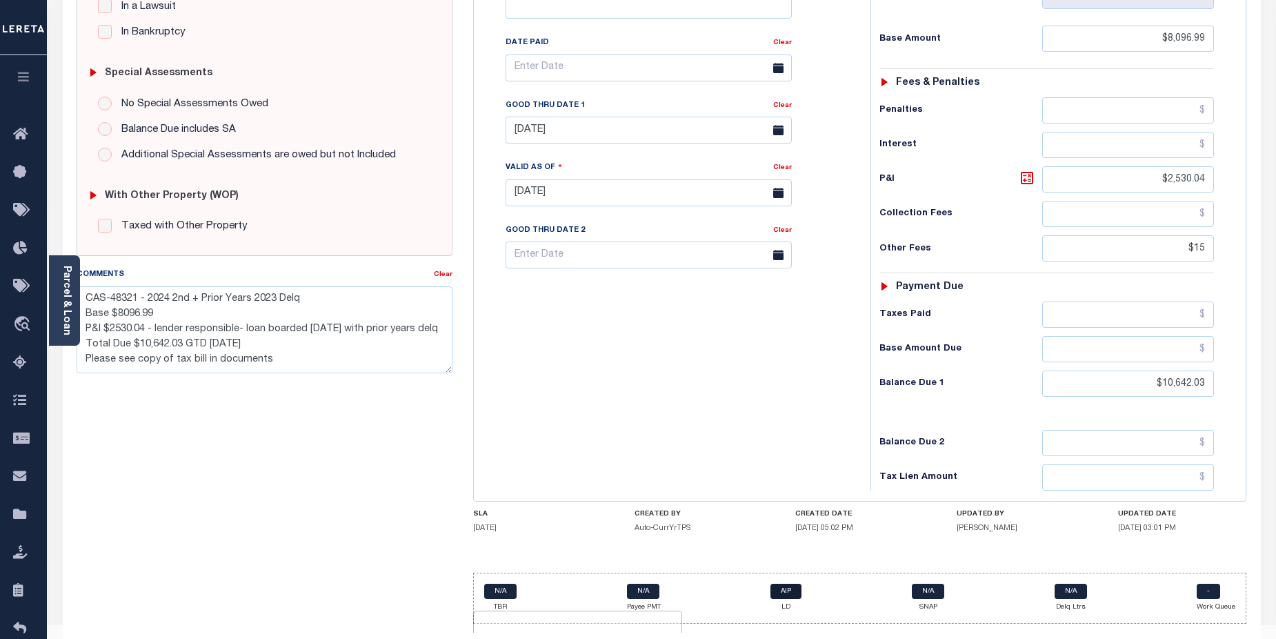
click at [789, 584] on link "AIP" at bounding box center [786, 591] width 31 height 15
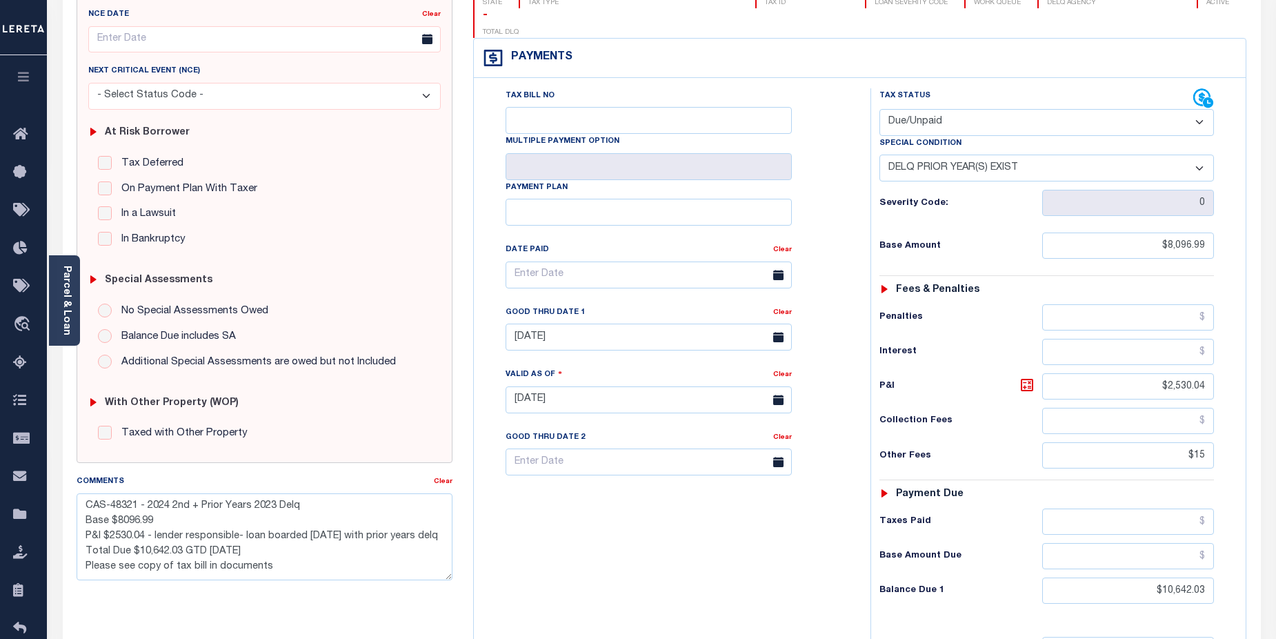
scroll to position [156, 0]
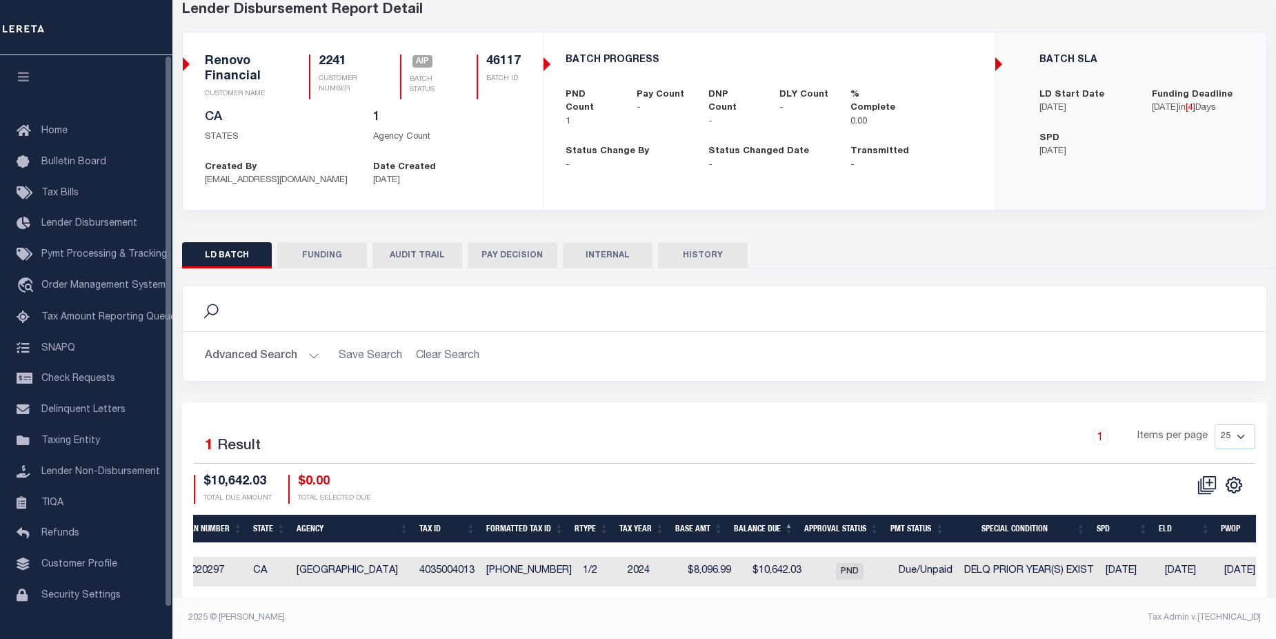
click at [962, 286] on div "Search" at bounding box center [725, 309] width 1084 height 46
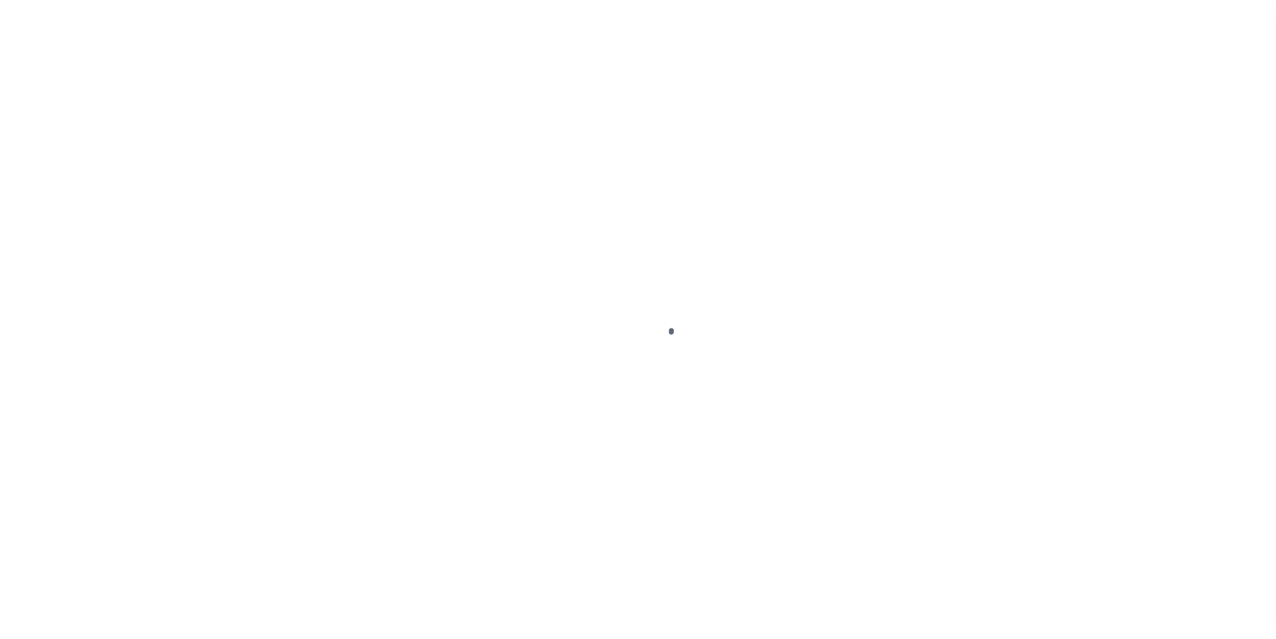
select select "DUE"
select select "18"
